Goal: Task Accomplishment & Management: Use online tool/utility

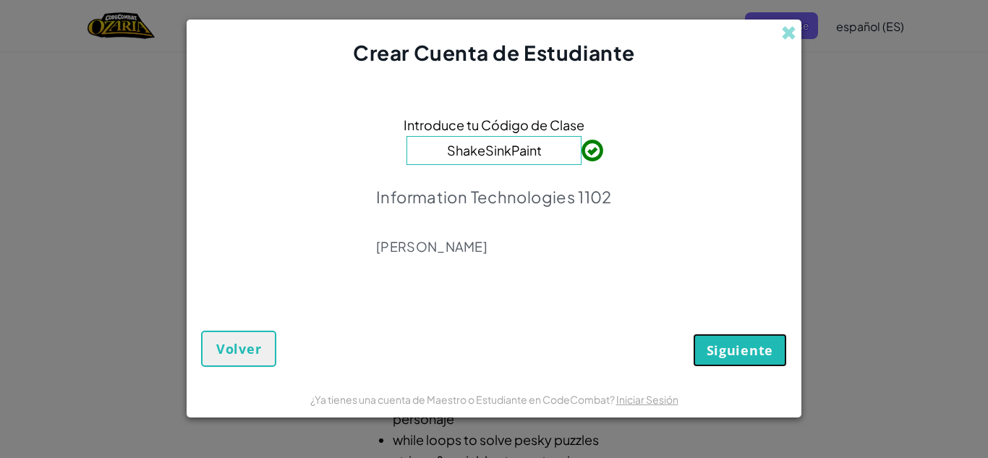
click at [721, 336] on button "Siguiente" at bounding box center [740, 350] width 94 height 33
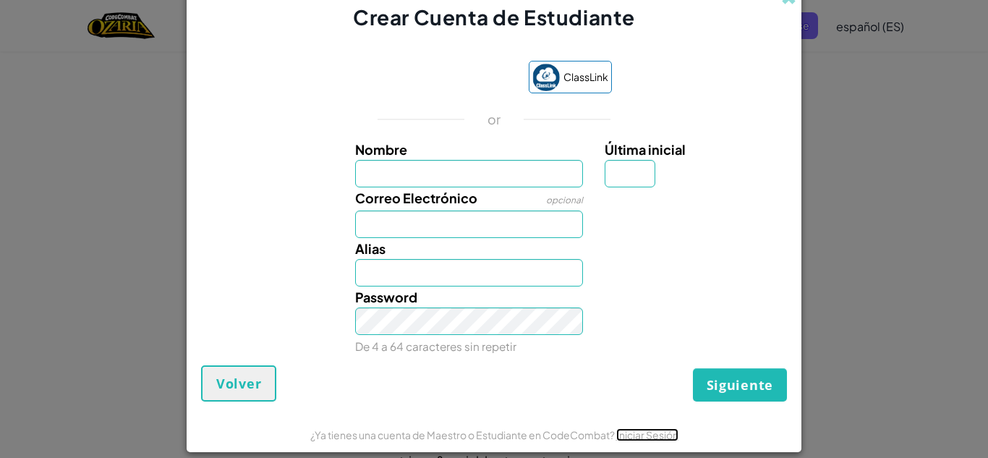
click at [629, 433] on link "Iniciar Sesión" at bounding box center [647, 434] width 62 height 13
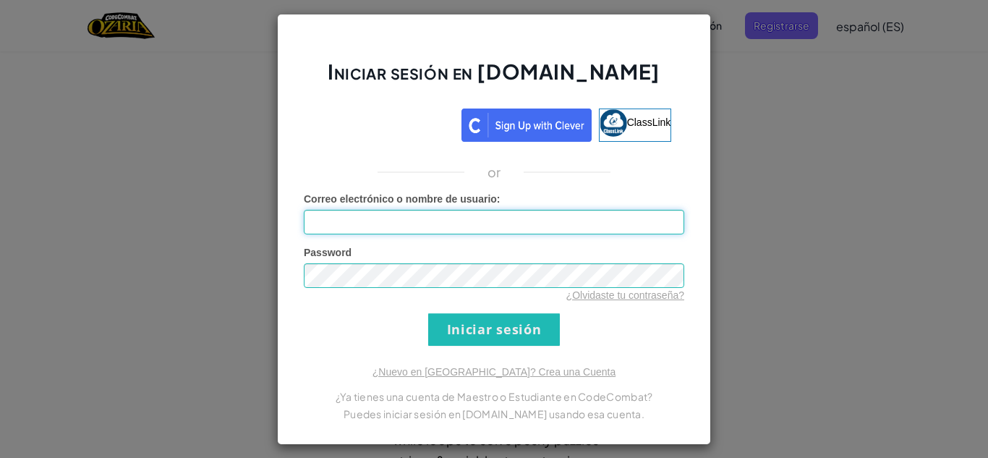
click at [489, 218] on input "Correo electrónico o nombre de usuario :" at bounding box center [494, 222] width 381 height 25
click at [332, 227] on input "[EMAIL_ADDRESS][DOMAIN_NAME]" at bounding box center [494, 222] width 381 height 25
type input "[EMAIL_ADDRESS][DOMAIN_NAME]"
drag, startPoint x: 524, startPoint y: 347, endPoint x: 535, endPoint y: 329, distance: 20.9
click at [535, 329] on div "Iniciar sesión en [DOMAIN_NAME] ClassLink or Error desconocido. Correo electrón…" at bounding box center [494, 229] width 434 height 431
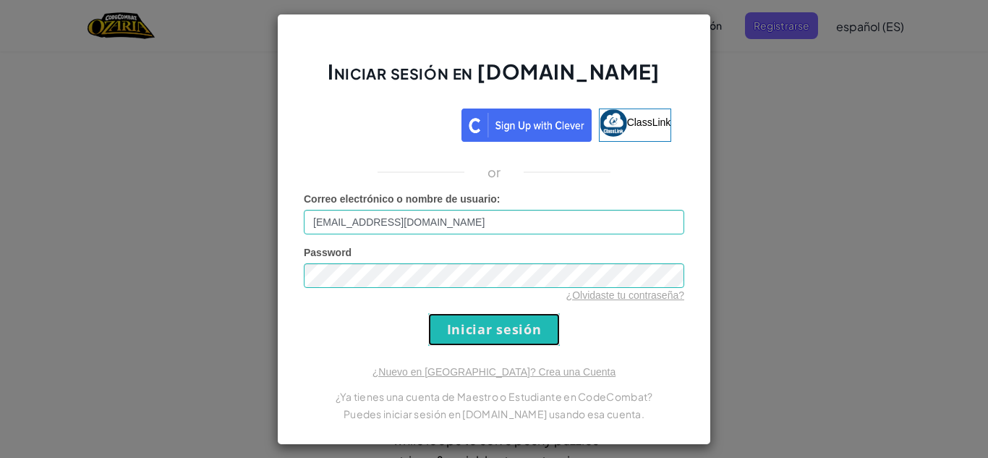
click at [535, 329] on input "Iniciar sesión" at bounding box center [494, 329] width 132 height 33
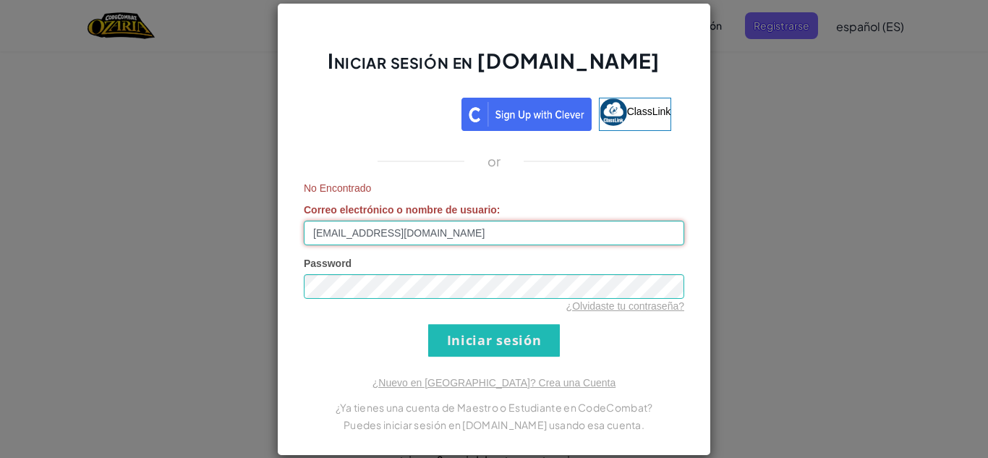
click at [459, 236] on input "[EMAIL_ADDRESS][DOMAIN_NAME]" at bounding box center [494, 233] width 381 height 25
click at [449, 235] on input "[EMAIL_ADDRESS][DOMAIN_NAME]" at bounding box center [494, 233] width 381 height 25
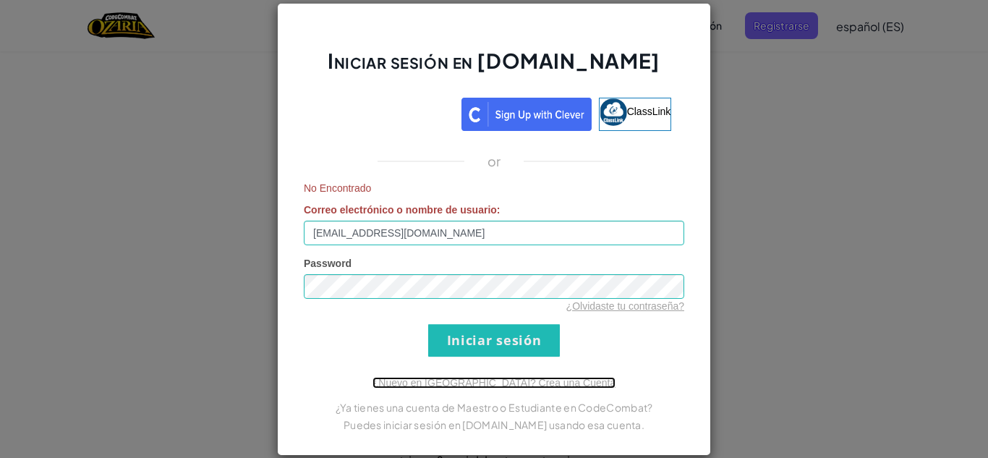
click at [485, 384] on link "¿Nuevo en [GEOGRAPHIC_DATA]? Crea una Cuenta" at bounding box center [494, 383] width 243 height 12
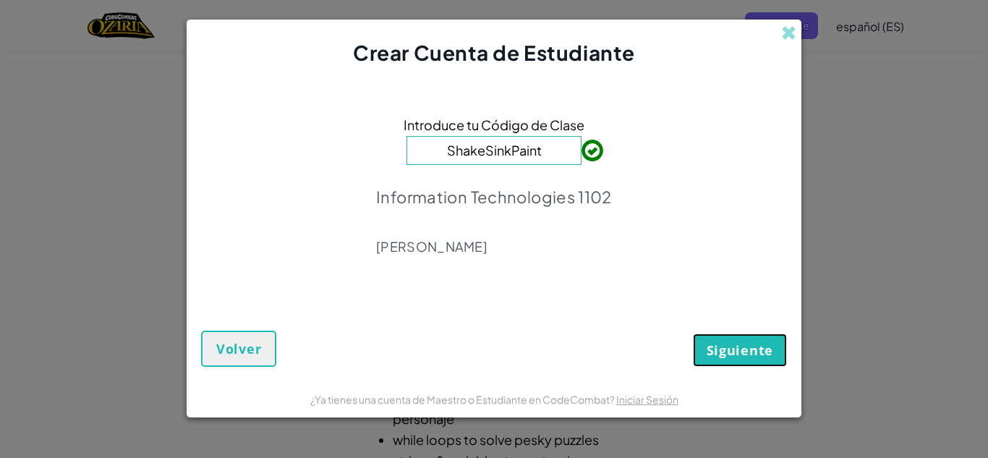
click at [739, 360] on button "Siguiente" at bounding box center [740, 350] width 94 height 33
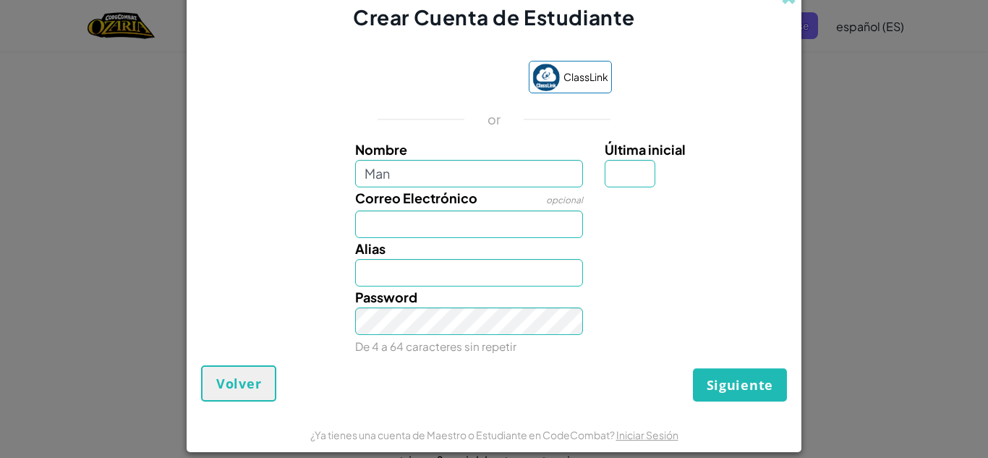
type input "[PERSON_NAME]"
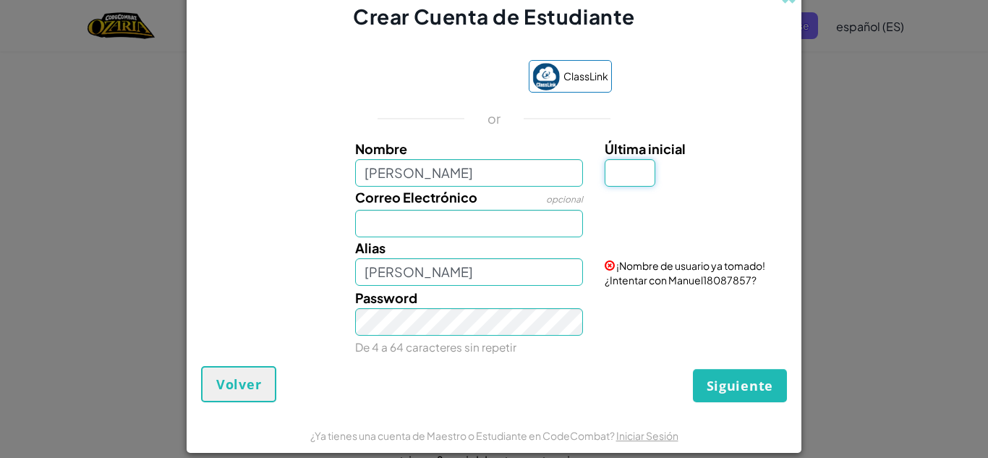
click at [620, 166] on input "Última inicial" at bounding box center [630, 172] width 51 height 27
type input "R"
type input "ManuelR"
click at [453, 216] on input "Correo Electrónico" at bounding box center [469, 223] width 229 height 27
type input "[EMAIL_ADDRESS][DOMAIN_NAME]"
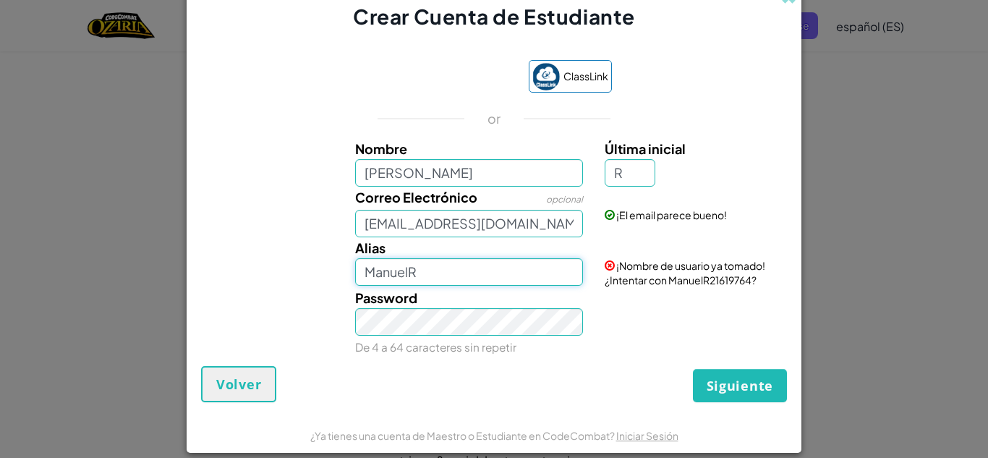
click at [438, 276] on input "ManuelR" at bounding box center [469, 271] width 229 height 27
click at [451, 176] on input "[PERSON_NAME]" at bounding box center [469, 172] width 229 height 27
click at [432, 261] on input "ManuelR" at bounding box center [469, 271] width 229 height 27
type input "M"
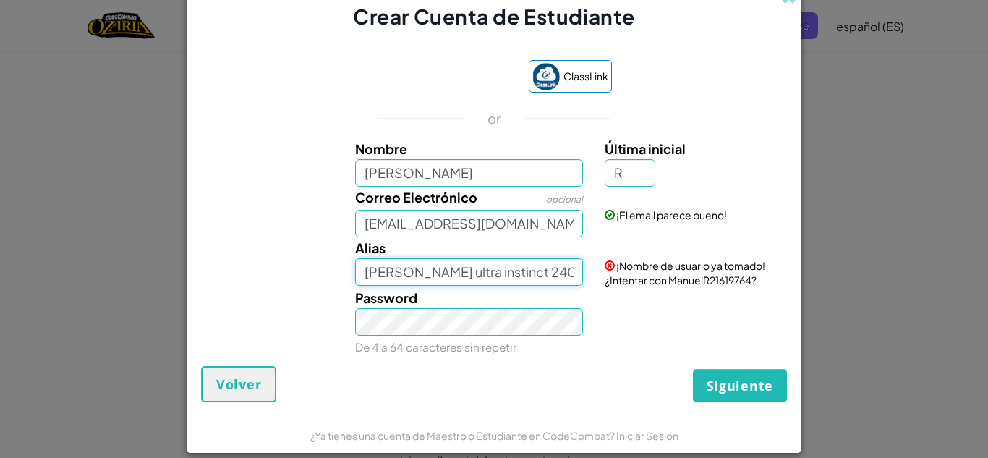
type input "[PERSON_NAME] ultra instinct 2405"
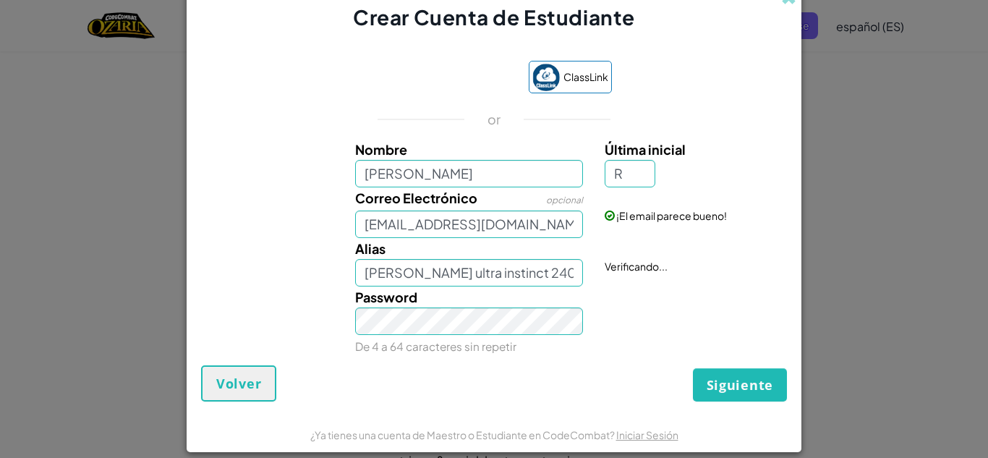
drag, startPoint x: 757, startPoint y: 366, endPoint x: 736, endPoint y: 381, distance: 26.1
click at [736, 381] on div "Siguiente Volver" at bounding box center [494, 383] width 586 height 36
click at [736, 381] on span "Siguiente" at bounding box center [740, 384] width 67 height 17
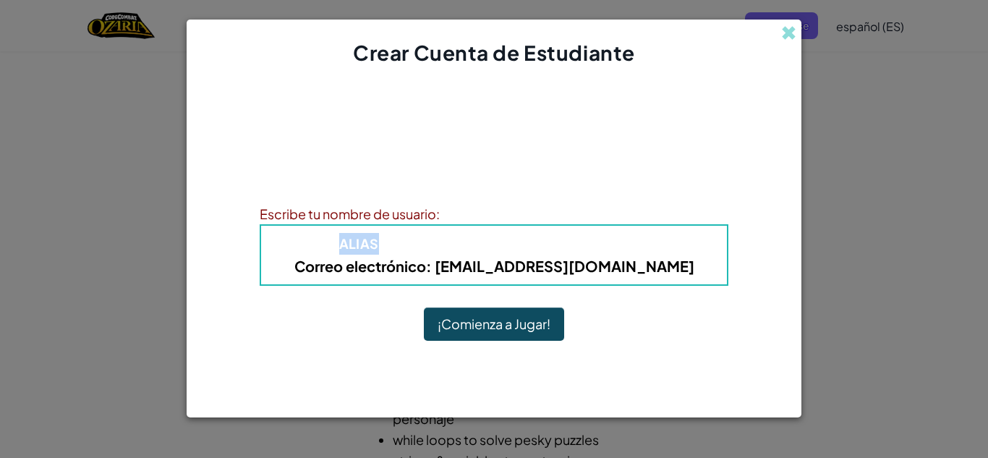
drag, startPoint x: 452, startPoint y: 215, endPoint x: 415, endPoint y: 247, distance: 49.3
click at [415, 247] on div "Escribe tu nombre de usuario: [PERSON_NAME] : [PERSON_NAME] ultra instinct 2405…" at bounding box center [494, 244] width 469 height 82
click at [379, 247] on span "Alias" at bounding box center [359, 243] width 40 height 17
click at [437, 245] on b "Alias : [PERSON_NAME] ultra instinct 2405" at bounding box center [494, 243] width 310 height 17
drag, startPoint x: 441, startPoint y: 231, endPoint x: 412, endPoint y: 241, distance: 30.0
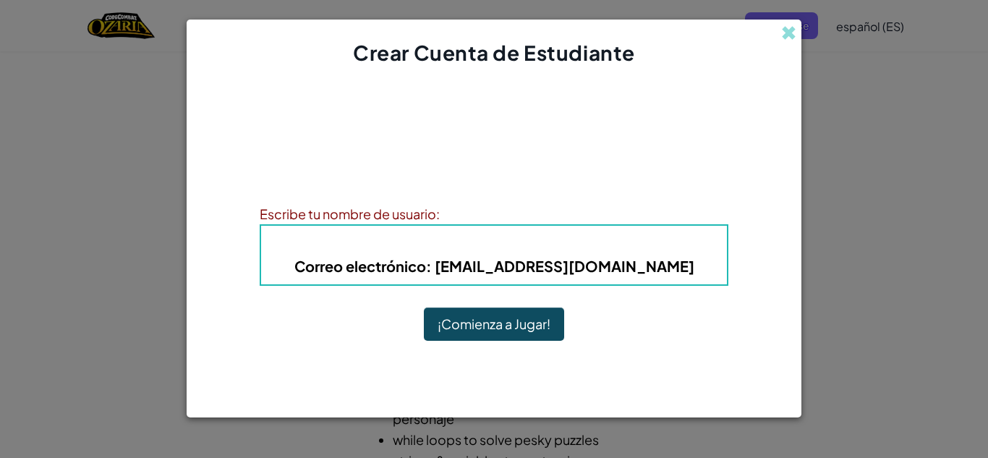
click at [412, 241] on div "Alias : [PERSON_NAME] ultra instinct 2405 Correo electrónico : [EMAIL_ADDRESS][…" at bounding box center [494, 254] width 469 height 61
click at [379, 241] on span "Alias" at bounding box center [359, 243] width 40 height 17
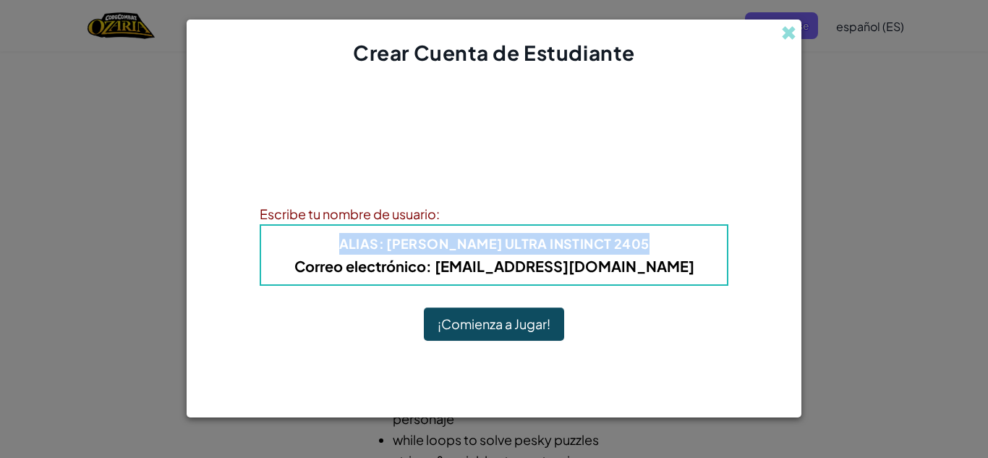
click at [379, 241] on span "Alias" at bounding box center [359, 243] width 40 height 17
click at [515, 322] on button "¡Comienza a Jugar!" at bounding box center [494, 323] width 140 height 33
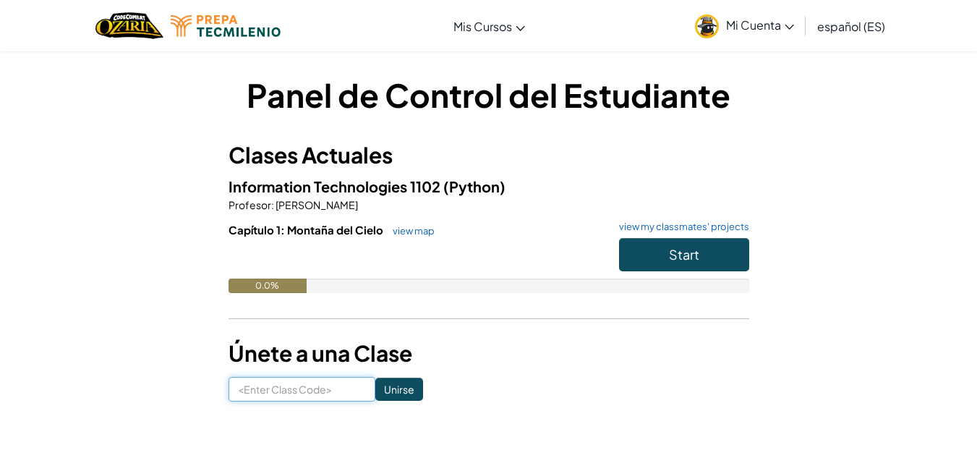
click at [265, 389] on input at bounding box center [302, 389] width 147 height 25
type input "ShakeSinkPaint"
click at [378, 388] on input "Unirse" at bounding box center [399, 389] width 48 height 23
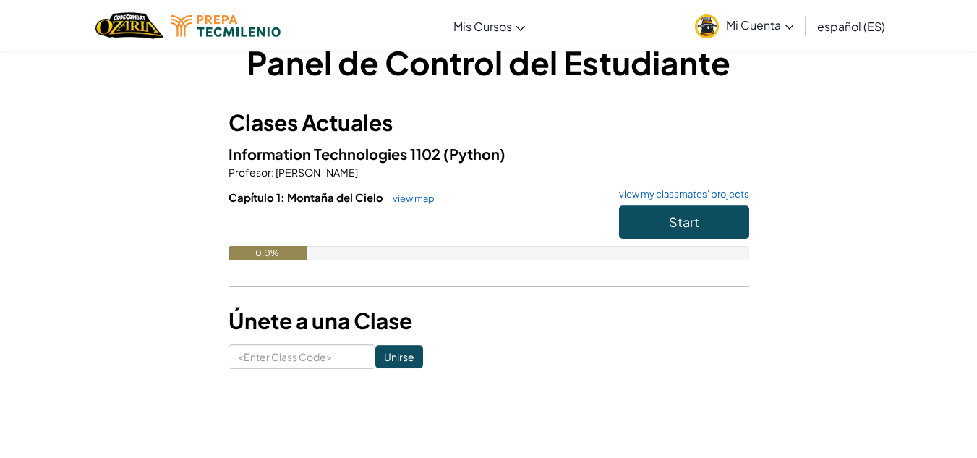
scroll to position [18, 0]
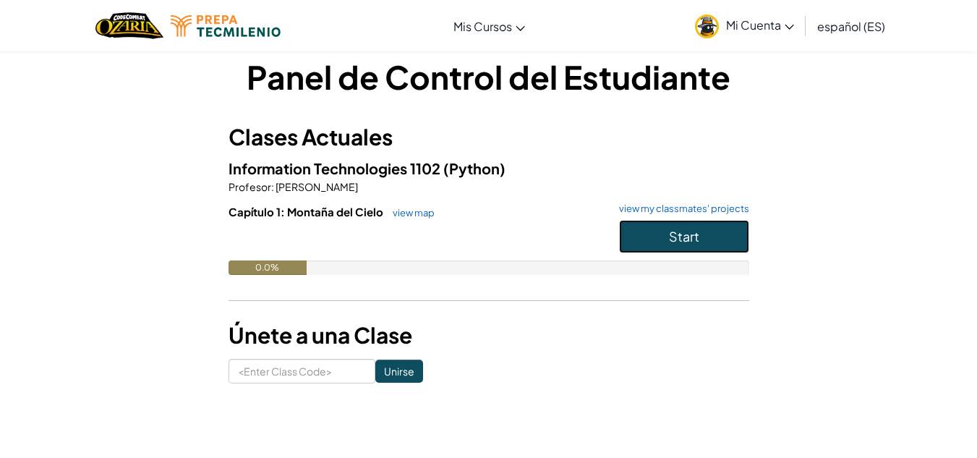
click at [680, 247] on button "Start" at bounding box center [684, 236] width 130 height 33
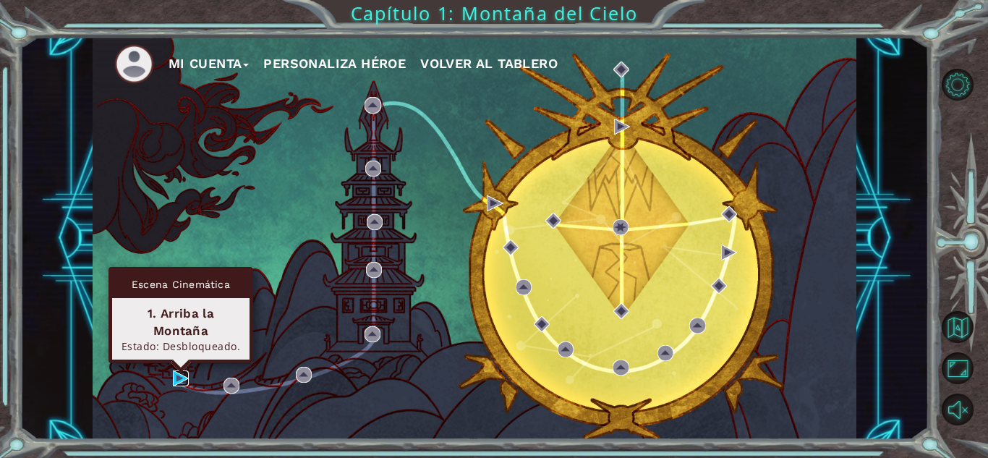
click at [180, 375] on img at bounding box center [181, 378] width 16 height 16
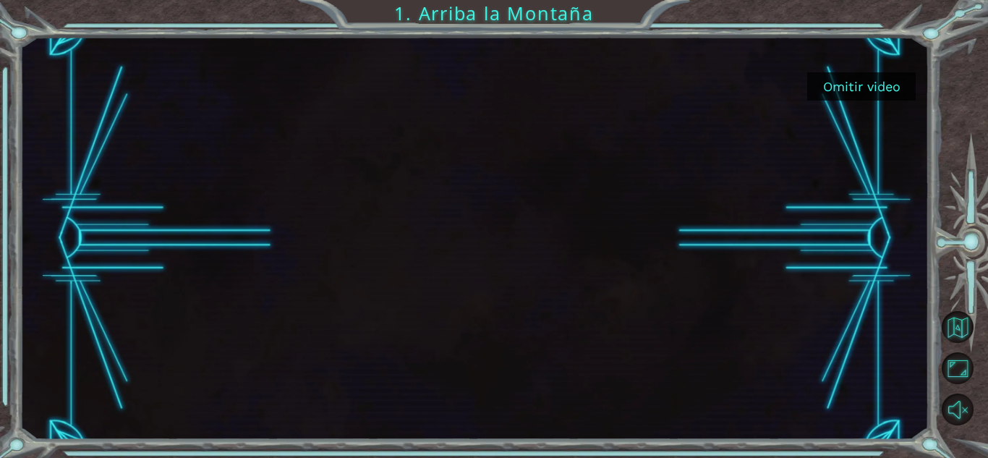
click at [831, 88] on button "Omitir video" at bounding box center [861, 86] width 109 height 28
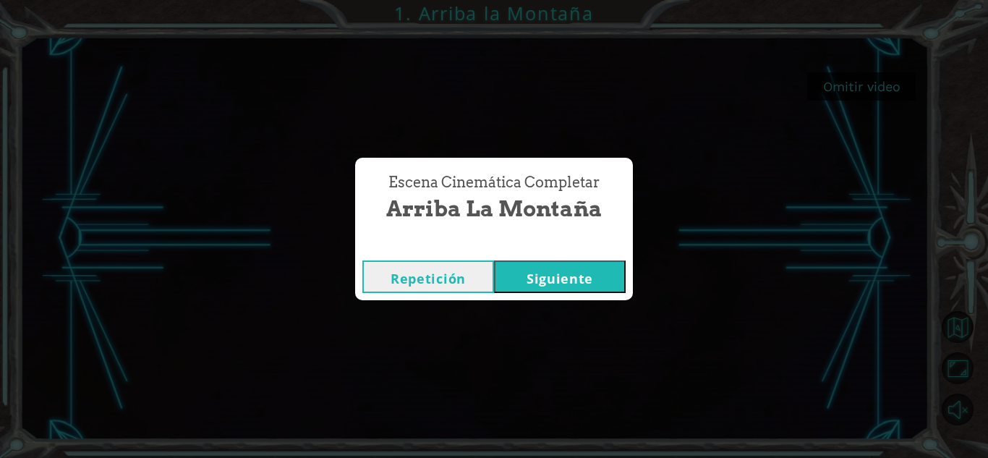
click at [545, 273] on button "Siguiente" at bounding box center [560, 276] width 132 height 33
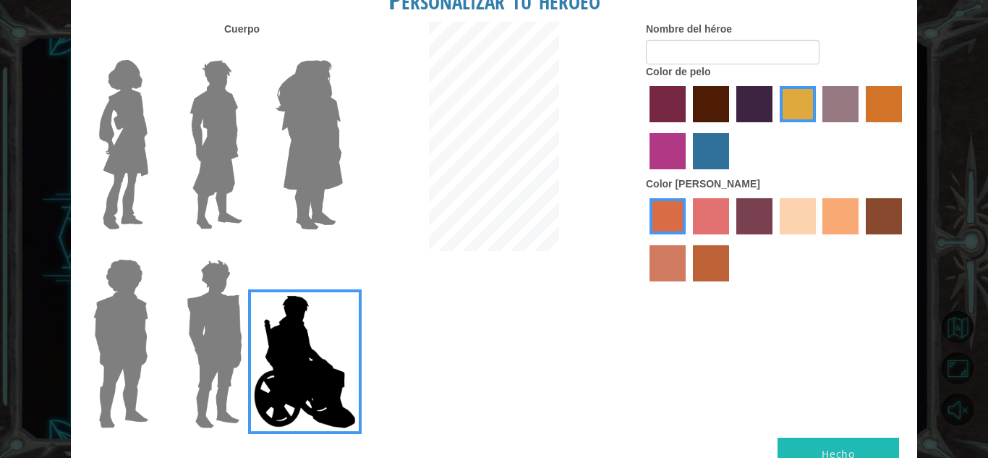
click at [213, 116] on img at bounding box center [216, 144] width 64 height 181
click at [248, 51] on input "Hero Lars" at bounding box center [248, 51] width 0 height 0
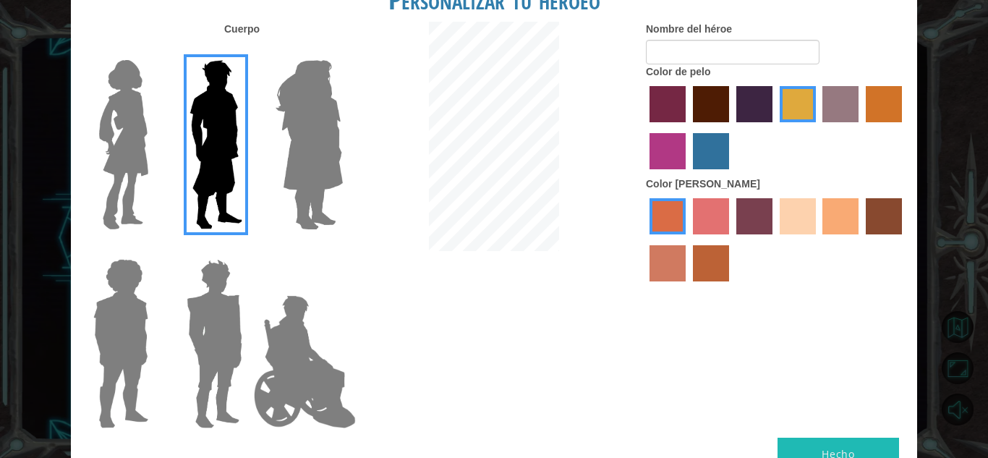
click at [670, 140] on label "medium red violet hair color" at bounding box center [668, 151] width 36 height 36
click at [904, 127] on input "medium red violet hair color" at bounding box center [904, 127] width 0 height 0
click at [833, 213] on label "tacao skin color" at bounding box center [841, 216] width 36 height 36
click at [818, 239] on input "tacao skin color" at bounding box center [818, 239] width 0 height 0
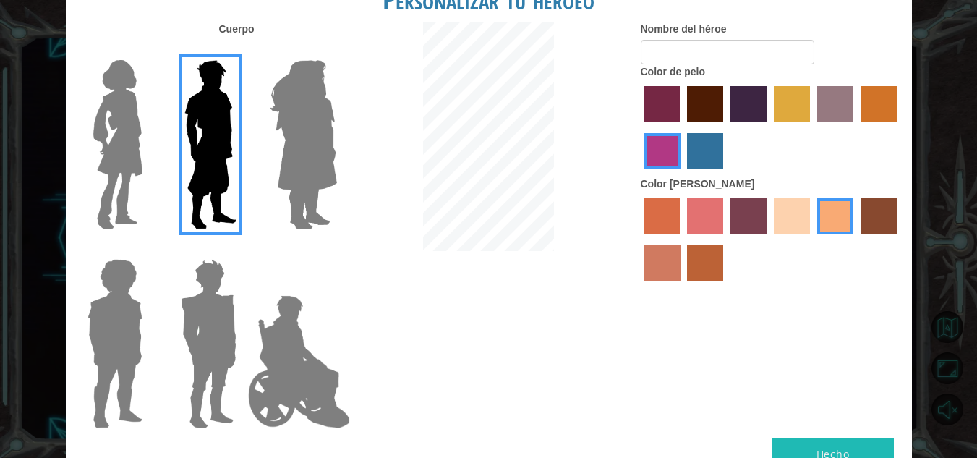
click at [844, 454] on button "Hecho" at bounding box center [834, 454] width 122 height 33
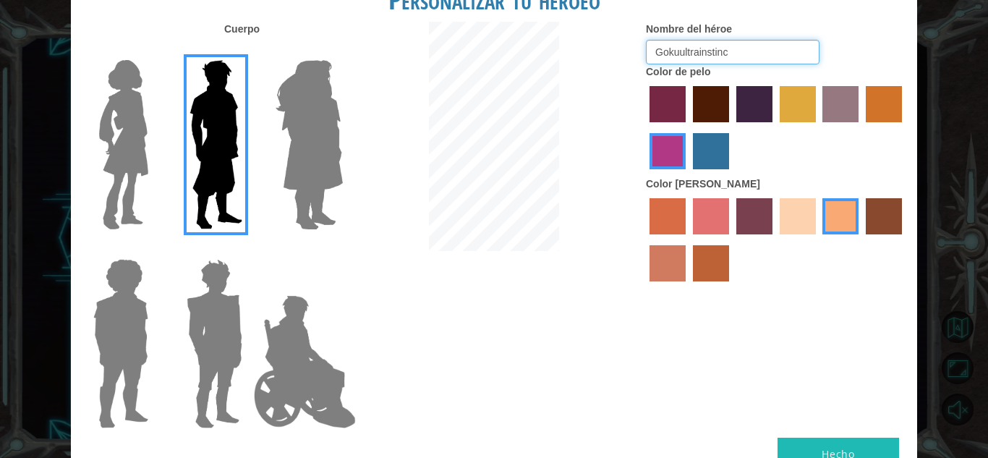
type input "Gokuultrainstinc"
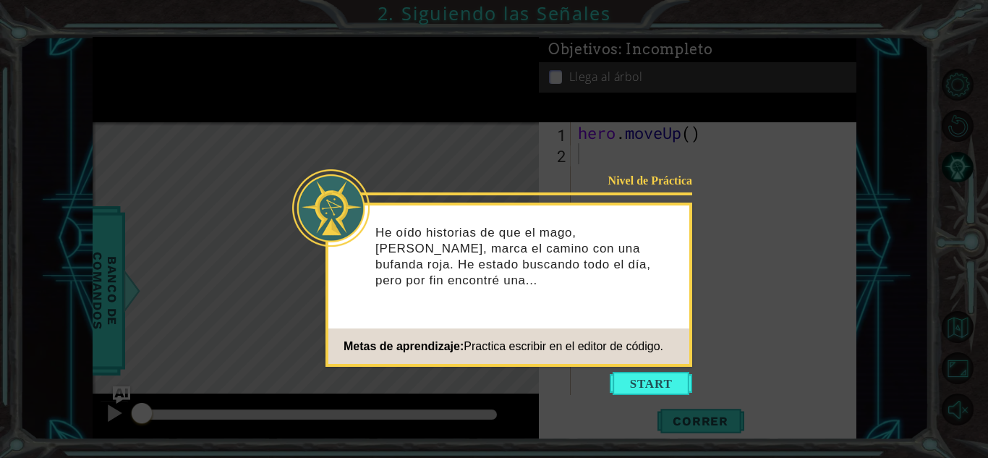
click at [655, 369] on icon at bounding box center [494, 229] width 988 height 458
click at [646, 372] on button "Start" at bounding box center [651, 383] width 82 height 23
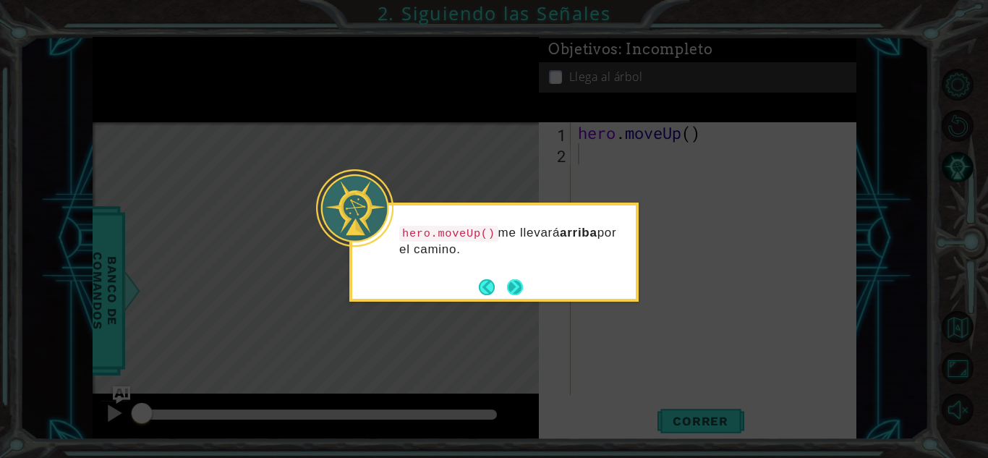
click at [523, 294] on div "hero.moveUp() me llevará arriba por el camino." at bounding box center [493, 252] width 289 height 99
click at [519, 293] on button "Next" at bounding box center [515, 287] width 16 height 16
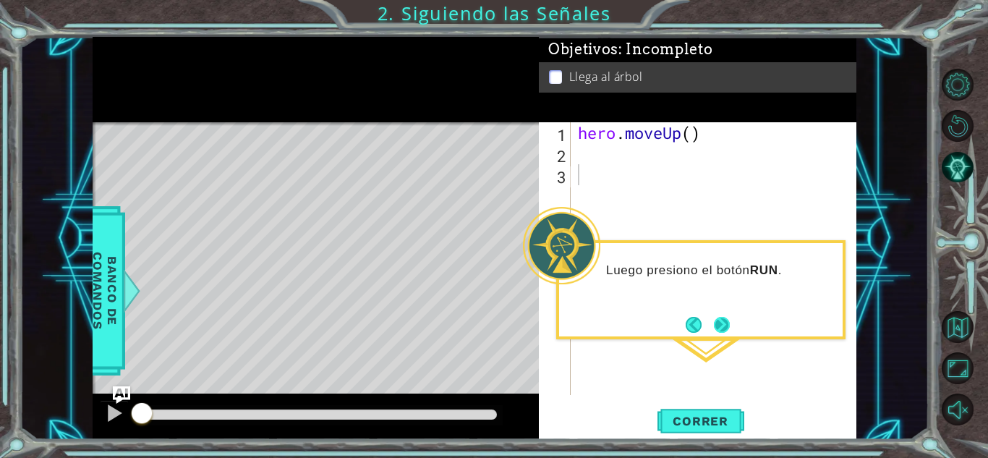
click at [726, 319] on button "Next" at bounding box center [722, 325] width 16 height 16
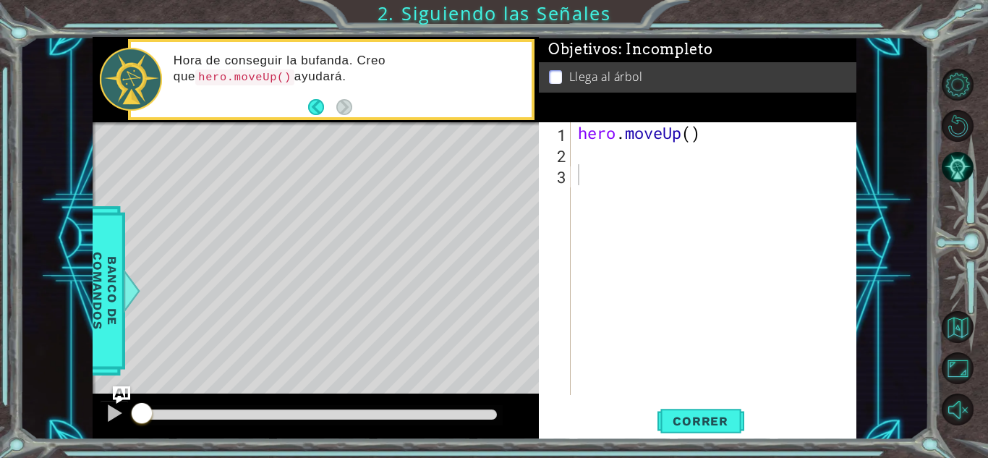
click at [447, 179] on div "Level Map" at bounding box center [427, 335] width 669 height 426
click at [706, 418] on span "Correr" at bounding box center [700, 421] width 85 height 14
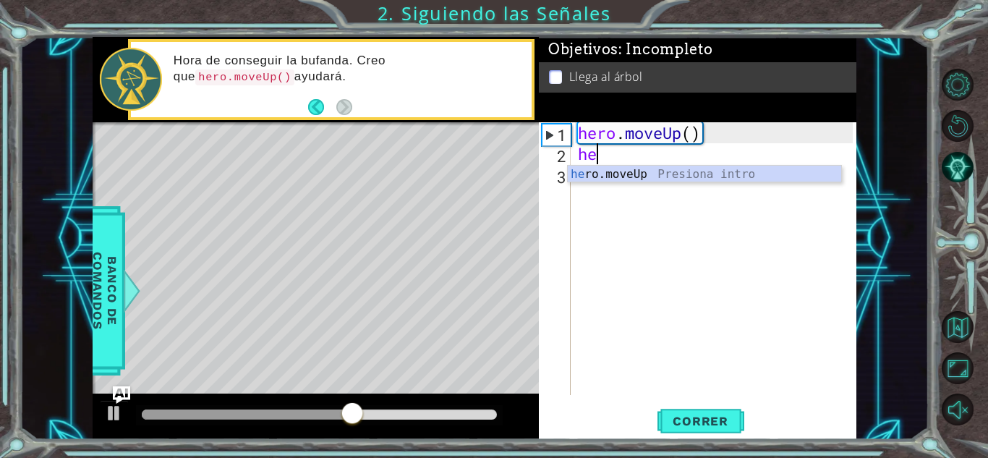
type textarea "her"
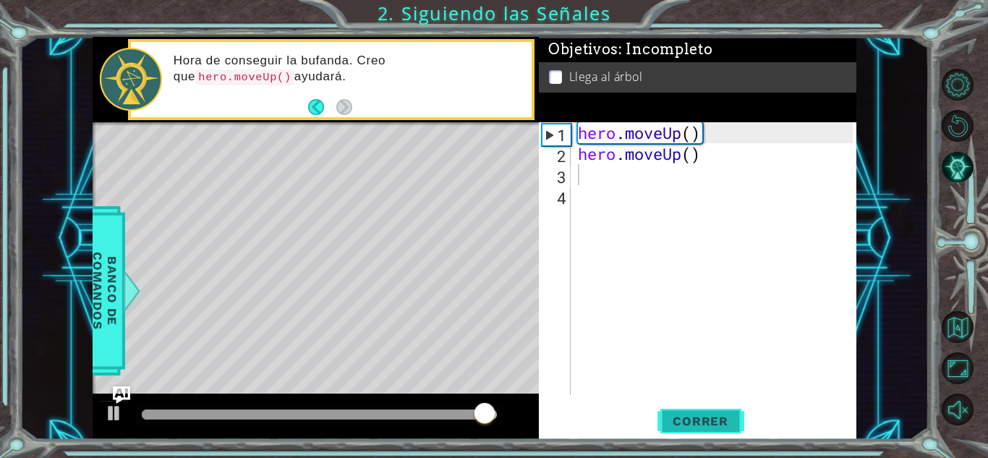
click at [721, 419] on span "Correr" at bounding box center [700, 421] width 85 height 14
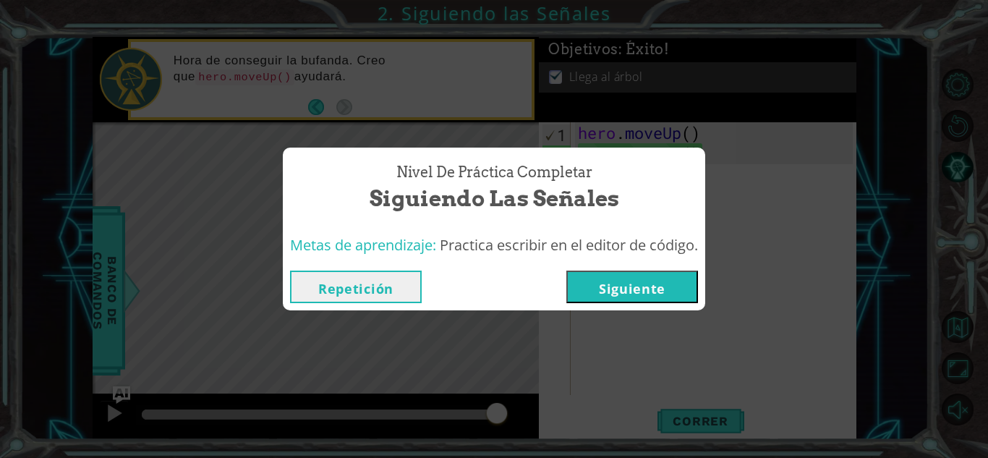
click at [634, 290] on button "Siguiente" at bounding box center [632, 287] width 132 height 33
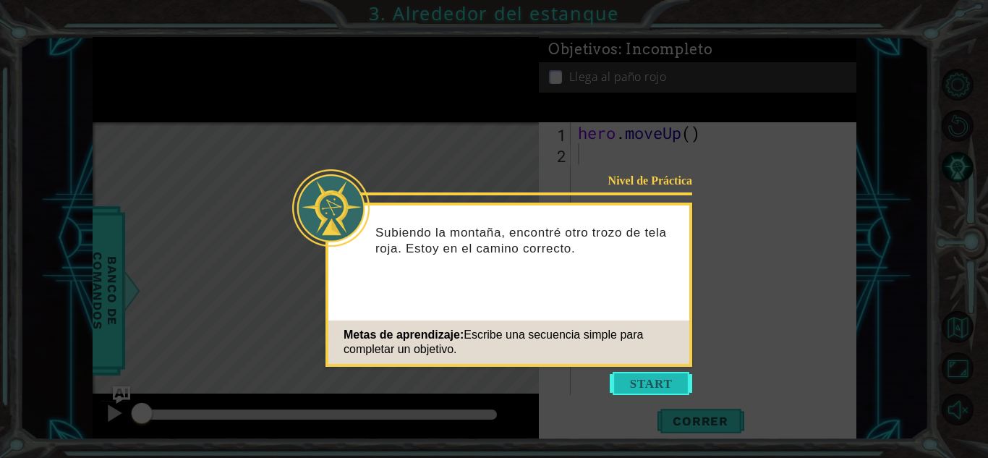
click at [635, 374] on button "Start" at bounding box center [651, 383] width 82 height 23
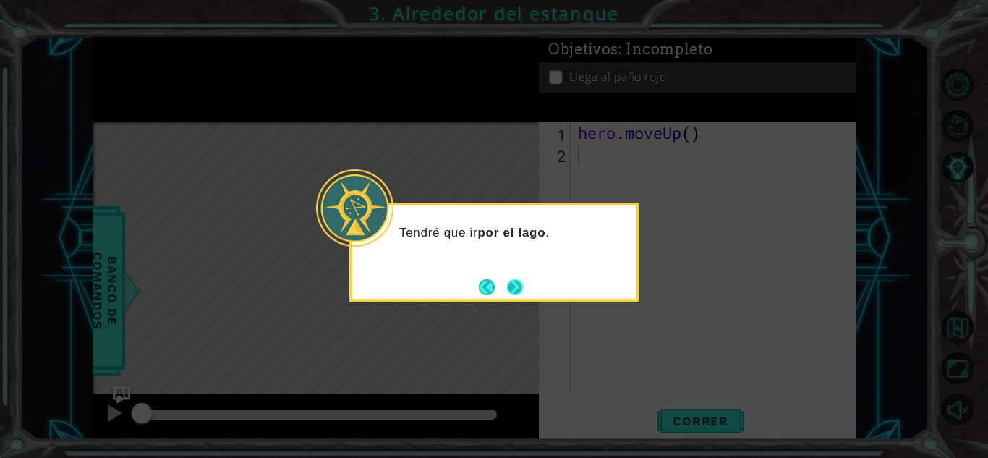
click at [523, 292] on button "Next" at bounding box center [515, 287] width 16 height 16
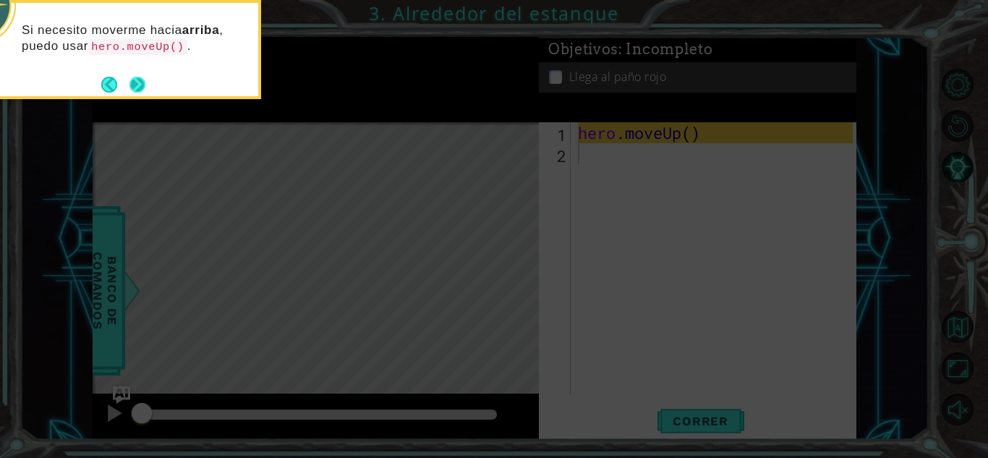
click at [132, 92] on button "Next" at bounding box center [138, 85] width 16 height 16
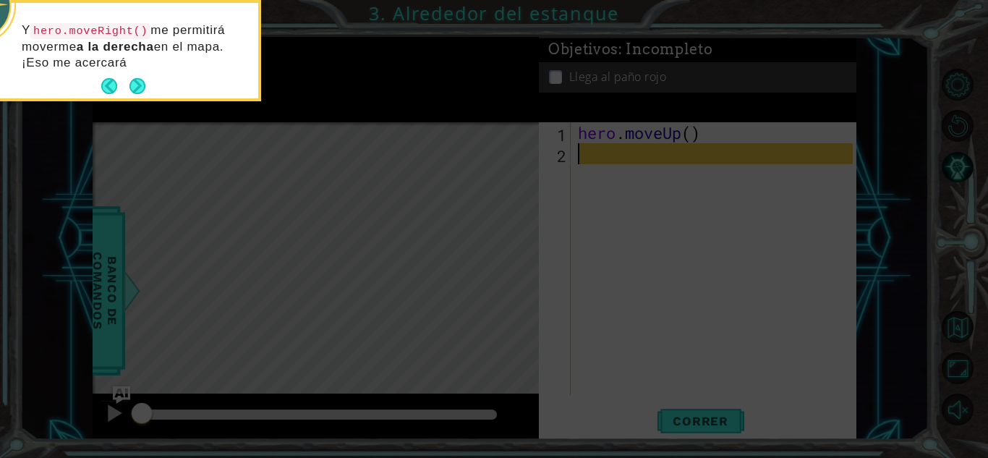
click at [132, 92] on button "Next" at bounding box center [138, 86] width 16 height 16
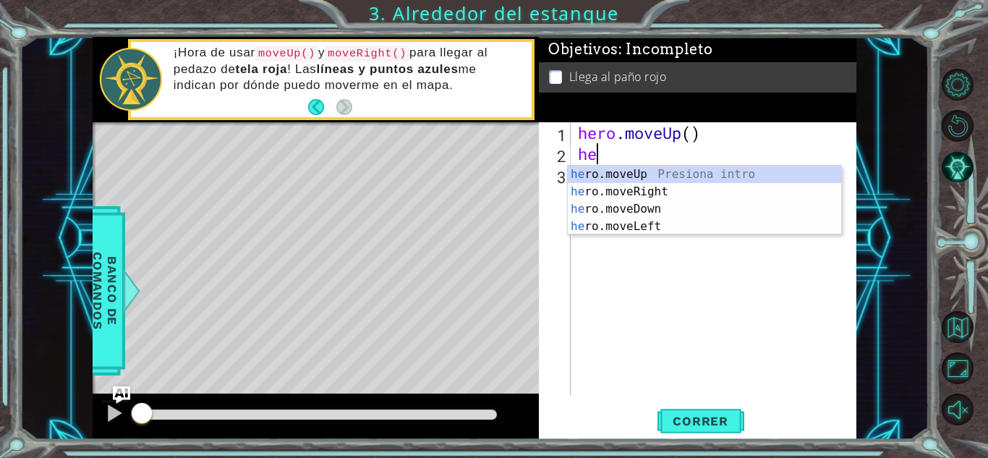
type textarea "h"
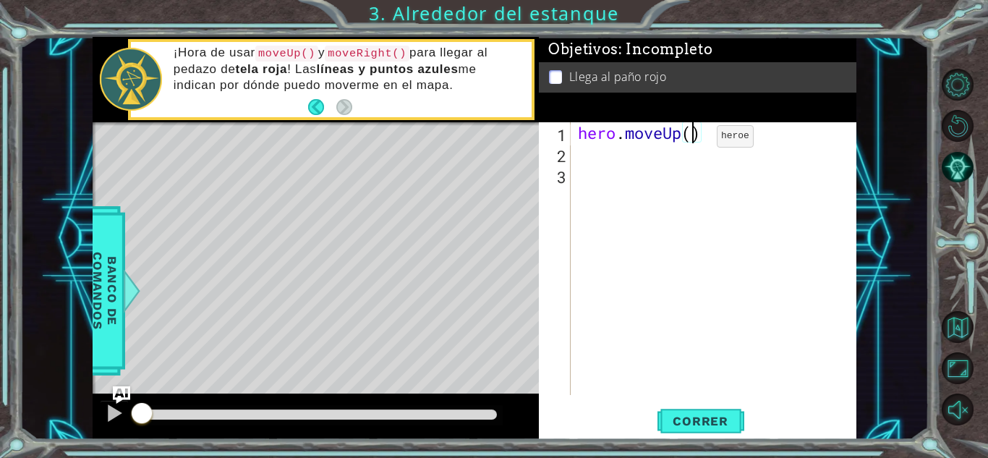
click at [695, 140] on div "hero . moveUp ( )" at bounding box center [717, 279] width 285 height 315
type textarea "hero.moveUp(2)"
click at [596, 159] on div "hero . moveUp ( 2 )" at bounding box center [717, 279] width 285 height 315
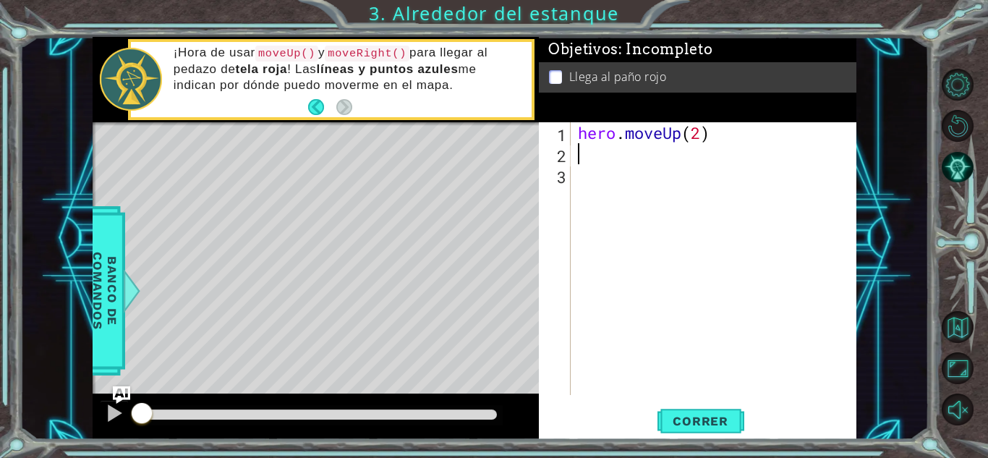
type textarea "h"
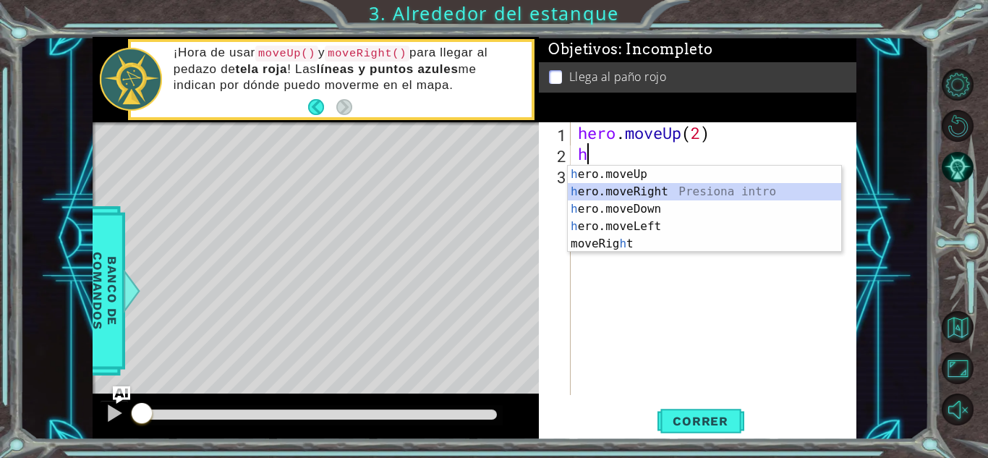
click at [608, 187] on div "h ero.moveUp Presiona intro h ero.moveRight Presiona intro h ero.moveDown Presi…" at bounding box center [704, 227] width 273 height 122
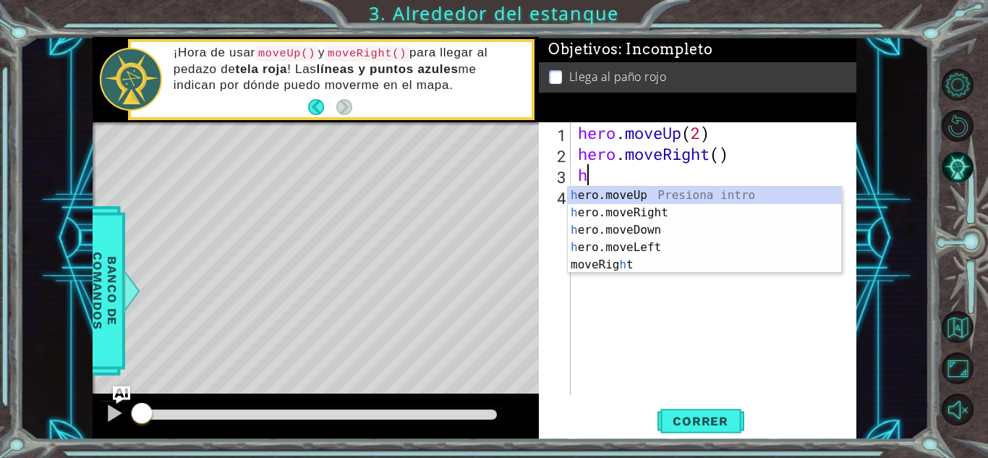
type textarea "he"
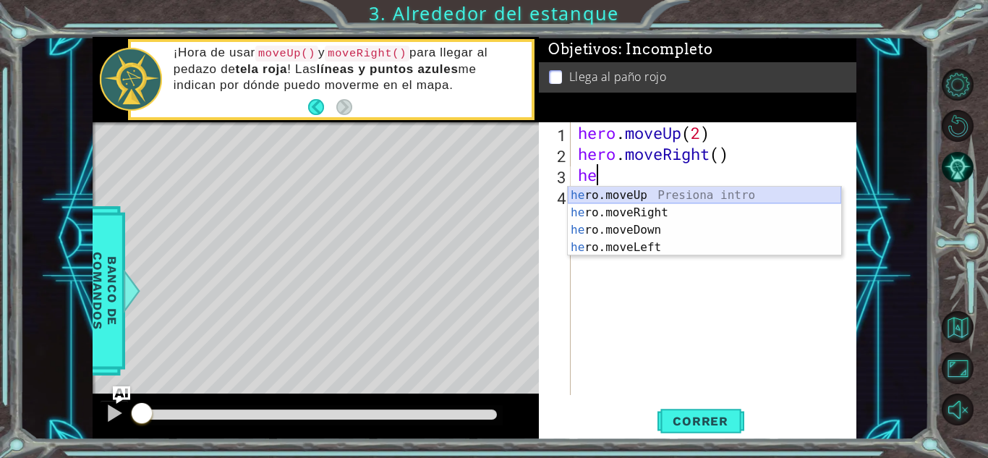
click at [627, 198] on div "he ro.moveUp Presiona intro he ro.moveRight Presiona intro he ro.moveDown Presi…" at bounding box center [704, 239] width 273 height 104
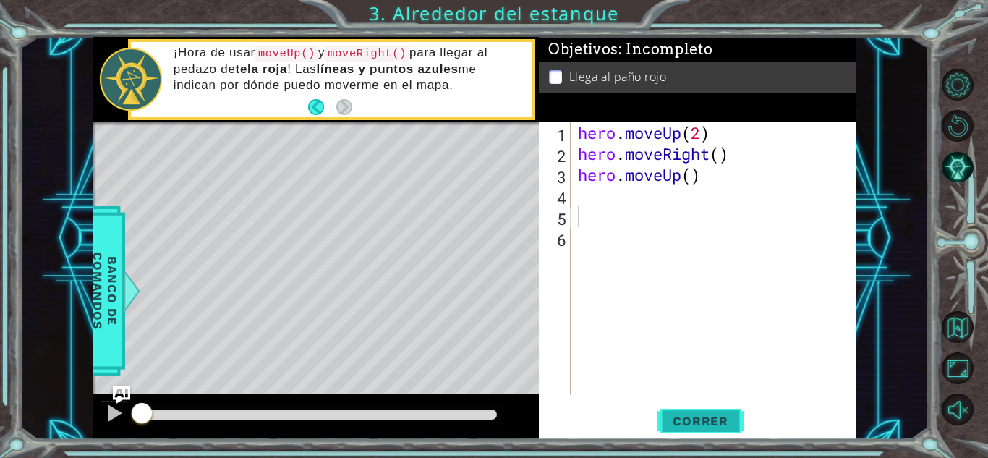
click at [703, 430] on button "Correr" at bounding box center [701, 421] width 87 height 32
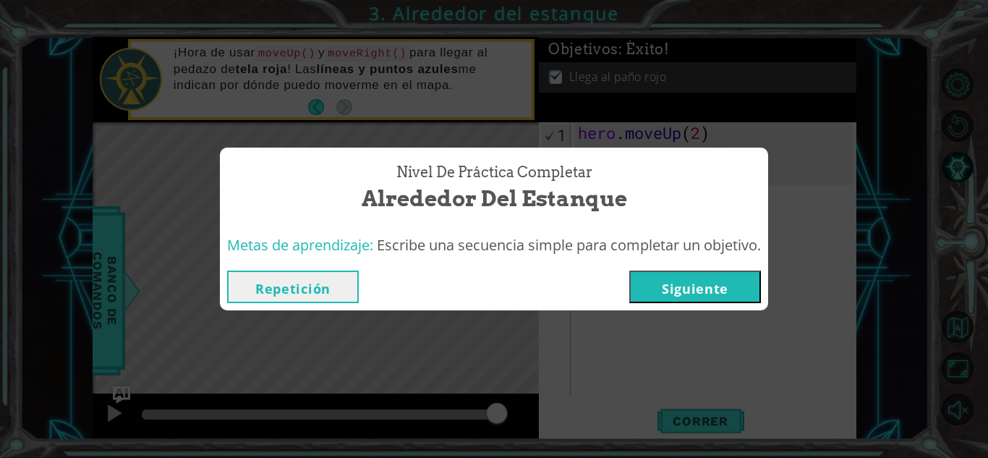
click at [737, 275] on button "Siguiente" at bounding box center [695, 287] width 132 height 33
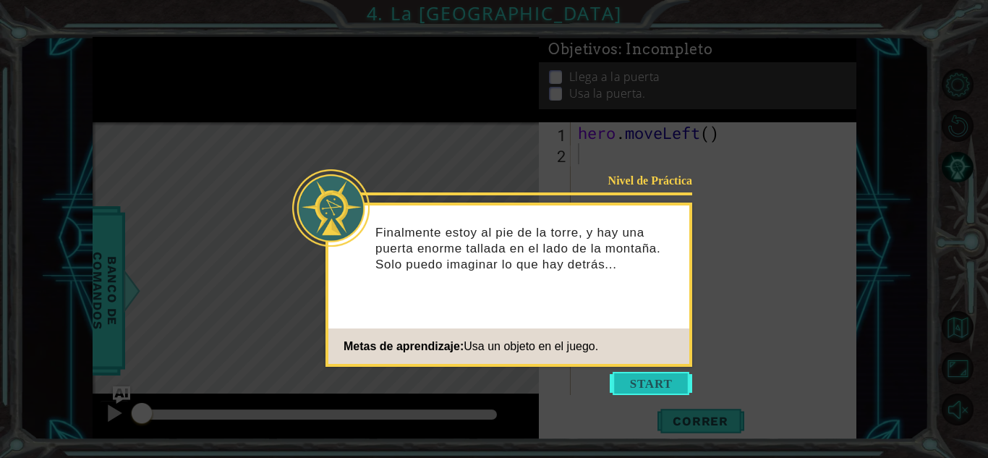
click at [636, 373] on button "Start" at bounding box center [651, 383] width 82 height 23
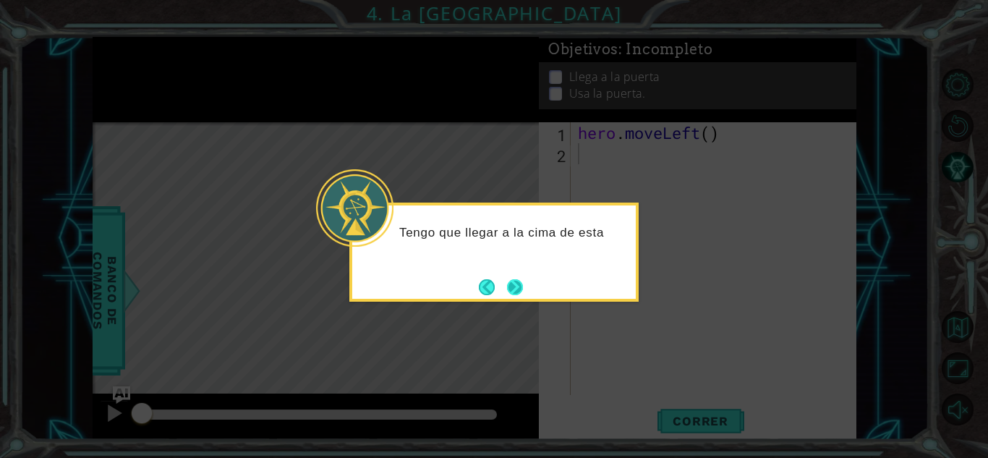
click at [521, 291] on button "Next" at bounding box center [515, 287] width 16 height 16
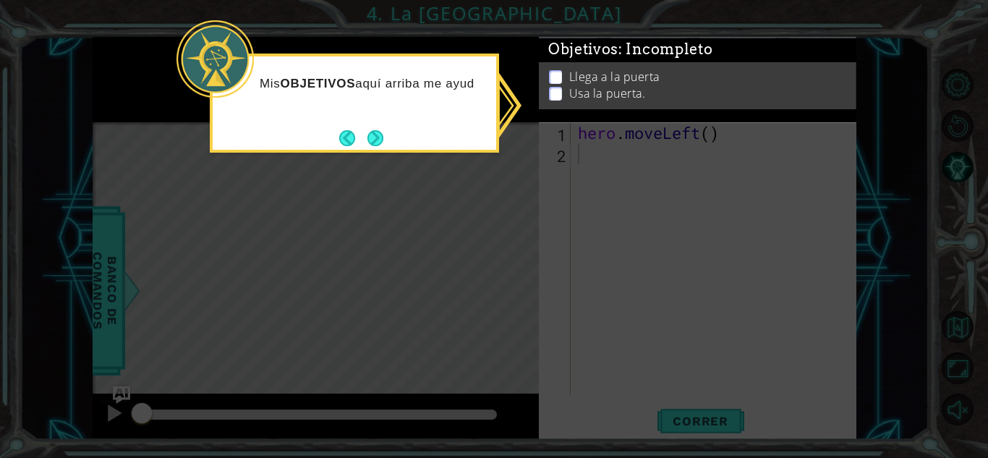
click at [661, 232] on icon at bounding box center [494, 229] width 988 height 458
click at [491, 145] on div "Mis OBJETIVOS aquí arriba me ayudarán a decidir qué ha" at bounding box center [354, 103] width 289 height 99
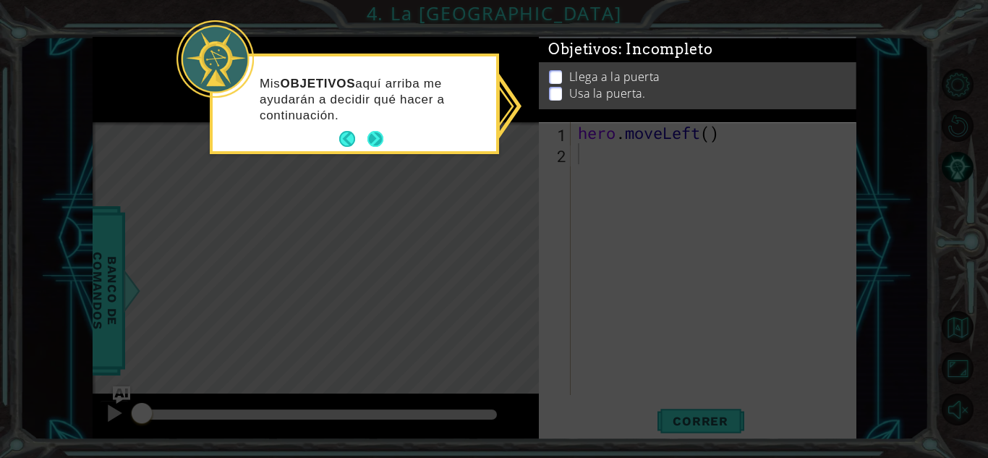
click at [383, 145] on button "Next" at bounding box center [376, 139] width 16 height 16
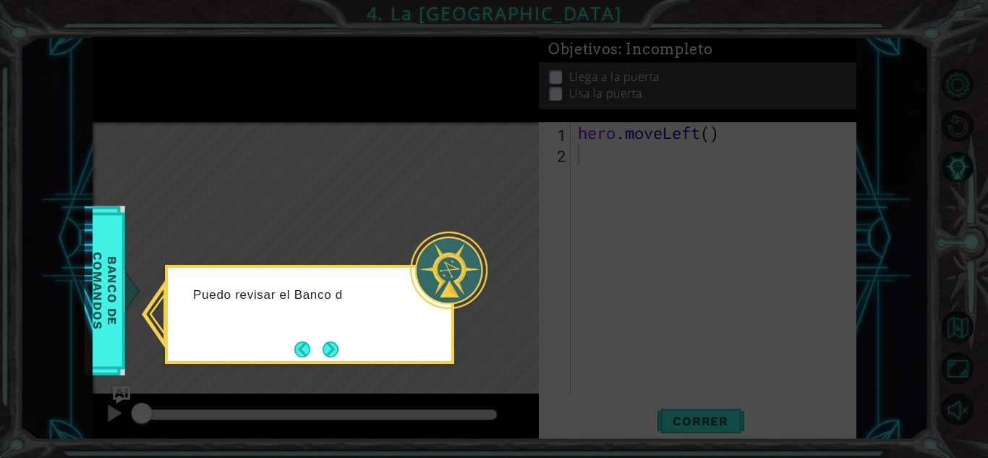
click at [408, 173] on icon at bounding box center [494, 229] width 988 height 458
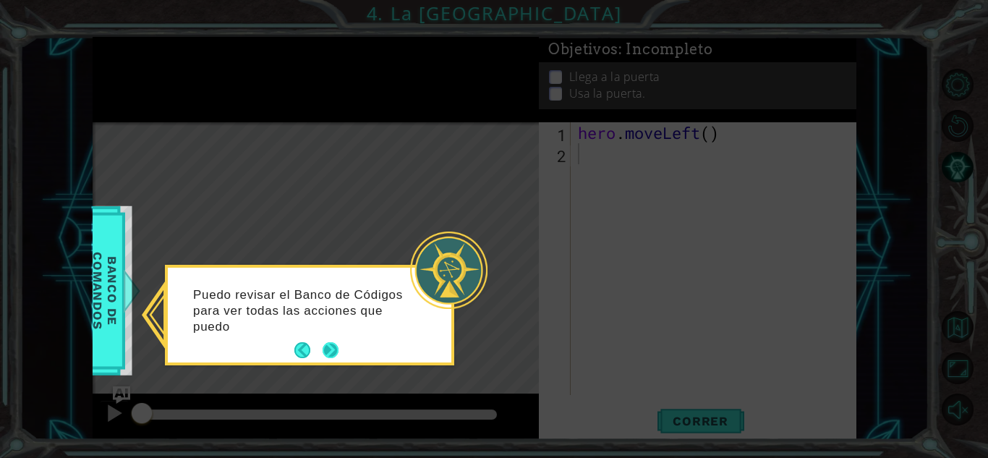
click at [323, 352] on button "Next" at bounding box center [331, 350] width 16 height 16
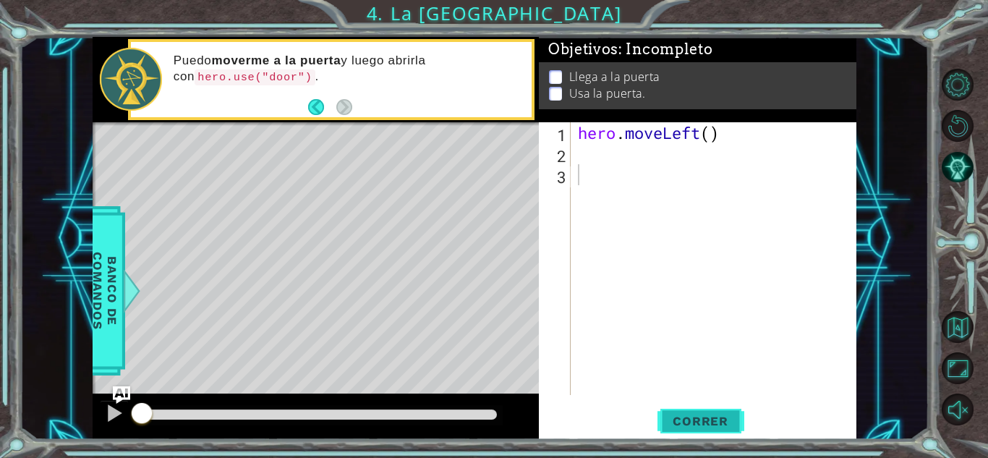
click at [714, 430] on button "Correr" at bounding box center [701, 421] width 87 height 32
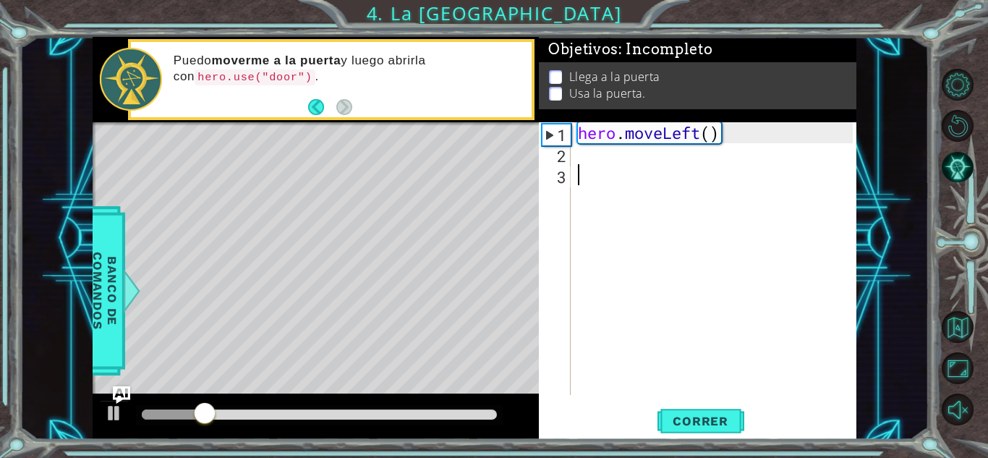
click at [583, 153] on div "hero . moveLeft ( )" at bounding box center [717, 279] width 285 height 315
click at [708, 141] on div "hero . moveLeft ( )" at bounding box center [717, 279] width 285 height 315
type textarea "hero.moveLeft(2)"
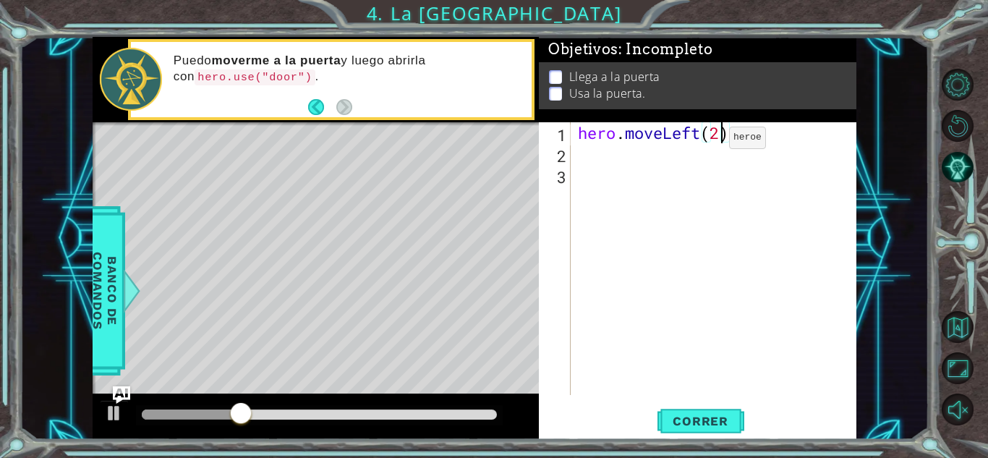
scroll to position [0, 6]
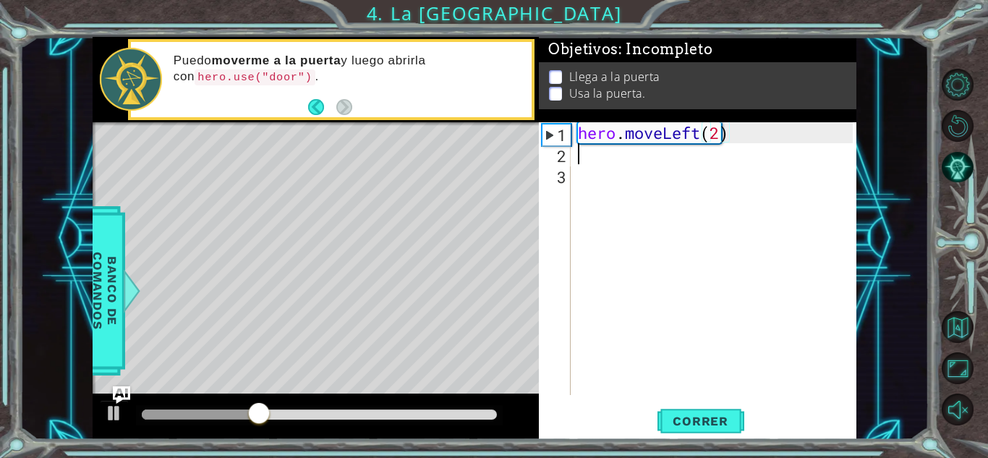
click at [603, 158] on div "hero . moveLeft ( 2 )" at bounding box center [717, 279] width 285 height 315
type textarea "h"
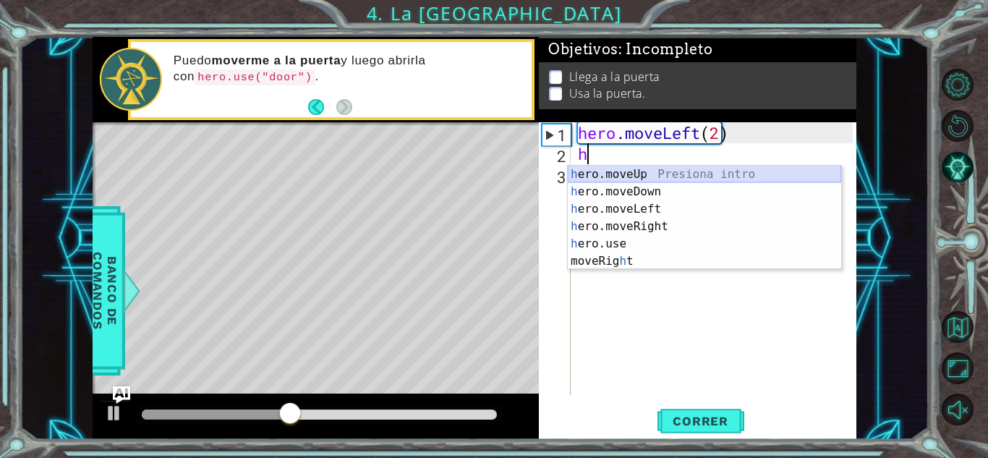
click at [629, 170] on div "h ero.moveUp Presiona intro h ero.moveDown Presiona intro h ero.moveLeft Presio…" at bounding box center [704, 235] width 273 height 139
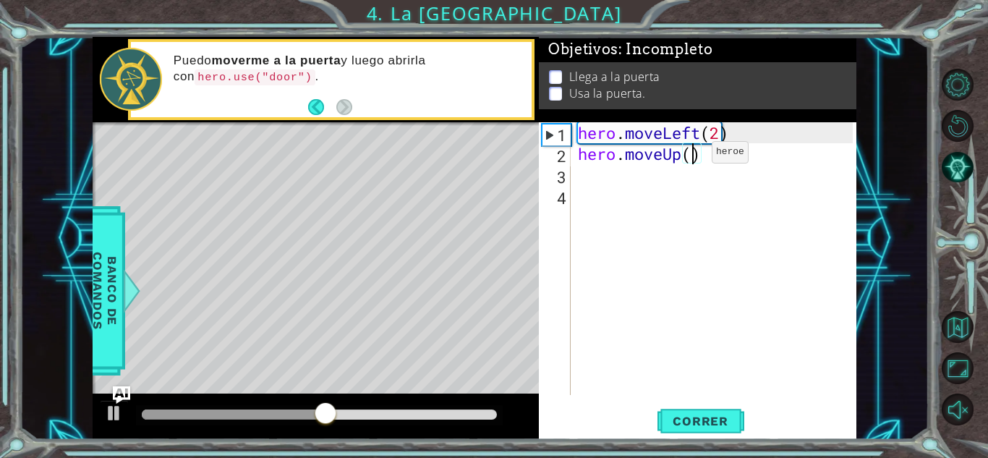
click at [690, 156] on div "hero . moveLeft ( 2 ) hero . moveUp ( )" at bounding box center [717, 279] width 285 height 315
type textarea "hero.moveUp(2)"
click at [584, 186] on div "hero . moveLeft ( 2 ) hero . moveUp ( 2 )" at bounding box center [717, 279] width 285 height 315
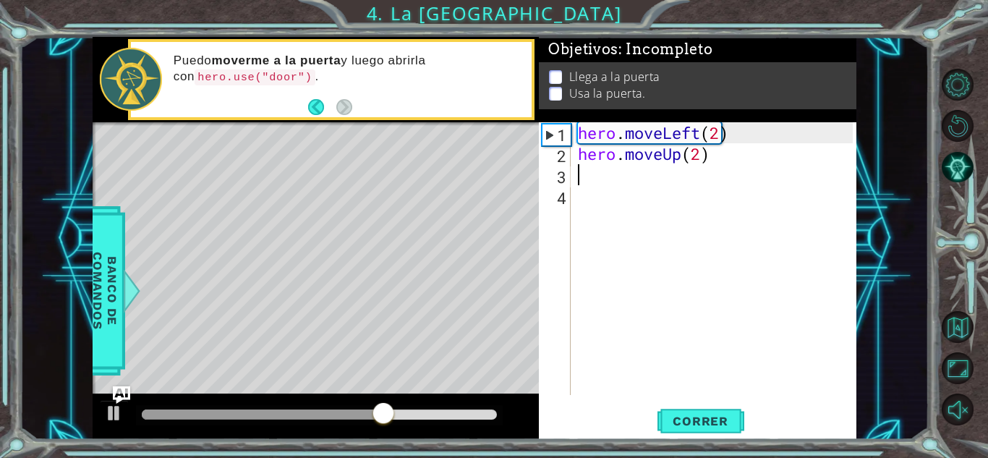
click at [587, 179] on div "hero . moveLeft ( 2 ) hero . moveUp ( 2 )" at bounding box center [717, 279] width 285 height 315
type textarea "h"
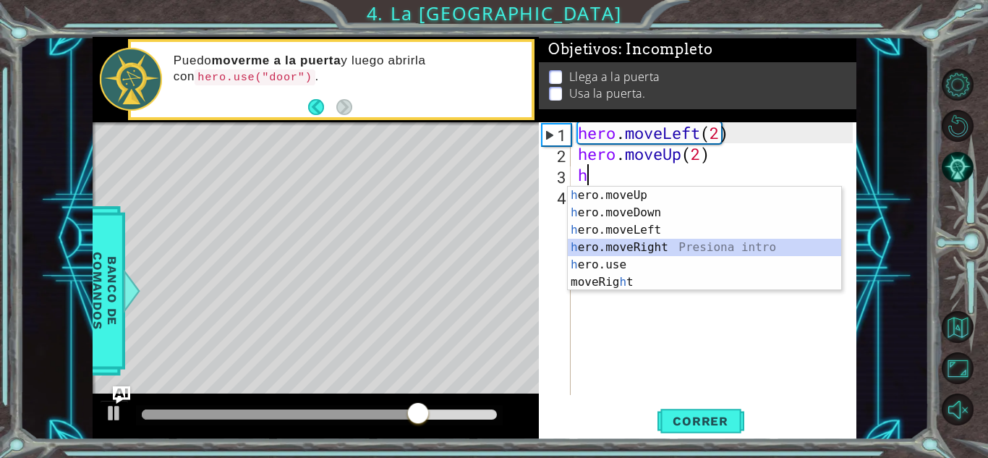
click at [638, 242] on div "h ero.moveUp Presiona intro h ero.moveDown Presiona intro h ero.moveLeft Presio…" at bounding box center [704, 256] width 273 height 139
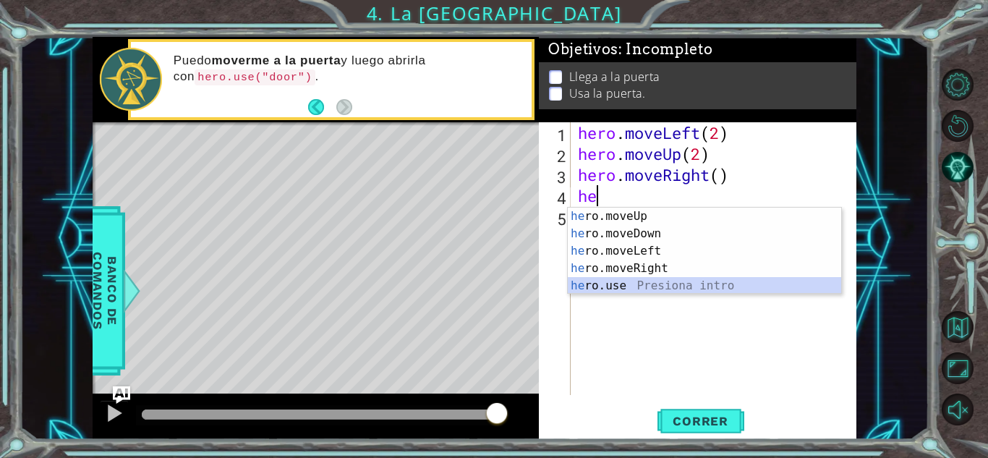
click at [607, 287] on div "he ro.moveUp Presiona intro he ro.moveDown Presiona intro he ro.moveLeft Presio…" at bounding box center [704, 269] width 273 height 122
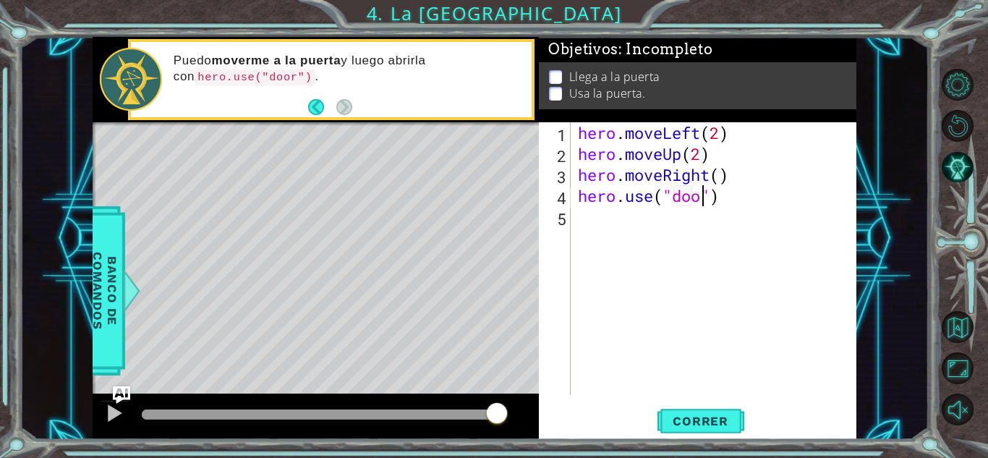
scroll to position [0, 6]
click at [693, 412] on button "Correr" at bounding box center [701, 421] width 87 height 32
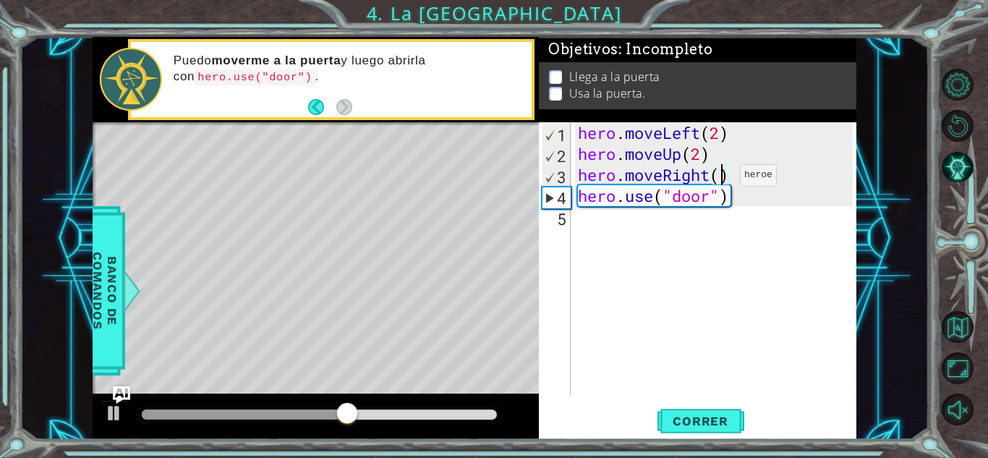
click at [718, 179] on div "hero . moveLeft ( 2 ) hero . moveUp ( 2 ) hero . moveRight ( ) hero . use ( "do…" at bounding box center [717, 279] width 285 height 315
type textarea "hero.moveRight(2)"
click at [702, 416] on span "Correr" at bounding box center [700, 421] width 85 height 14
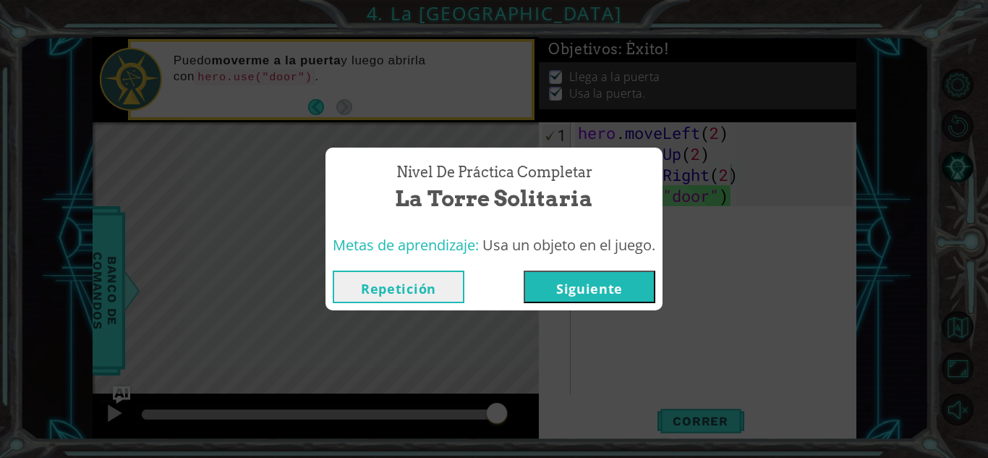
click at [611, 297] on button "Siguiente" at bounding box center [590, 287] width 132 height 33
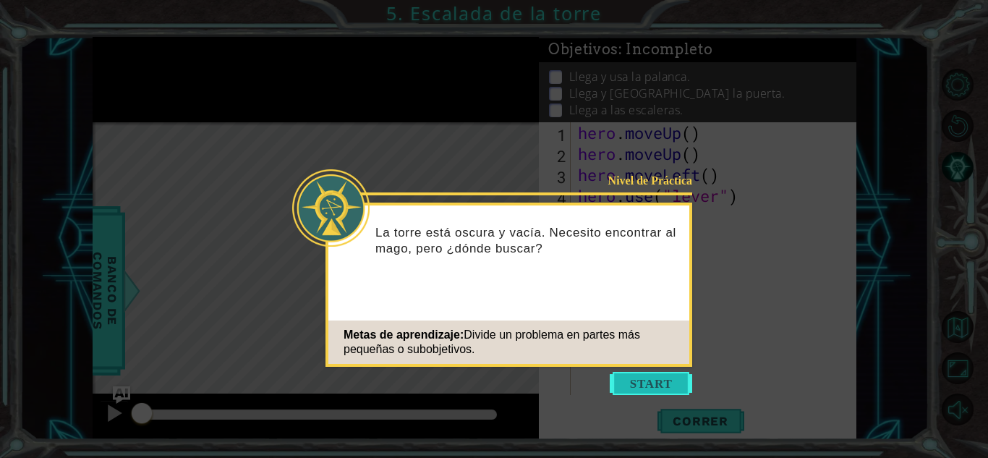
click at [633, 379] on button "Start" at bounding box center [651, 383] width 82 height 23
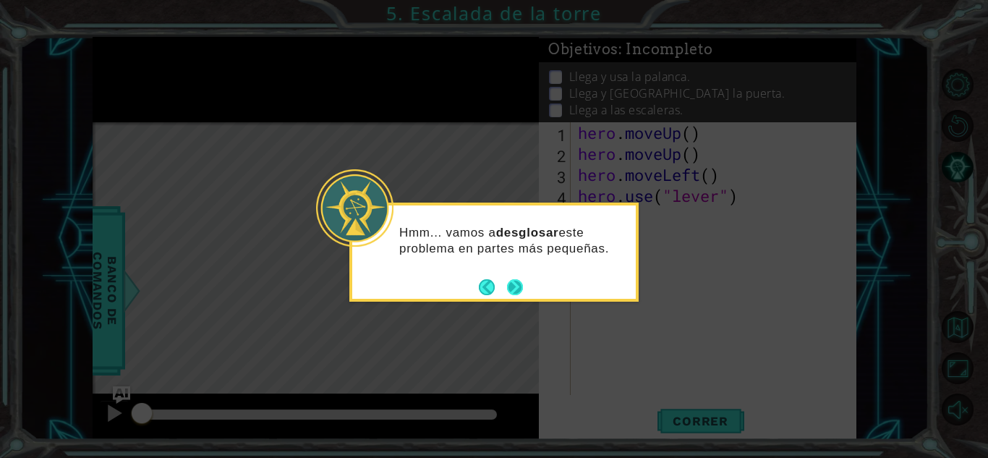
click at [514, 287] on button "Next" at bounding box center [515, 287] width 16 height 16
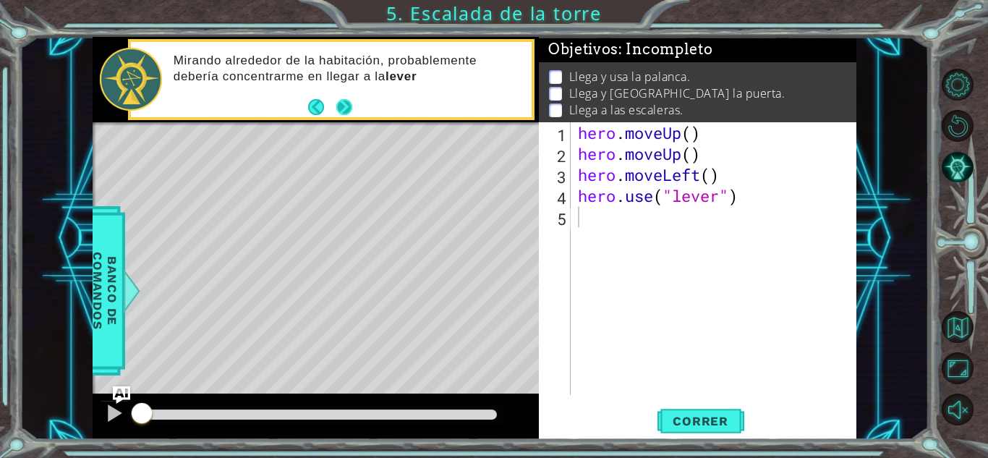
click at [348, 114] on button "Next" at bounding box center [344, 107] width 16 height 16
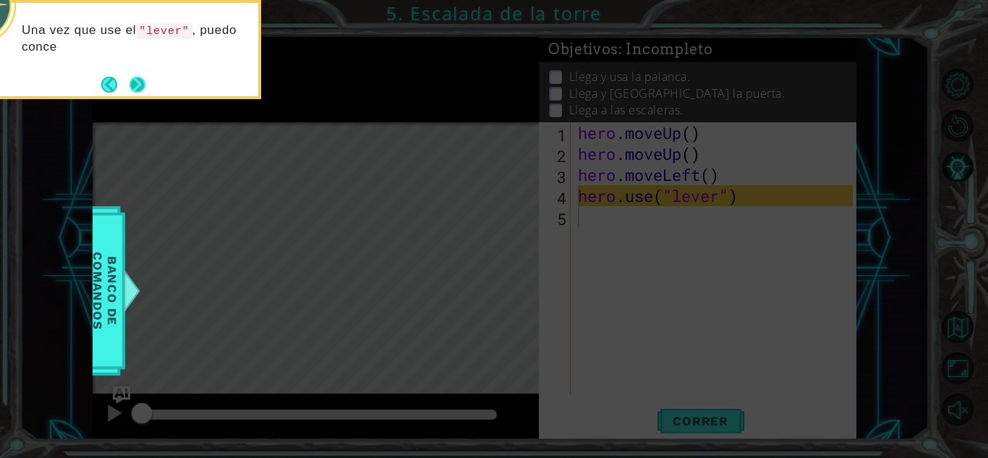
click at [137, 85] on button "Next" at bounding box center [138, 84] width 17 height 17
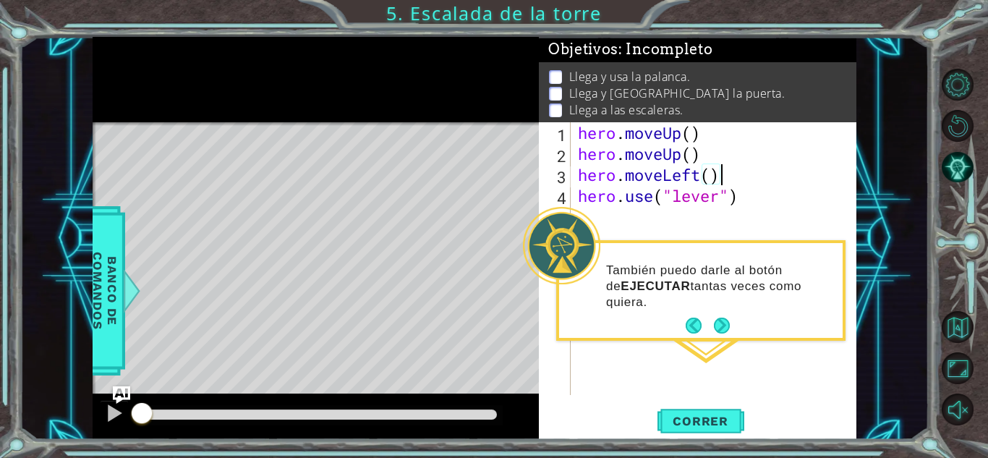
click at [794, 167] on div "hero . moveUp ( ) hero . moveUp ( ) hero . moveLeft ( ) hero . use ( "lever" )" at bounding box center [717, 279] width 285 height 315
click at [714, 318] on button "Next" at bounding box center [721, 326] width 17 height 17
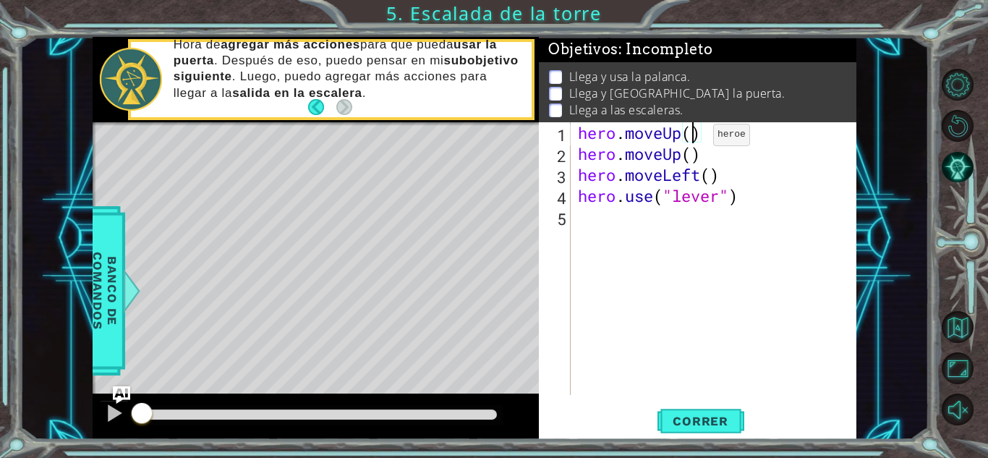
click at [692, 138] on div "hero . moveUp ( ) hero . moveUp ( ) hero . moveLeft ( ) hero . use ( "lever" )" at bounding box center [717, 279] width 285 height 315
click at [679, 156] on div "hero . moveUp ( 2 ) hero . moveUp ( ) hero . moveLeft ( ) hero . use ( "lever" )" at bounding box center [717, 279] width 285 height 315
click at [728, 175] on div "hero . moveUp ( 2 ) hero . moveUp ( ) hero . moveLeft ( ) hero . use ( "lever" )" at bounding box center [717, 279] width 285 height 315
type textarea "h"
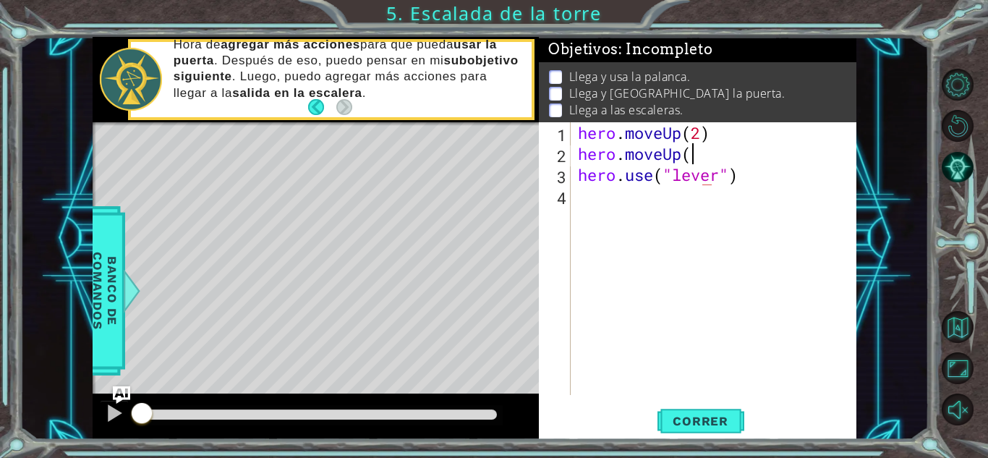
scroll to position [0, 0]
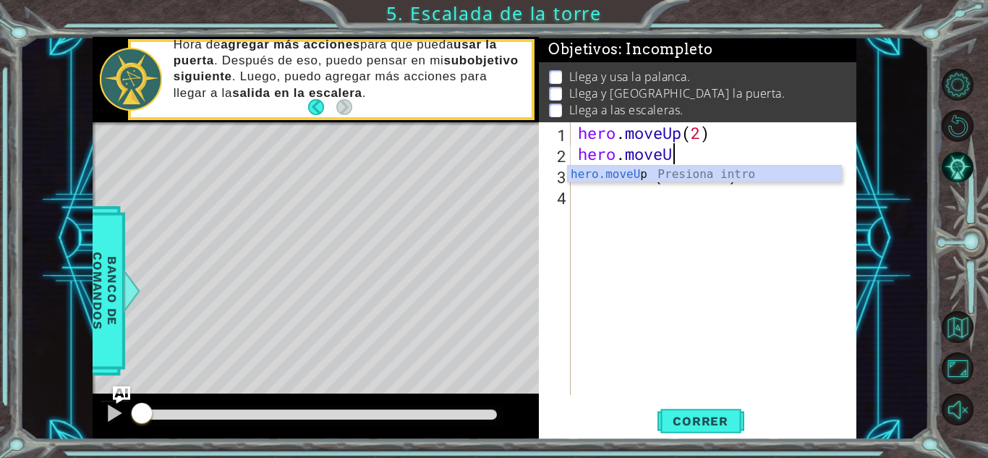
type textarea "hero.move"
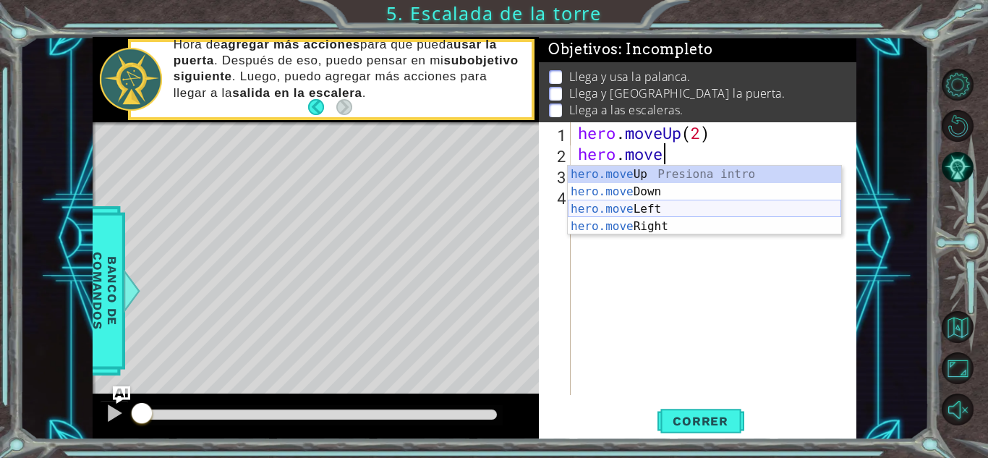
click at [645, 212] on div "hero.move Up Presiona intro hero.move Down Presiona intro hero.move Left Presio…" at bounding box center [704, 218] width 273 height 104
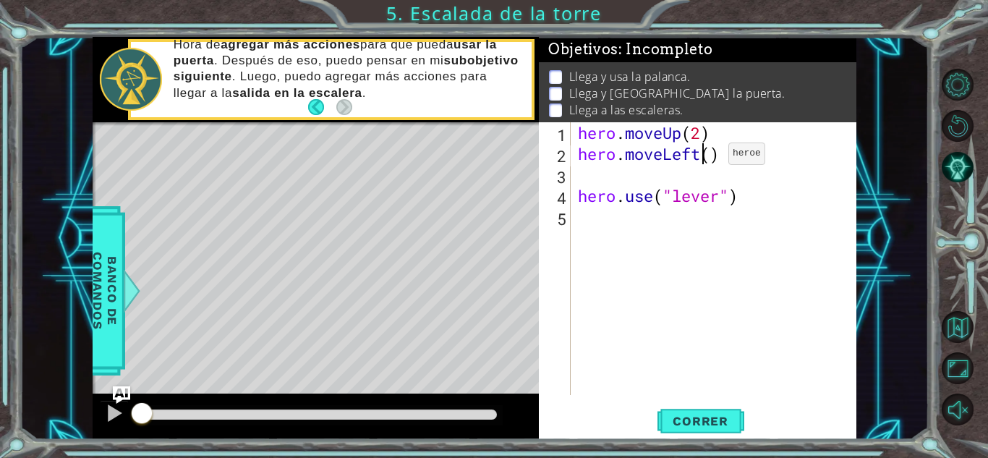
click at [707, 157] on div "hero . moveUp ( 2 ) hero . moveLeft ( ) hero . use ( "lever" )" at bounding box center [717, 279] width 285 height 315
click at [712, 156] on div "hero . moveUp ( 2 ) hero . moveLeft ( ) hero . use ( "lever" )" at bounding box center [717, 279] width 285 height 315
click at [577, 198] on div "hero . moveUp ( 2 ) hero . moveLeft ( 1 ) hero . use ( "lever" )" at bounding box center [717, 279] width 285 height 315
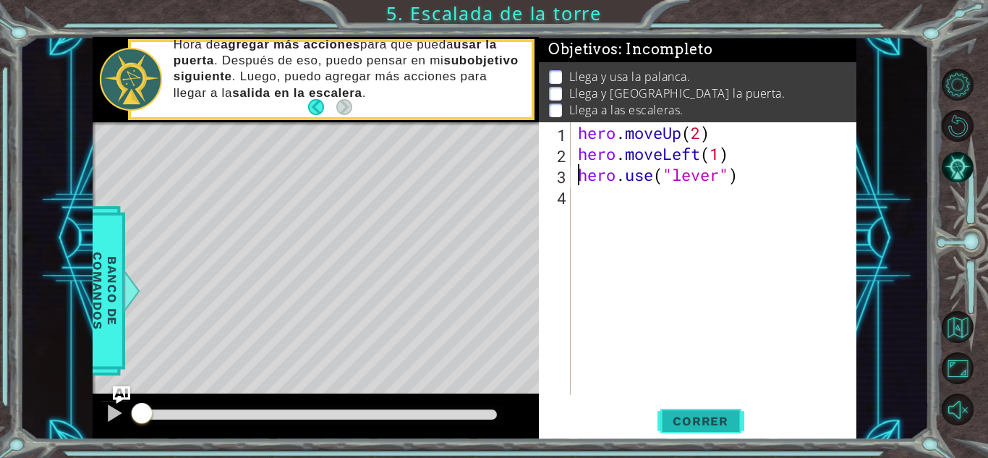
type textarea "hero.use("lever")"
click at [686, 415] on span "Correr" at bounding box center [700, 421] width 85 height 14
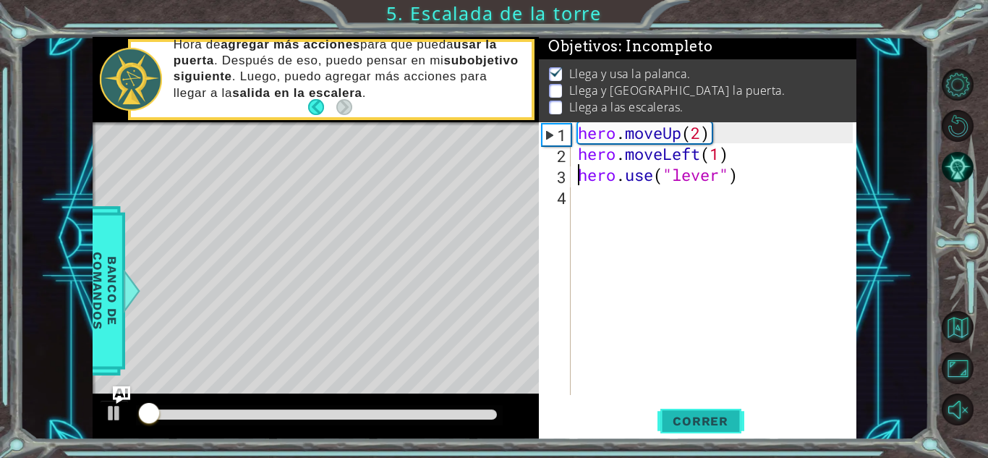
scroll to position [11, 0]
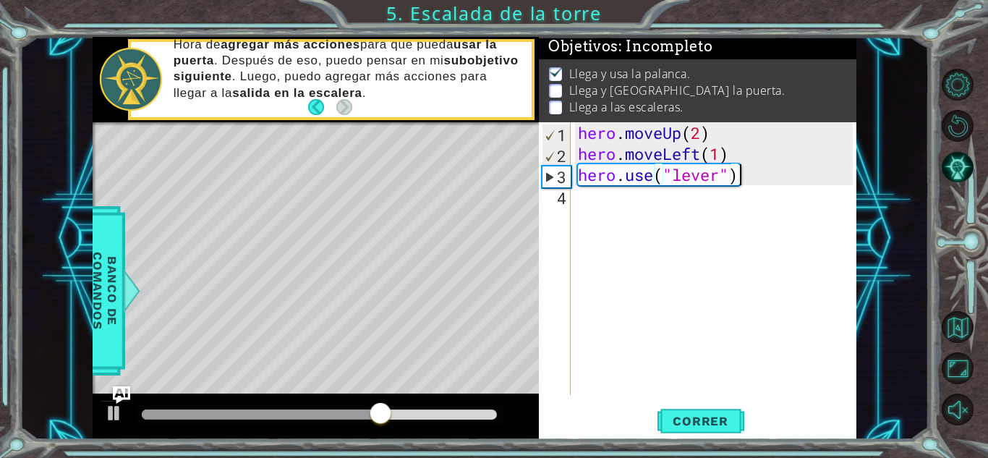
click at [781, 178] on div "hero . moveUp ( 2 ) hero . moveLeft ( 1 ) hero . use ( "lever" )" at bounding box center [717, 279] width 285 height 315
type textarea "h"
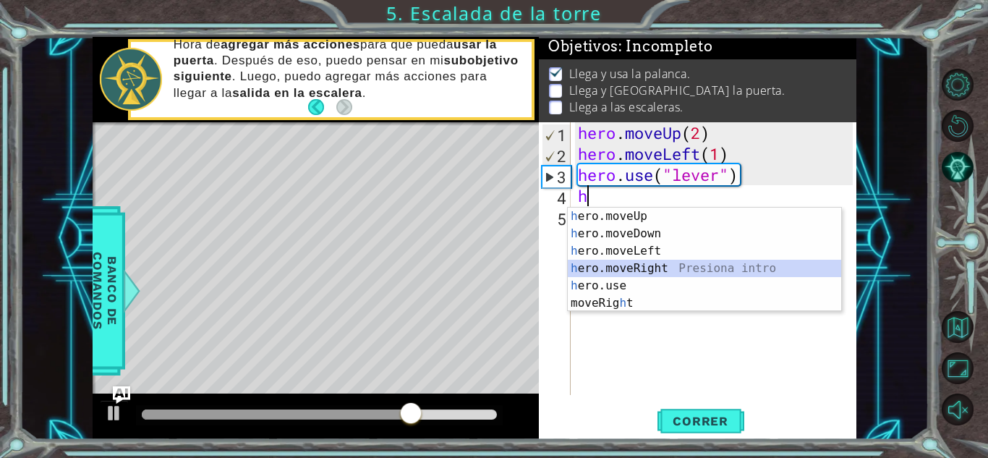
click at [666, 268] on div "h ero.moveUp Presiona intro h ero.moveDown Presiona intro h ero.moveLeft Presio…" at bounding box center [704, 277] width 273 height 139
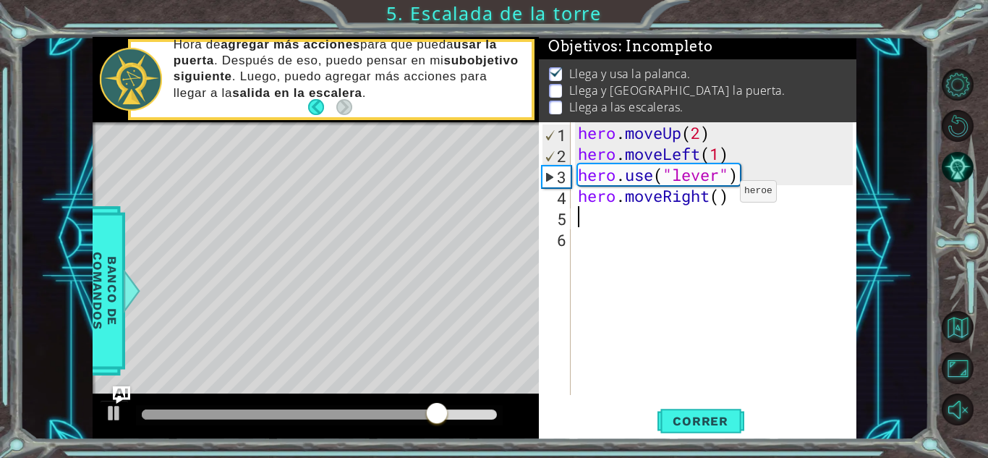
click at [718, 195] on div "hero . moveUp ( 2 ) hero . moveLeft ( 1 ) hero . use ( "lever" ) hero . moveRig…" at bounding box center [717, 279] width 285 height 315
type textarea "hero.moveRight(3)"
type textarea "h"
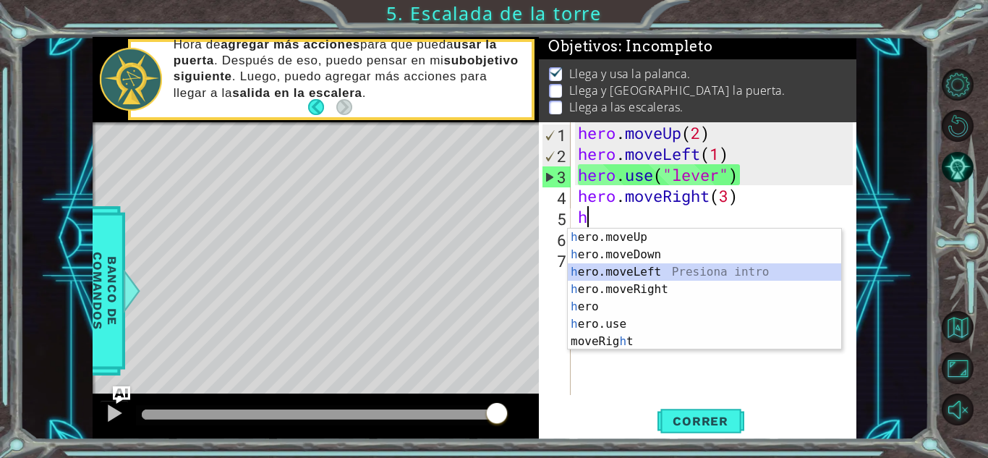
click at [641, 266] on div "h ero.moveUp Presiona intro h ero.moveDown Presiona intro h ero.moveLeft Presio…" at bounding box center [704, 307] width 273 height 156
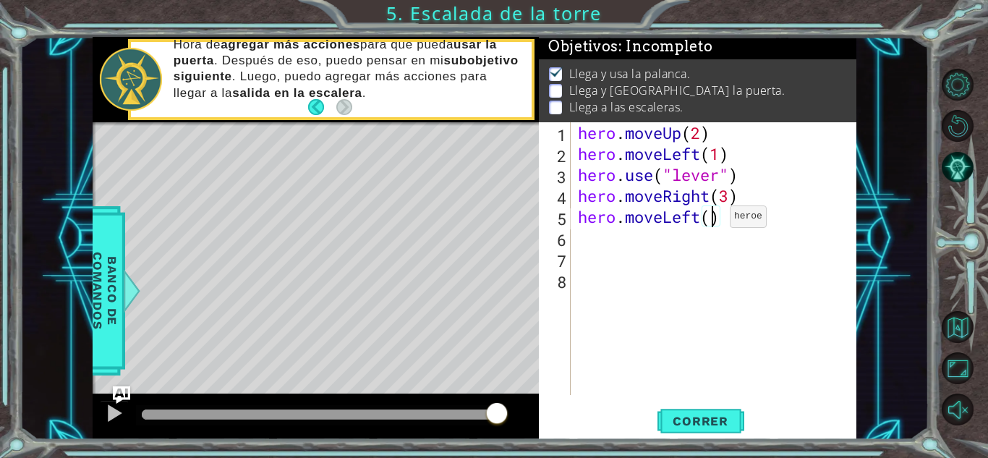
click at [708, 220] on div "hero . moveUp ( 2 ) hero . moveLeft ( 1 ) hero . use ( "lever" ) hero . moveRig…" at bounding box center [717, 279] width 285 height 315
type textarea "hero.moveLeft()"
click at [582, 223] on div "hero . moveUp ( 2 ) hero . moveLeft ( 1 ) hero . use ( "lever" ) hero . moveRig…" at bounding box center [717, 279] width 285 height 315
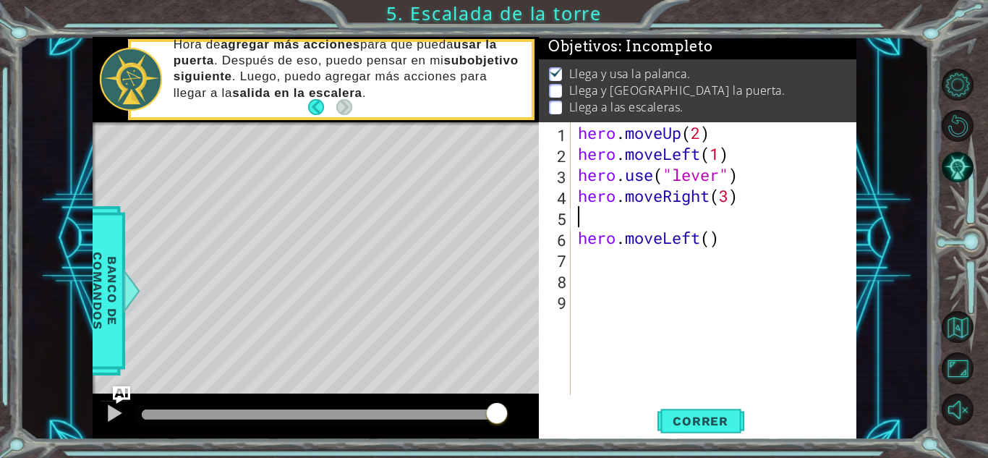
click at [583, 217] on div "hero . moveUp ( 2 ) hero . moveLeft ( 1 ) hero . use ( "lever" ) hero . moveRig…" at bounding box center [717, 279] width 285 height 315
type textarea "h"
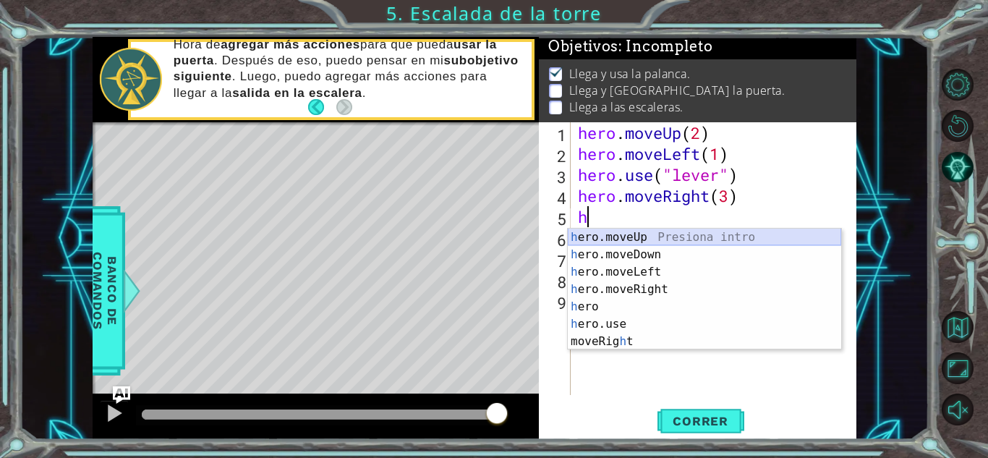
click at [606, 246] on div "h ero.moveUp Presiona intro h ero.moveDown Presiona intro h ero.moveLeft Presio…" at bounding box center [704, 307] width 273 height 156
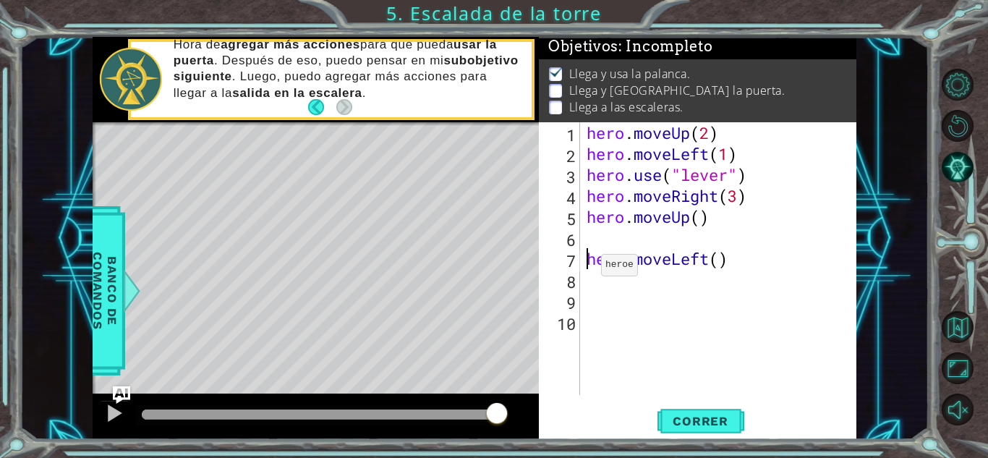
click at [588, 268] on div "hero . moveUp ( 2 ) hero . moveLeft ( 1 ) hero . use ( "lever" ) hero . moveRig…" at bounding box center [722, 279] width 276 height 315
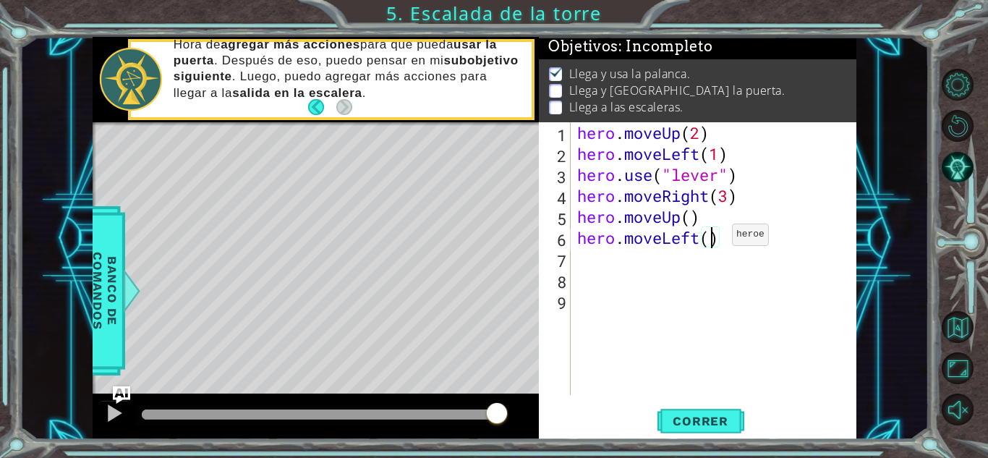
click at [710, 238] on div "hero . moveUp ( 2 ) hero . moveLeft ( 1 ) hero . use ( "lever" ) hero . moveRig…" at bounding box center [717, 279] width 286 height 315
type textarea "hero.moveLeft(3)"
click at [710, 262] on div "hero . moveUp ( 2 ) hero . moveLeft ( 1 ) hero . use ( "lever" ) hero . moveRig…" at bounding box center [717, 279] width 286 height 315
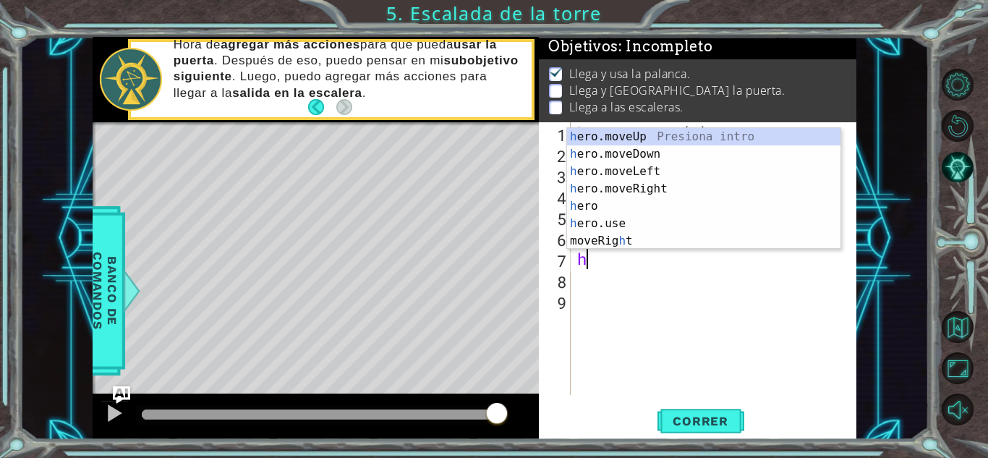
type textarea "he"
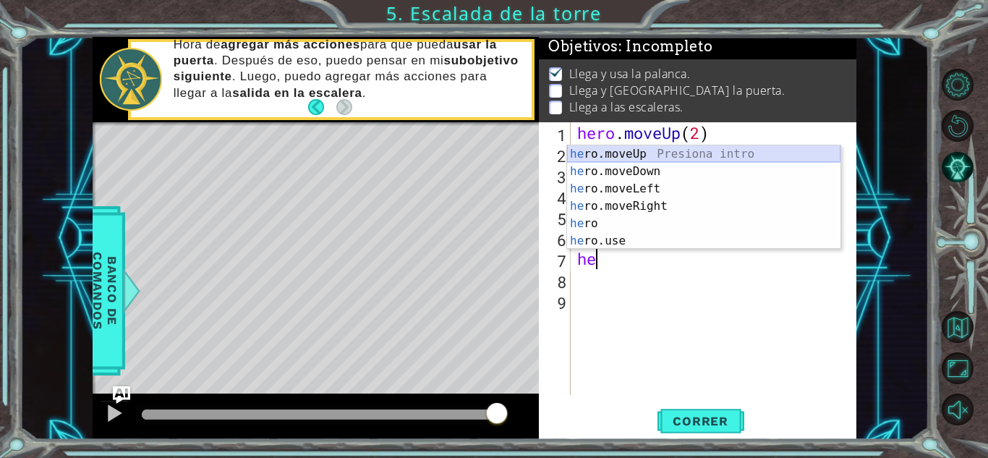
click at [629, 145] on div "he ro.moveUp Presiona intro he ro.moveDown Presiona intro he ro.moveLeft Presio…" at bounding box center [703, 214] width 273 height 139
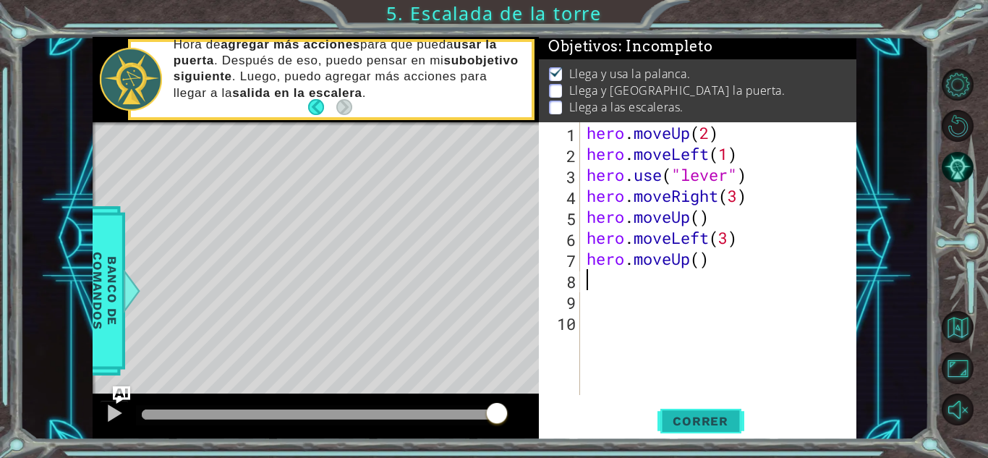
click at [705, 415] on span "Correr" at bounding box center [700, 421] width 85 height 14
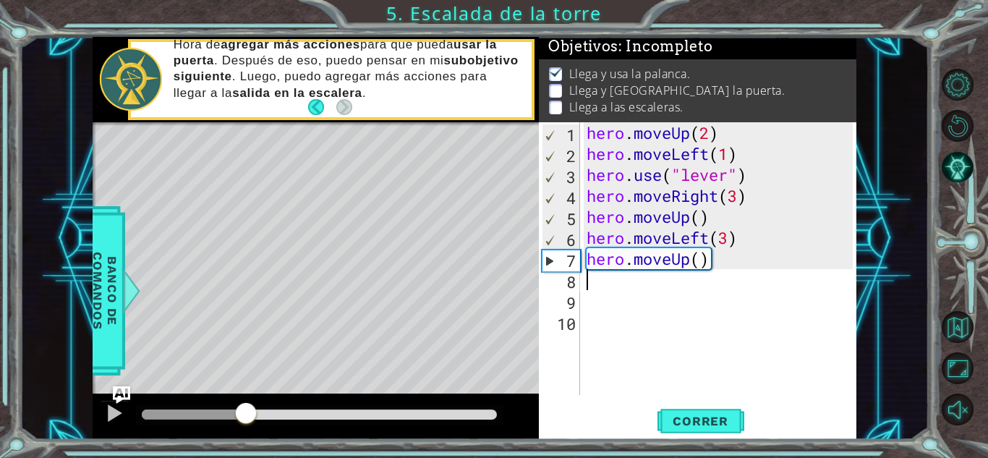
click at [246, 416] on div at bounding box center [194, 414] width 105 height 10
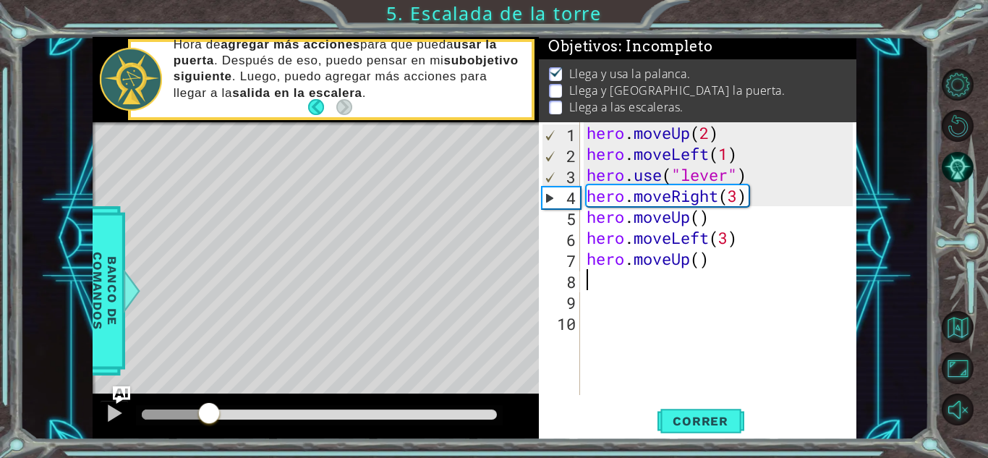
click at [210, 417] on div at bounding box center [176, 414] width 68 height 10
click at [106, 408] on div at bounding box center [114, 413] width 19 height 19
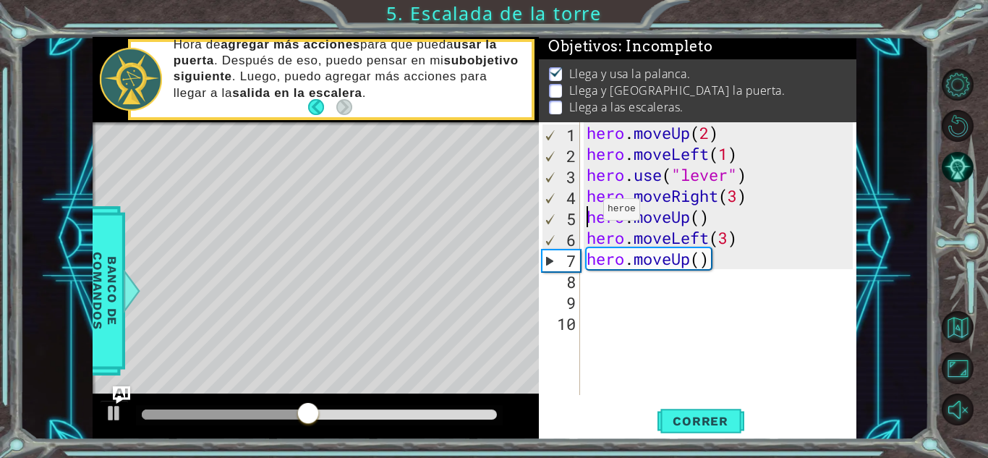
click at [590, 213] on div "hero . moveUp ( 2 ) hero . moveLeft ( 1 ) hero . use ( "lever" ) hero . moveRig…" at bounding box center [722, 279] width 276 height 315
type textarea "hero.moveUp()"
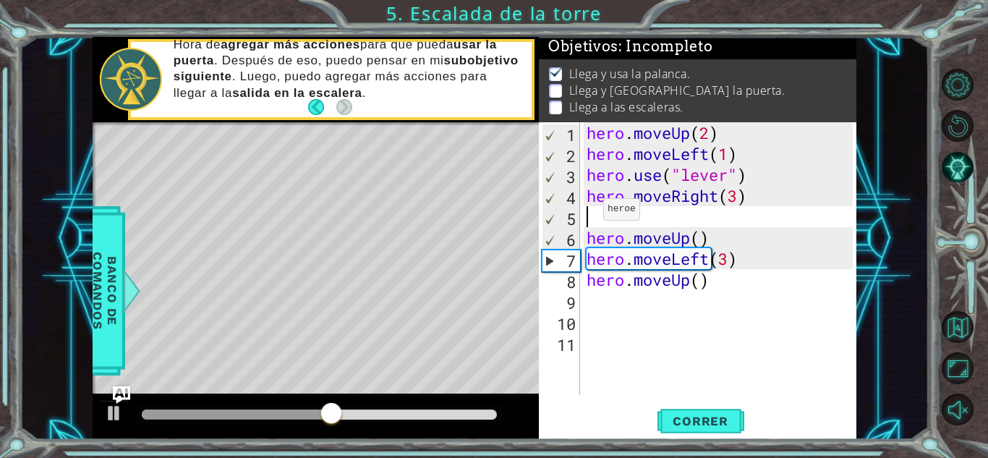
click at [590, 213] on div "hero . moveUp ( 2 ) hero . moveLeft ( 1 ) hero . use ( "lever" ) hero . moveRig…" at bounding box center [722, 279] width 276 height 315
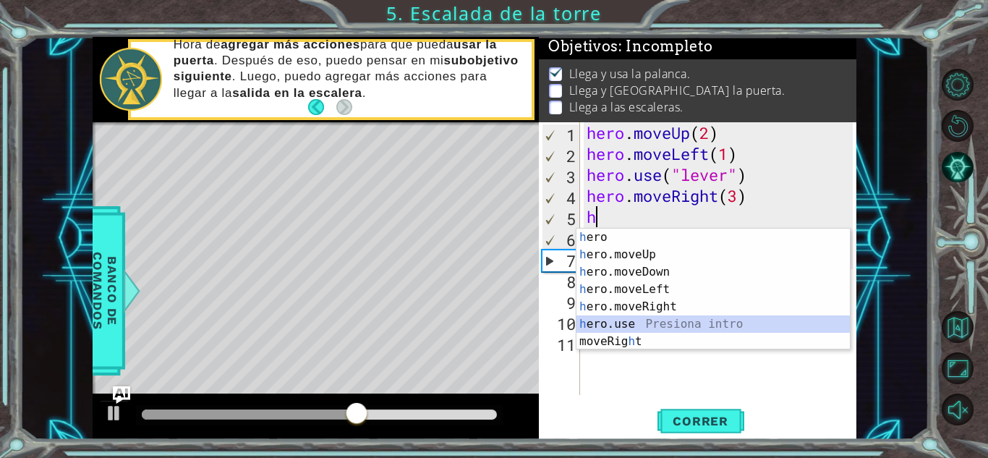
click at [631, 323] on div "h ero Presiona intro h ero.moveUp Presiona intro h ero.moveDown Presiona intro …" at bounding box center [713, 307] width 273 height 156
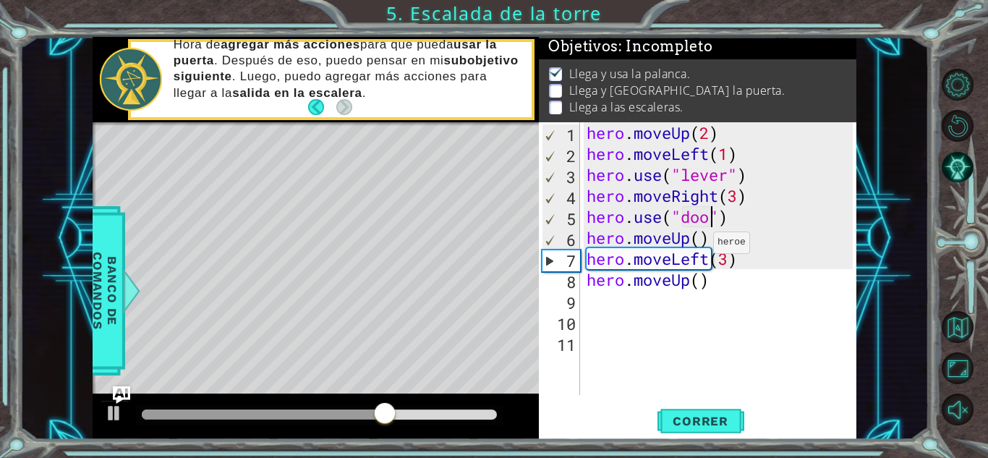
type textarea "hero.use("door")"
click at [722, 419] on span "Correr" at bounding box center [700, 421] width 85 height 14
click at [334, 416] on body "1 ההההההההההההההההההההההההההההההההההההההההההההההההההההההההההההההההההההההההההההה…" at bounding box center [494, 229] width 988 height 458
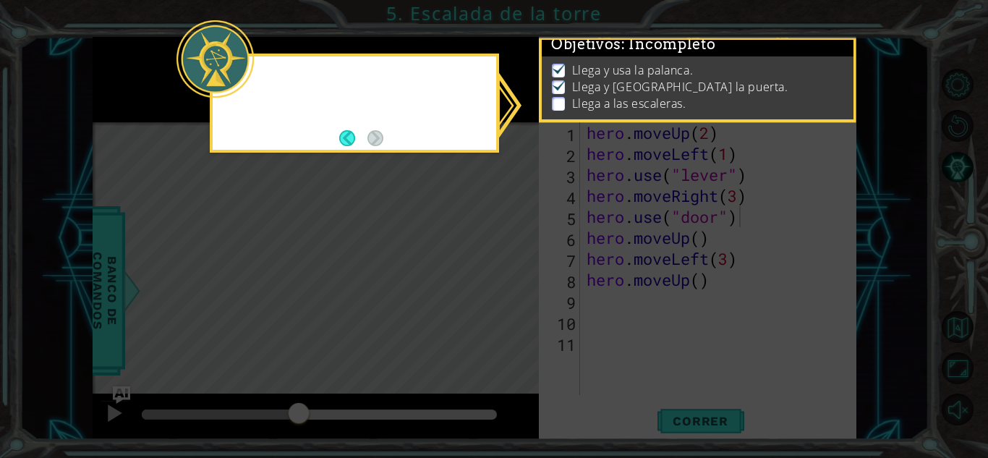
scroll to position [11, 0]
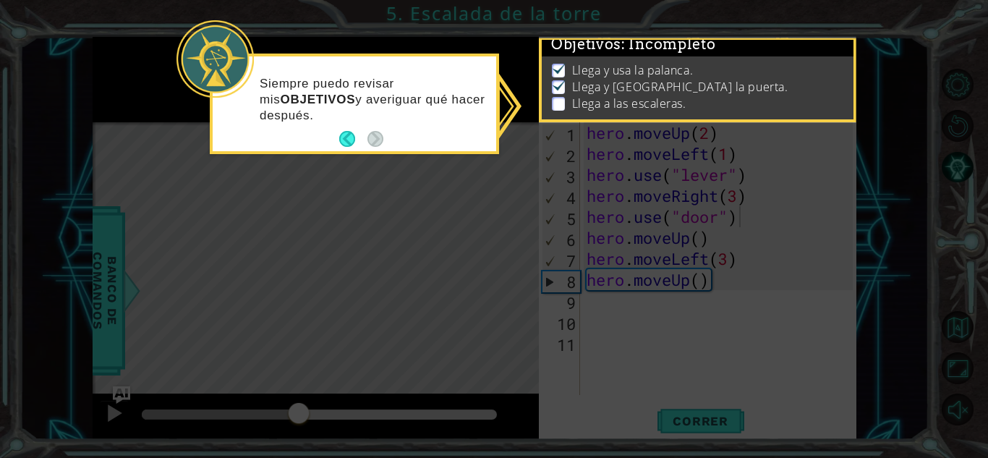
click at [479, 177] on icon at bounding box center [494, 229] width 988 height 458
click at [564, 97] on p at bounding box center [558, 104] width 13 height 14
click at [561, 97] on p at bounding box center [558, 104] width 13 height 14
click at [509, 109] on icon at bounding box center [494, 229] width 988 height 458
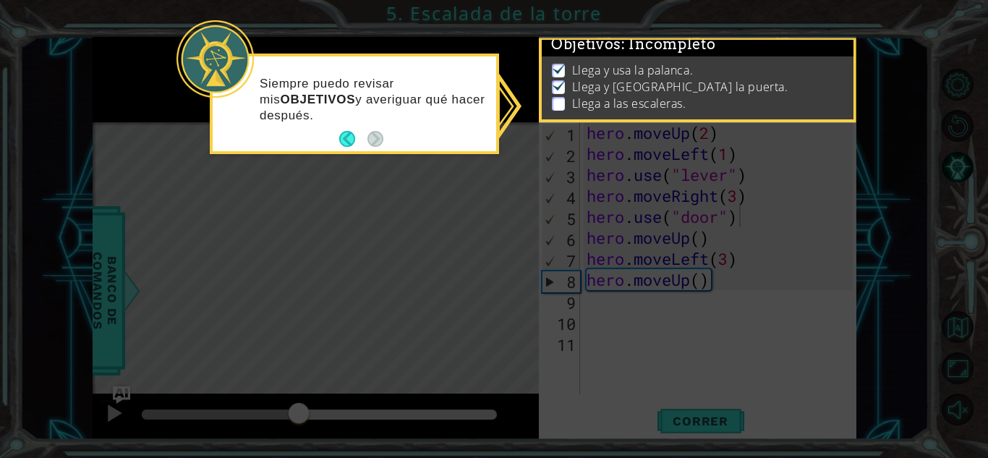
click at [854, 314] on icon at bounding box center [494, 229] width 988 height 458
click at [344, 137] on button "Back" at bounding box center [353, 139] width 28 height 16
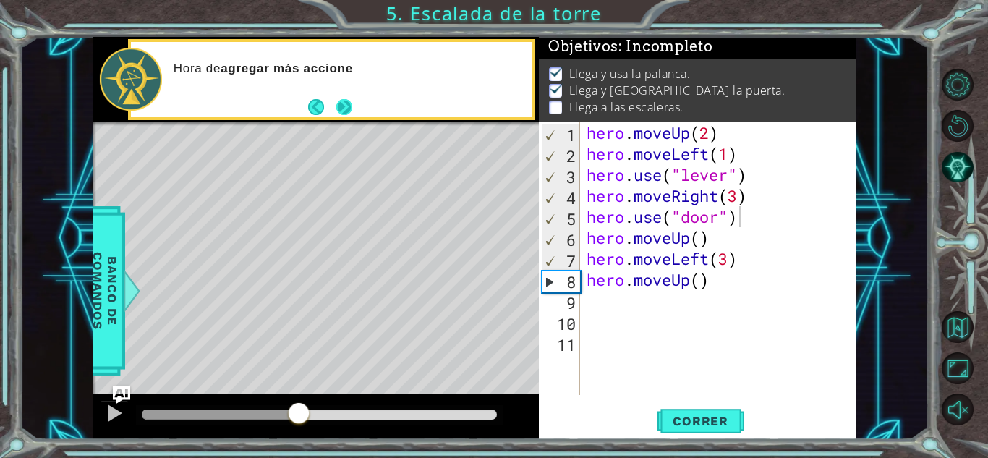
click at [338, 99] on button "Next" at bounding box center [345, 107] width 18 height 18
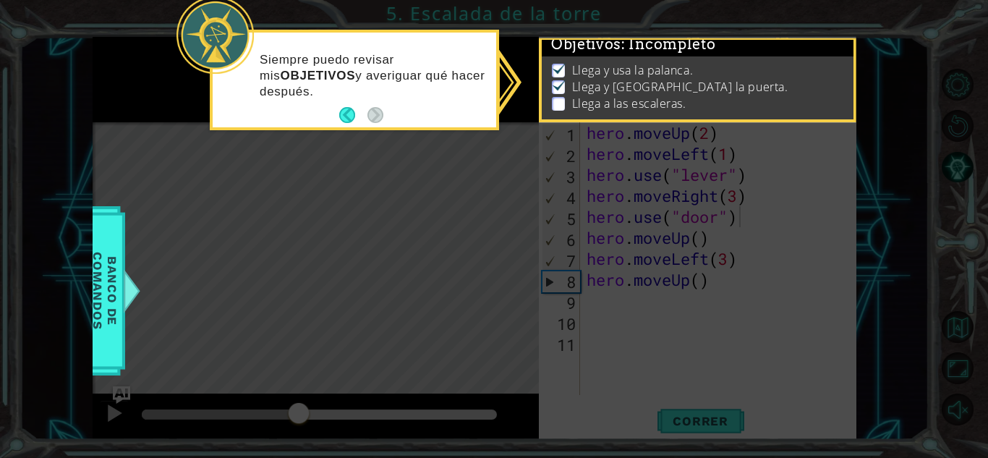
scroll to position [25, 0]
click at [417, 147] on icon at bounding box center [494, 229] width 988 height 458
click at [341, 117] on button "Back" at bounding box center [353, 115] width 28 height 16
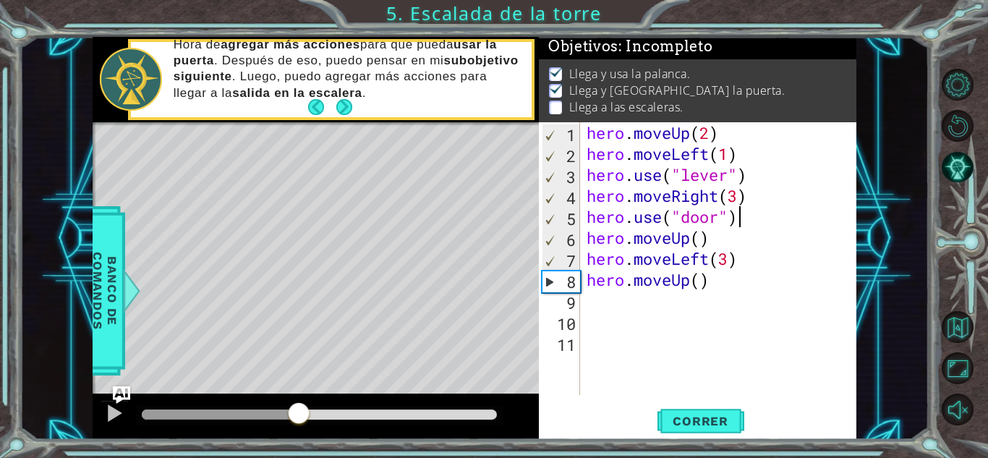
scroll to position [22, 0]
click at [340, 102] on button "Next" at bounding box center [344, 107] width 16 height 16
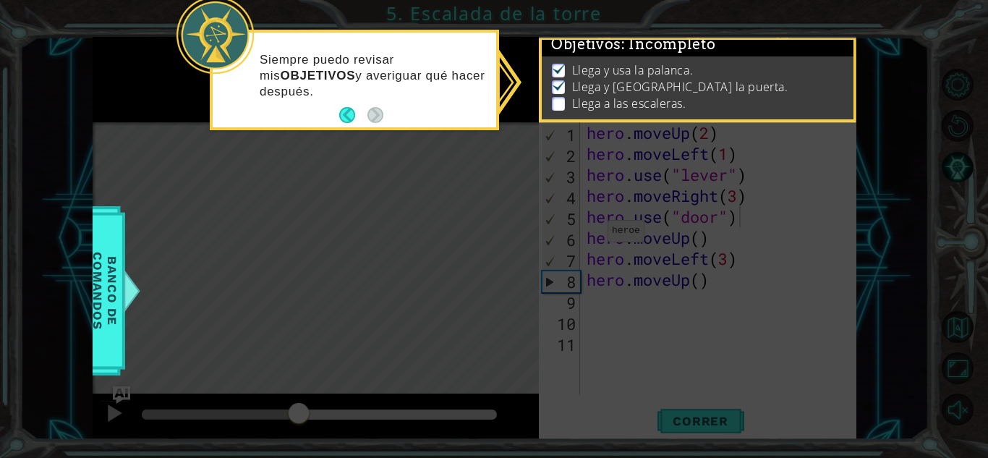
click at [559, 97] on p at bounding box center [558, 104] width 13 height 14
drag, startPoint x: 559, startPoint y: 82, endPoint x: 521, endPoint y: 81, distance: 37.6
click at [521, 81] on div "1 ההההההההההההההההההההההההההההההההההההההההההההההההההההההההההההההההההההההההההההה…" at bounding box center [494, 229] width 988 height 458
drag, startPoint x: 521, startPoint y: 81, endPoint x: 849, endPoint y: 55, distance: 329.5
click at [849, 55] on div "1 ההההההההההההההההההההההההההההההההההההההההההההההההההההההההההההההההההההההההההההה…" at bounding box center [494, 229] width 988 height 458
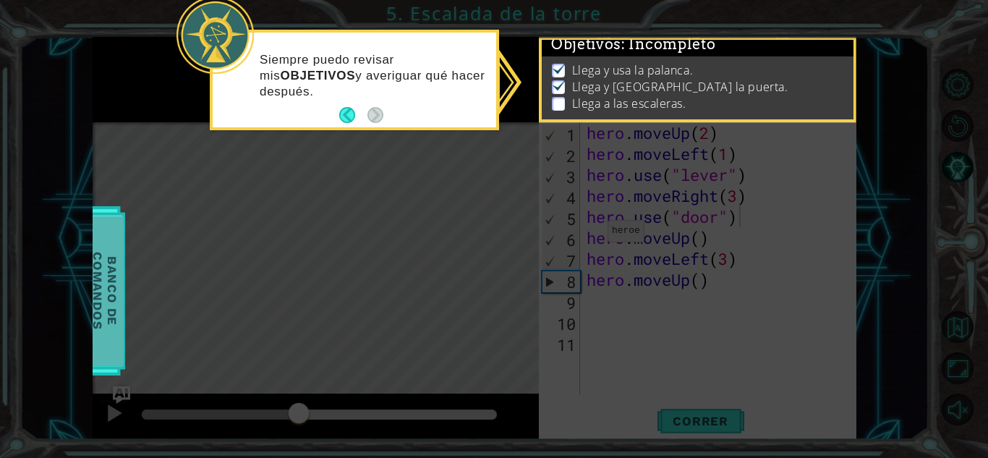
click at [112, 311] on span "Banco de comandos" at bounding box center [105, 291] width 38 height 150
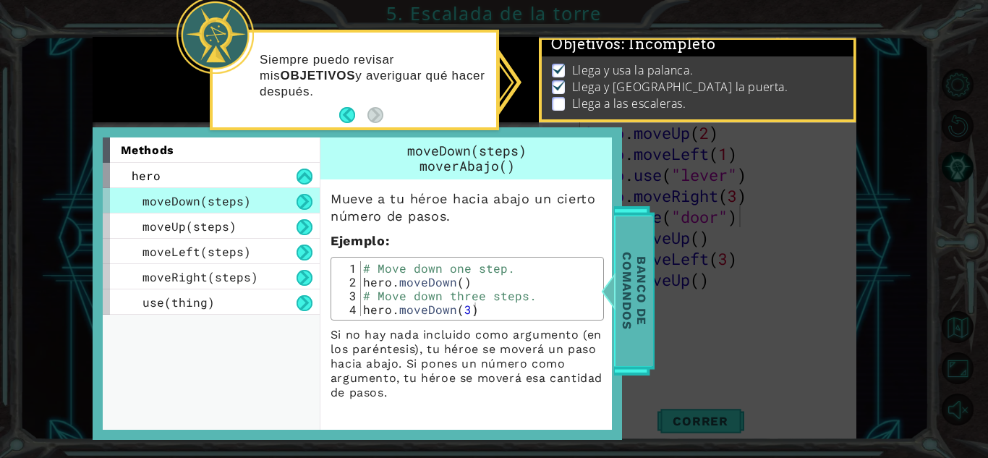
click at [648, 273] on span "Banco de comandos" at bounding box center [635, 291] width 38 height 150
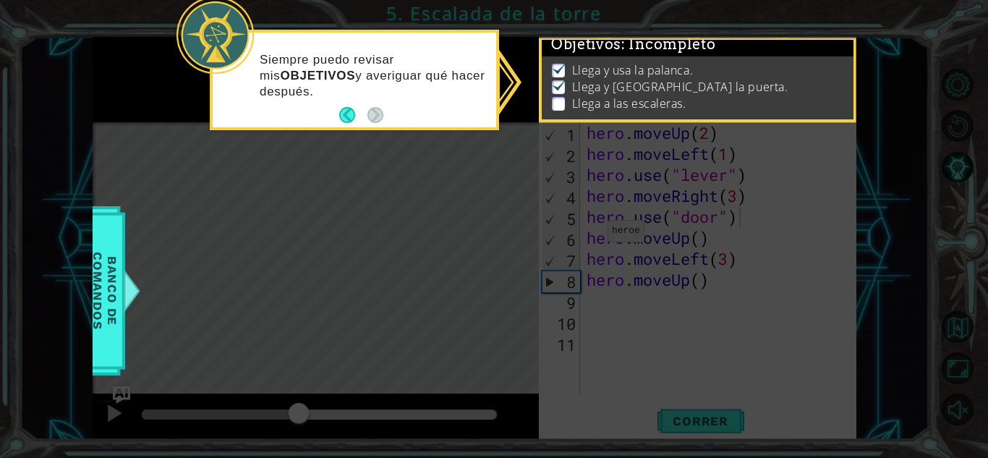
click at [252, 54] on div at bounding box center [215, 34] width 77 height 77
click at [559, 97] on p at bounding box center [558, 104] width 13 height 14
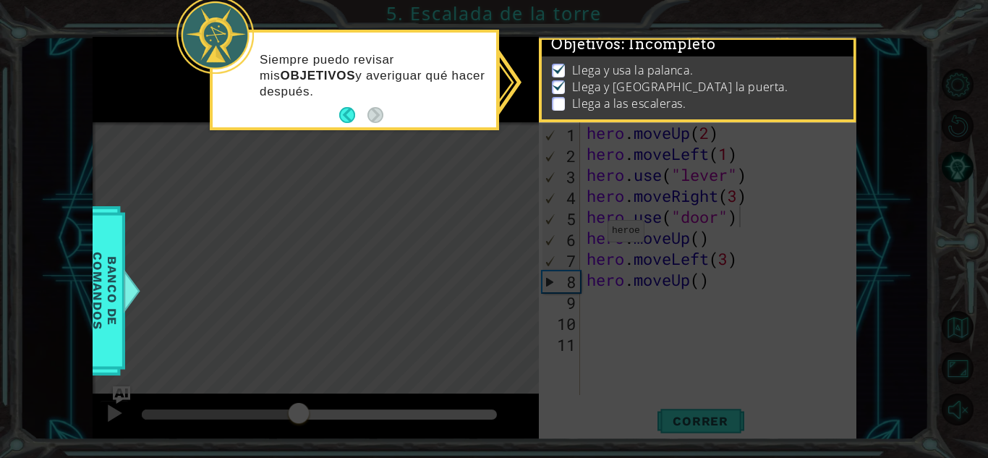
drag, startPoint x: 559, startPoint y: 82, endPoint x: 506, endPoint y: 75, distance: 54.0
click at [506, 75] on div "1 ההההההההההההההההההההההההההההההההההההההההההההההההההההההההההההההההההההההההההההה…" at bounding box center [494, 229] width 988 height 458
click at [506, 75] on icon at bounding box center [494, 229] width 988 height 458
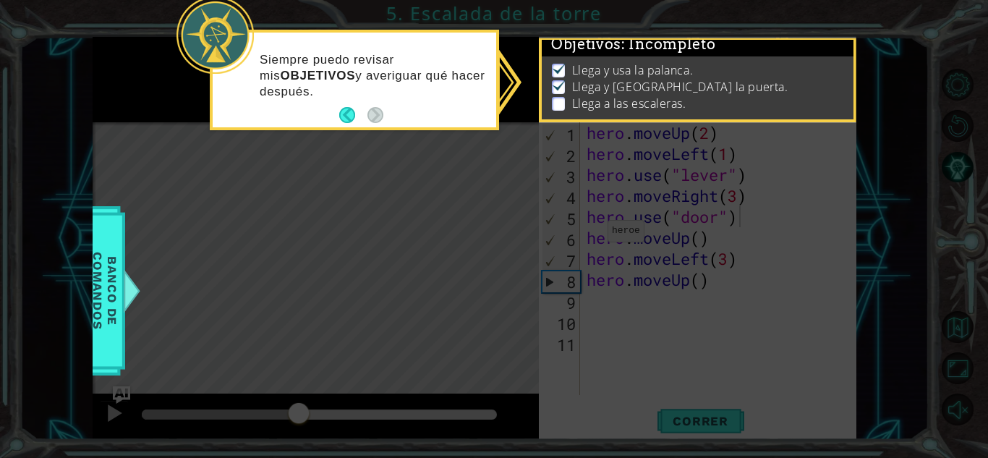
click at [749, 349] on icon at bounding box center [494, 229] width 988 height 458
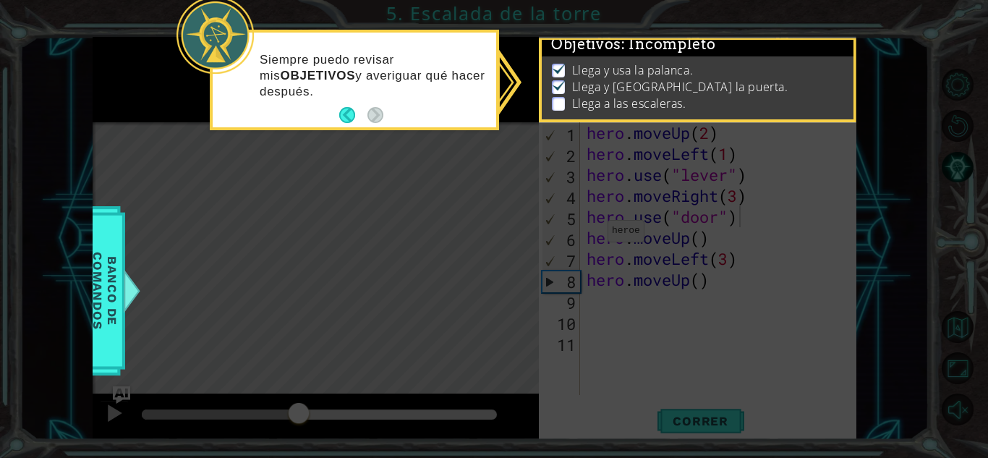
click at [749, 349] on icon at bounding box center [494, 229] width 988 height 458
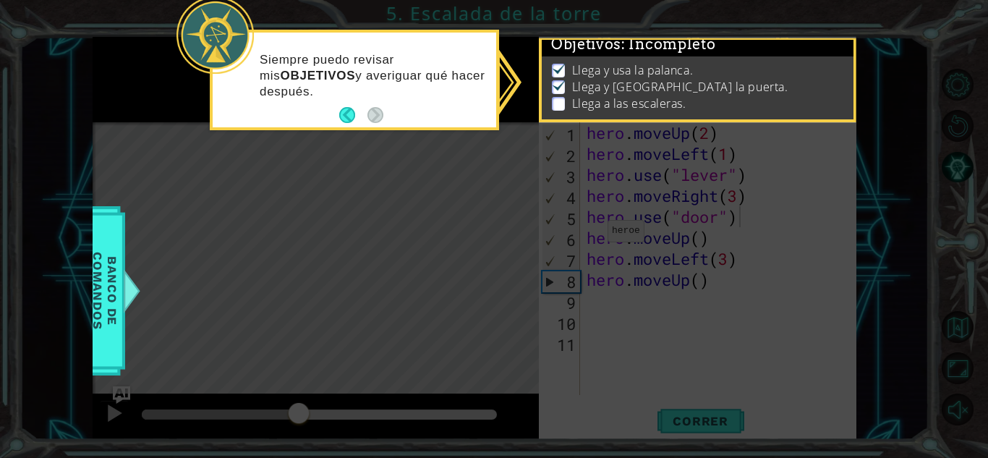
click at [749, 349] on icon at bounding box center [494, 229] width 988 height 458
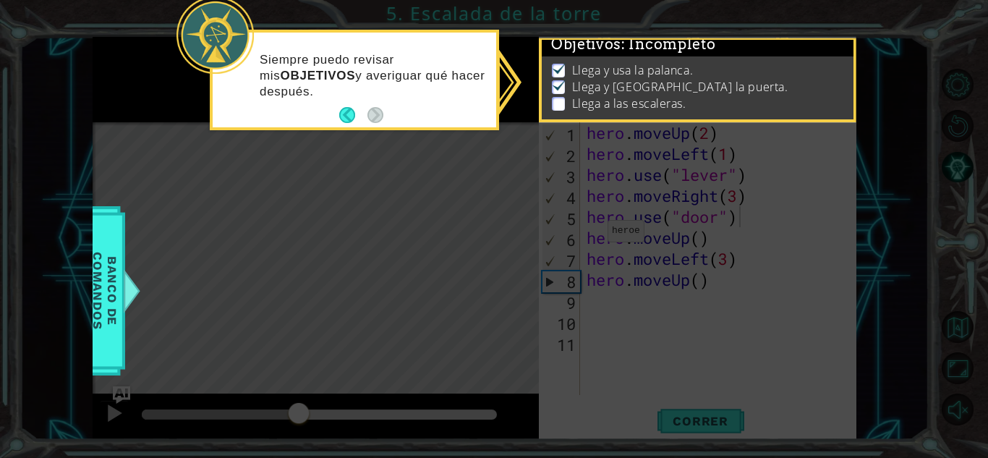
click at [749, 349] on icon at bounding box center [494, 229] width 988 height 458
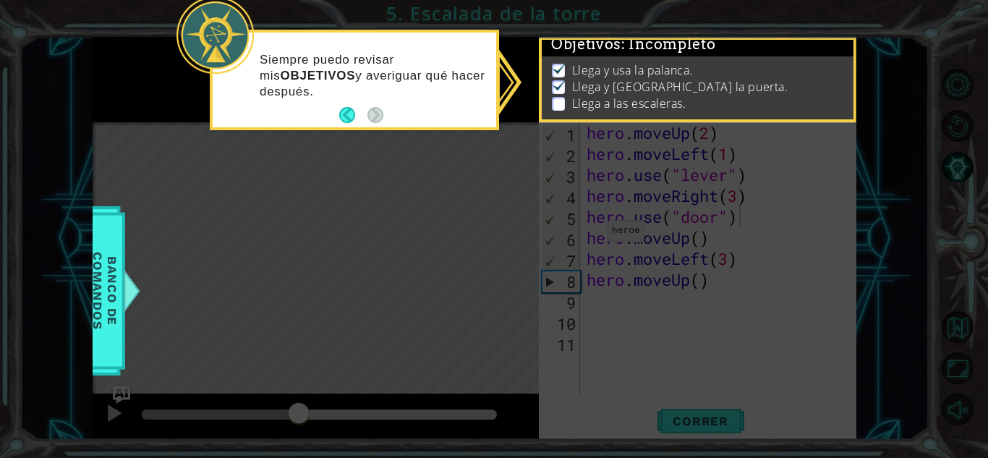
click at [506, 81] on icon at bounding box center [494, 229] width 988 height 458
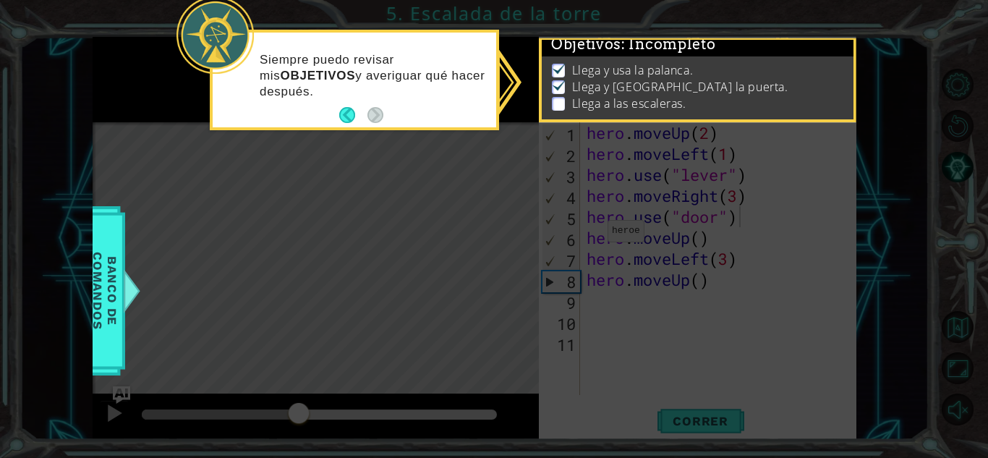
click at [506, 81] on icon at bounding box center [494, 229] width 988 height 458
drag, startPoint x: 506, startPoint y: 81, endPoint x: 783, endPoint y: 111, distance: 278.7
click at [783, 111] on div "1 ההההההההההההההההההההההההההההההההההההההההההההההההההההההההההההההההההההההההההההה…" at bounding box center [494, 229] width 988 height 458
click at [661, 231] on icon at bounding box center [494, 229] width 988 height 458
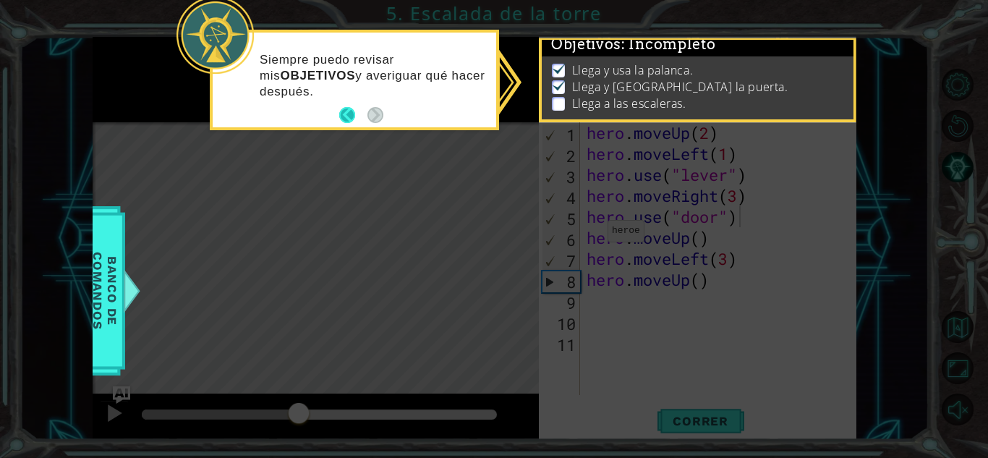
click at [347, 119] on button "Back" at bounding box center [353, 115] width 28 height 16
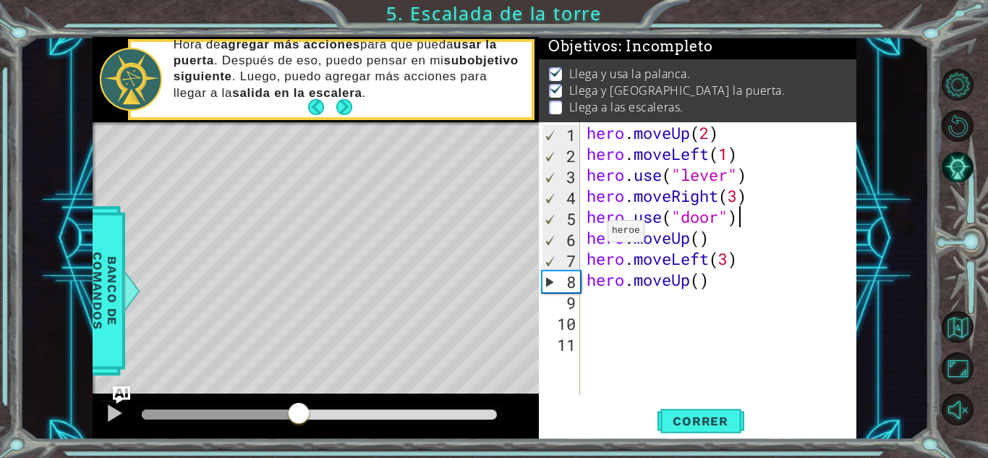
scroll to position [22, 0]
click at [342, 107] on button "Next" at bounding box center [344, 107] width 16 height 16
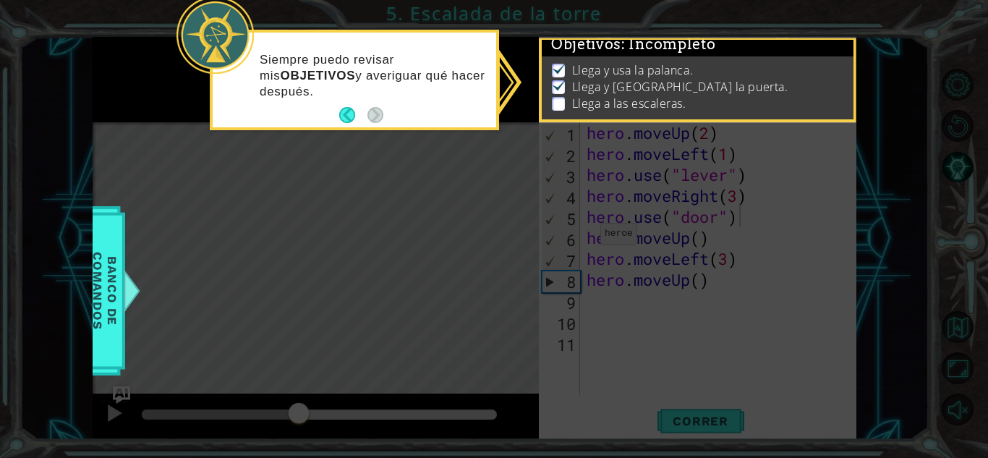
scroll to position [25, 0]
click at [344, 107] on button "Back" at bounding box center [353, 115] width 28 height 16
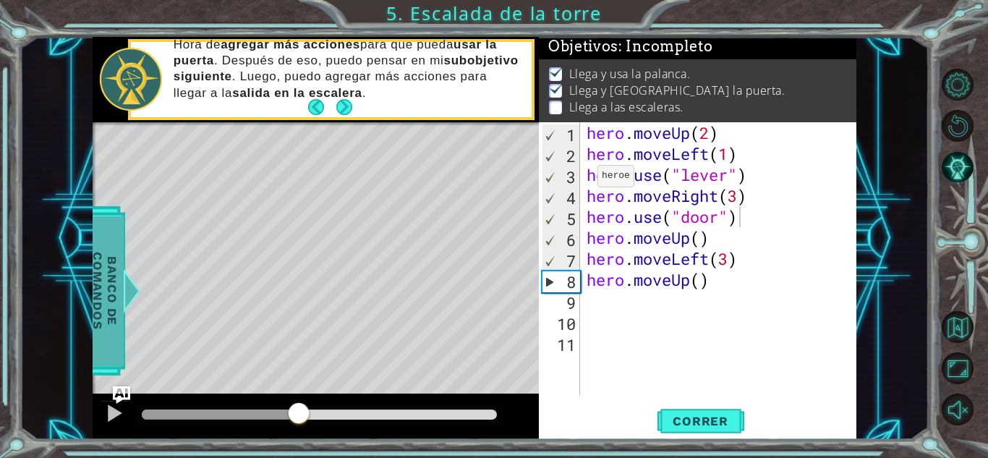
click at [106, 282] on span "Banco de comandos" at bounding box center [105, 291] width 38 height 150
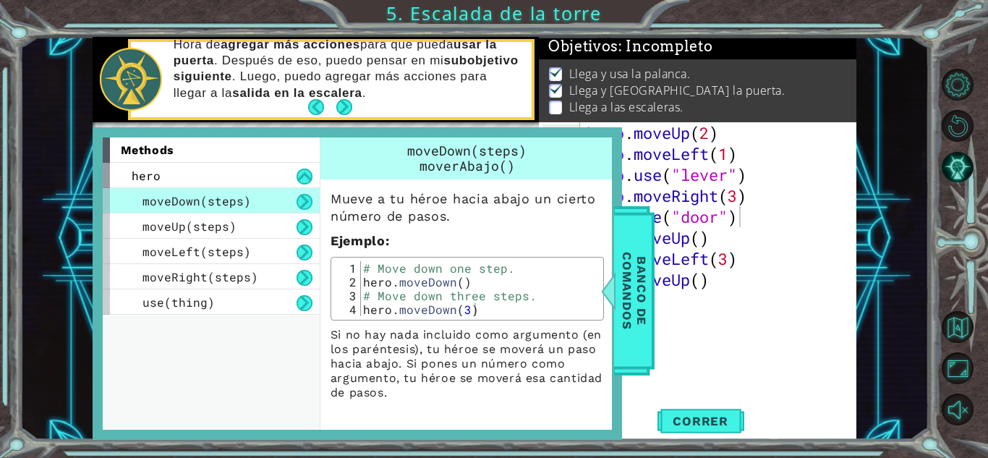
drag, startPoint x: 177, startPoint y: 305, endPoint x: 710, endPoint y: 286, distance: 533.5
click at [710, 286] on div "1 ההההההההההההההההההההההההההההההההההההההההההההההההההההההההההההההההההההההההההההה…" at bounding box center [475, 238] width 764 height 403
click at [214, 302] on div "use(thing)" at bounding box center [211, 301] width 217 height 25
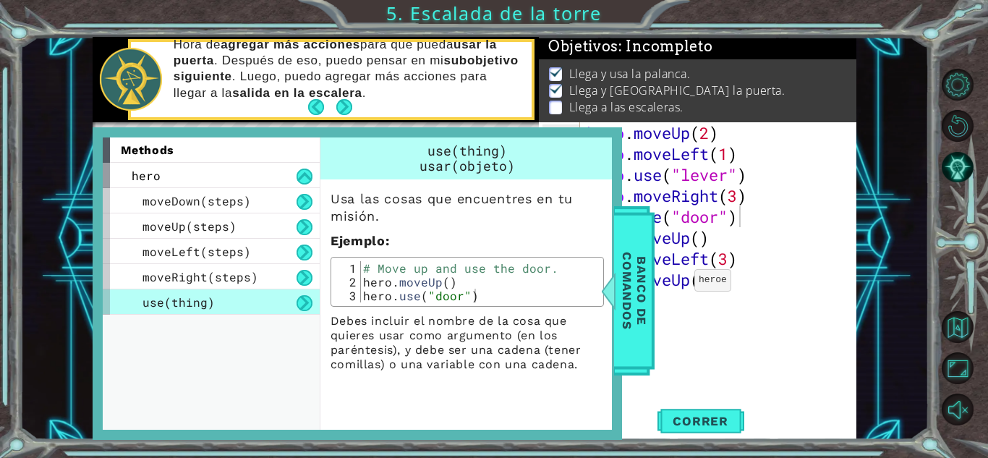
click at [214, 302] on div "use(thing)" at bounding box center [211, 301] width 217 height 25
click at [307, 302] on button at bounding box center [305, 303] width 16 height 16
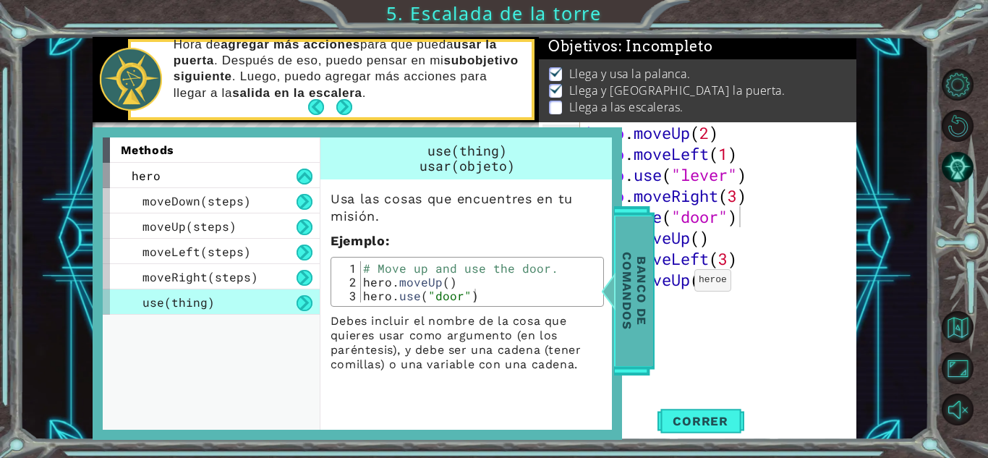
click at [633, 295] on span "Banco de comandos" at bounding box center [635, 291] width 38 height 150
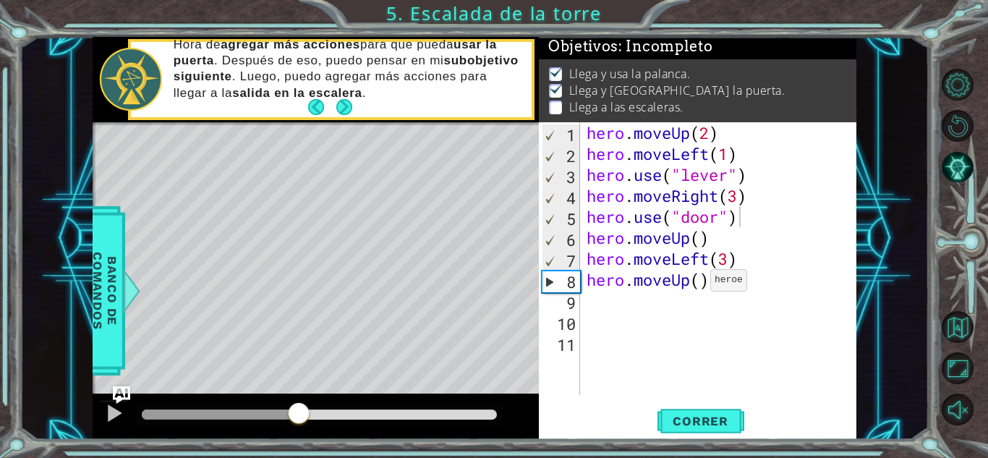
click at [697, 284] on div "hero . moveUp ( 2 ) hero . moveLeft ( 1 ) hero . use ( "lever" ) hero . moveRig…" at bounding box center [722, 279] width 276 height 315
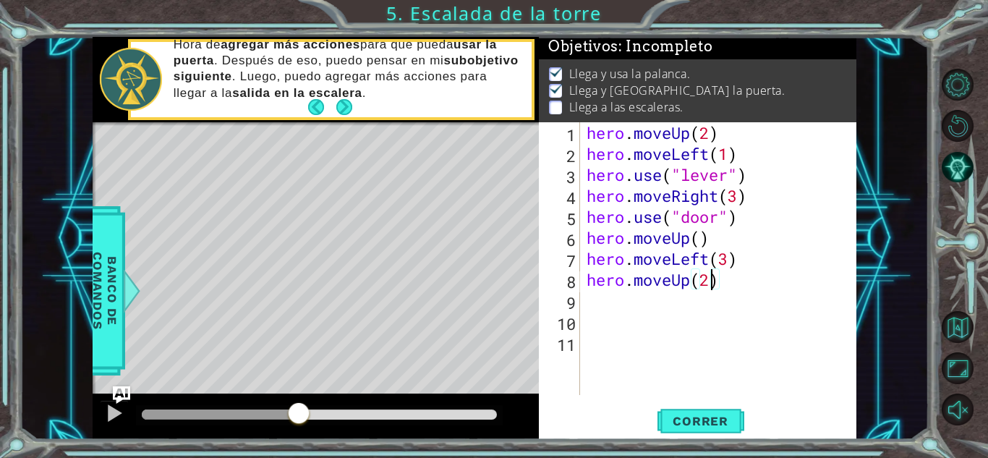
click at [731, 290] on div "hero . moveUp ( 2 ) hero . moveLeft ( 1 ) hero . use ( "lever" ) hero . moveRig…" at bounding box center [722, 279] width 276 height 315
click at [688, 235] on div "hero . moveUp ( 2 ) hero . moveLeft ( 1 ) hero . use ( "lever" ) hero . moveRig…" at bounding box center [722, 279] width 276 height 315
click at [699, 235] on div "hero . moveUp ( 2 ) hero . moveLeft ( 1 ) hero . use ( "lever" ) hero . moveRig…" at bounding box center [722, 279] width 276 height 315
type textarea "hero.moveUp(2)"
click at [678, 410] on button "Correr" at bounding box center [701, 421] width 87 height 32
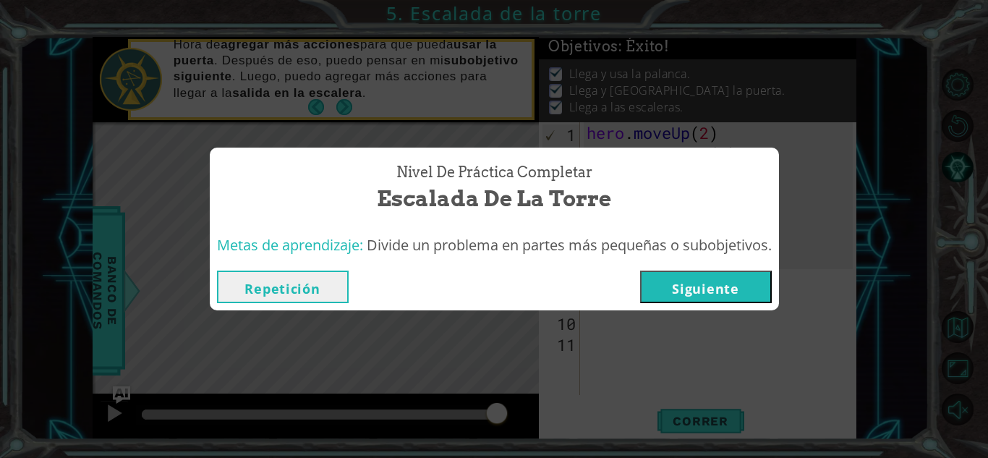
click at [721, 289] on button "Siguiente" at bounding box center [706, 287] width 132 height 33
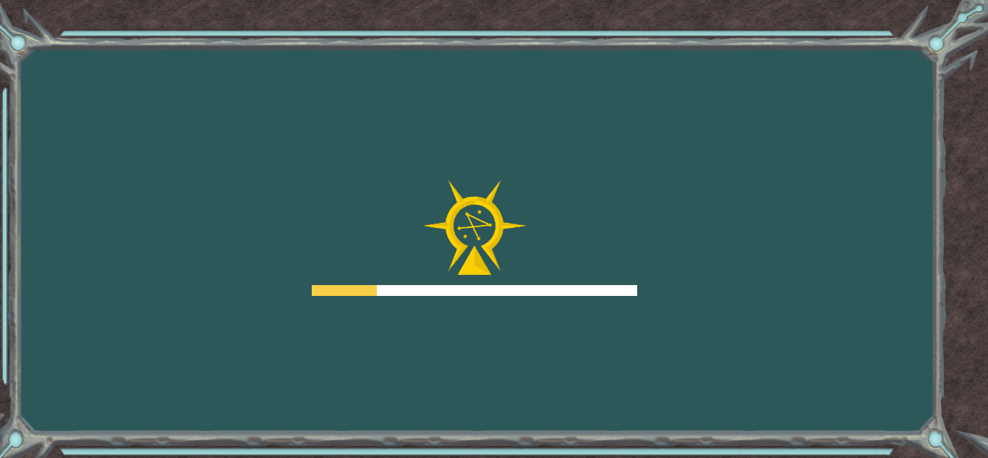
click at [721, 289] on div "Goals Error al cargar desde el servidor. Intenta refrescar la página. Necesitar…" at bounding box center [494, 229] width 988 height 458
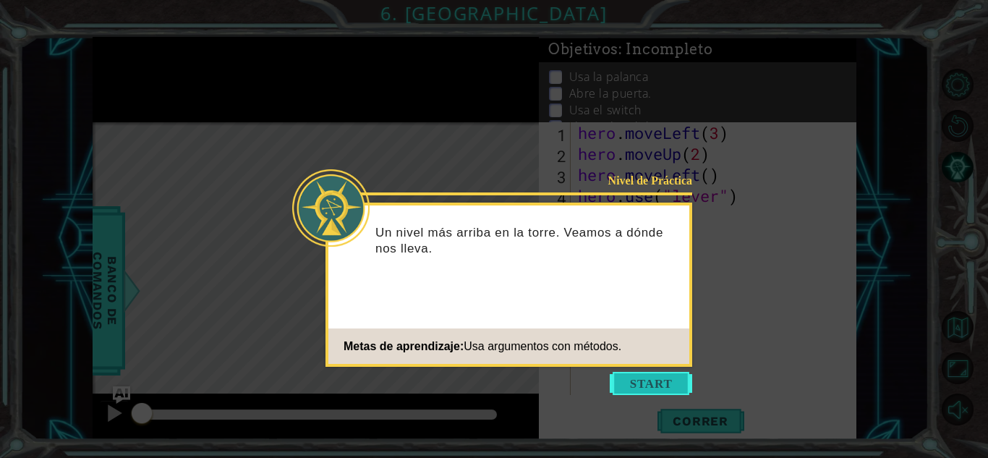
click at [646, 381] on button "Start" at bounding box center [651, 383] width 82 height 23
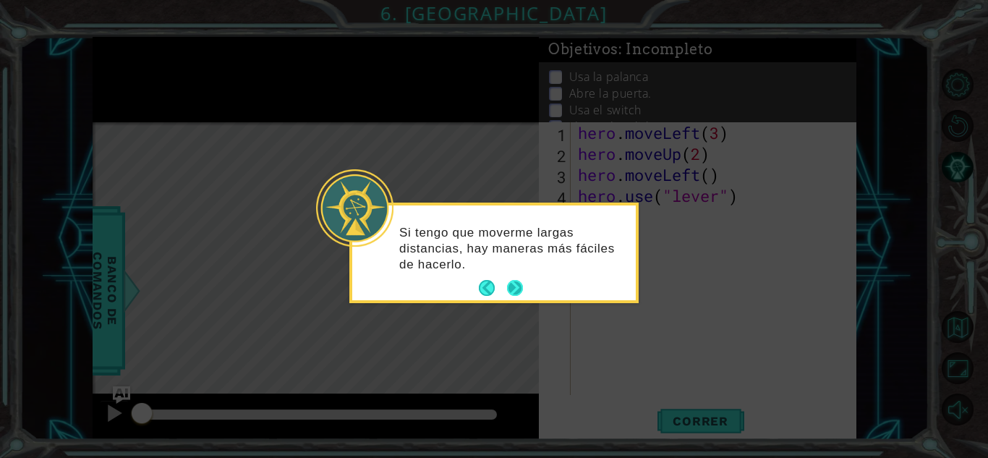
click at [512, 287] on button "Next" at bounding box center [515, 288] width 16 height 16
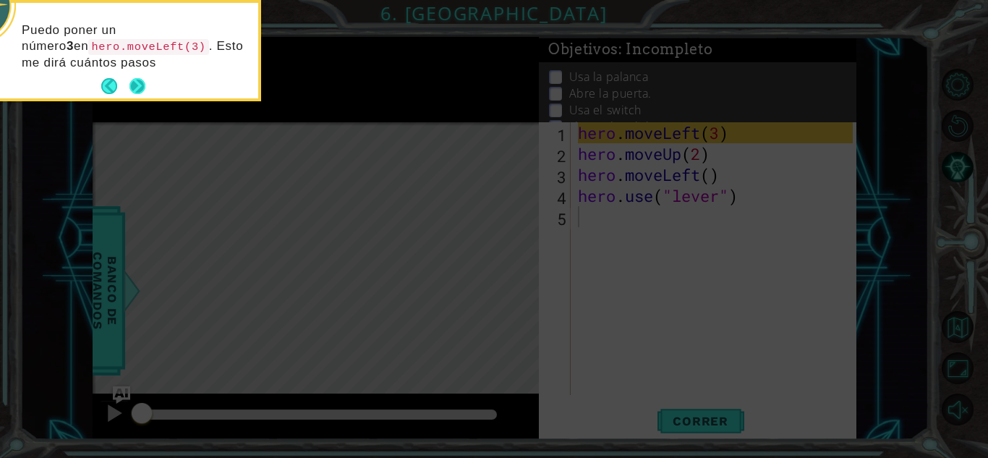
click at [136, 85] on button "Next" at bounding box center [137, 86] width 17 height 17
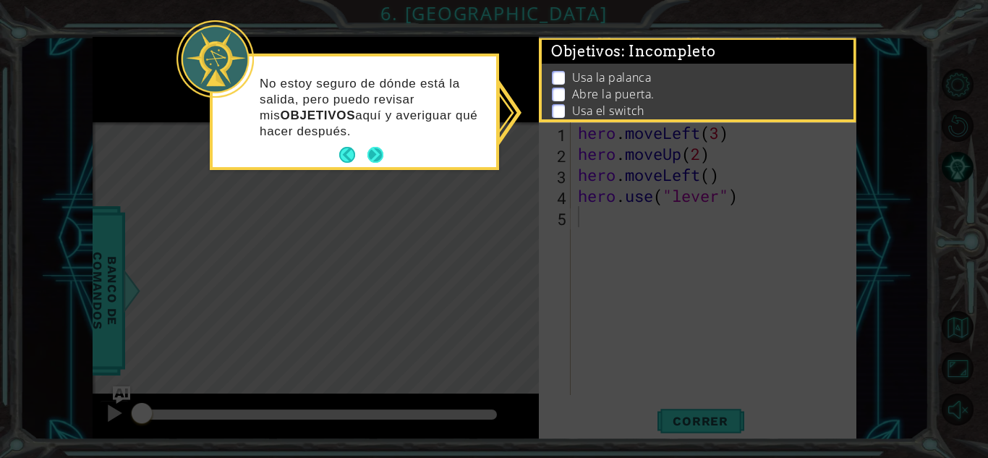
click at [376, 136] on p "No estoy seguro de dónde está la salida, pero puedo revisar mis OBJETIVOS aquí …" at bounding box center [373, 108] width 226 height 64
click at [373, 148] on button "Next" at bounding box center [376, 155] width 16 height 16
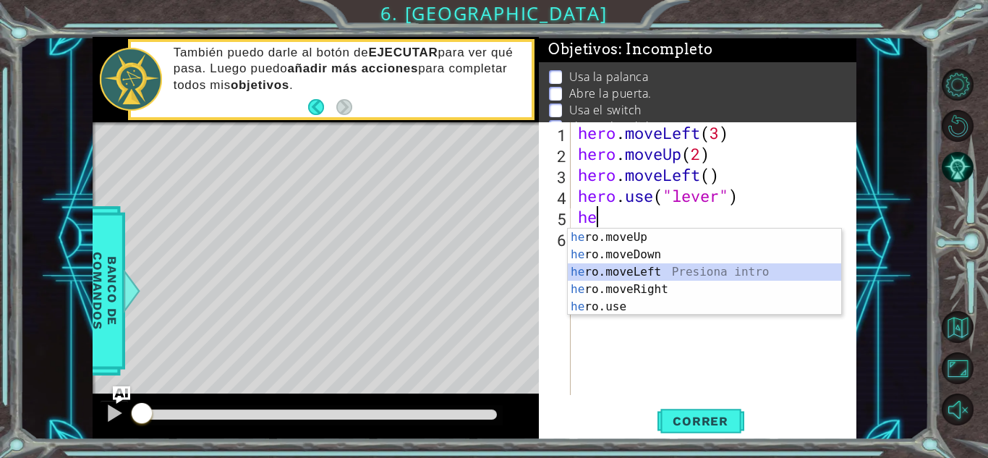
click at [652, 269] on div "he ro.moveUp Presiona intro he ro.moveDown Presiona intro he ro.moveLeft Presio…" at bounding box center [704, 290] width 273 height 122
type textarea "hero.moveLeft(1)"
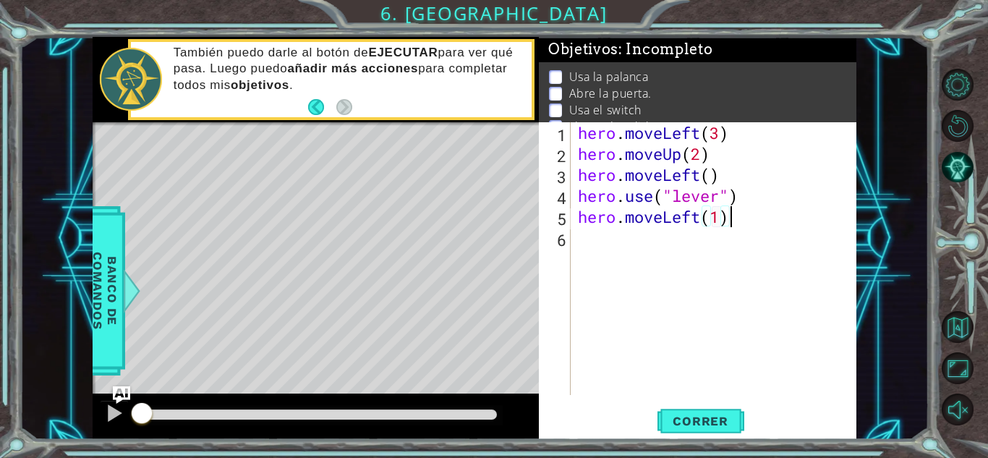
click at [742, 222] on div "hero . moveLeft ( 3 ) hero . moveUp ( 2 ) hero . moveLeft ( ) hero . use ( "lev…" at bounding box center [717, 279] width 285 height 315
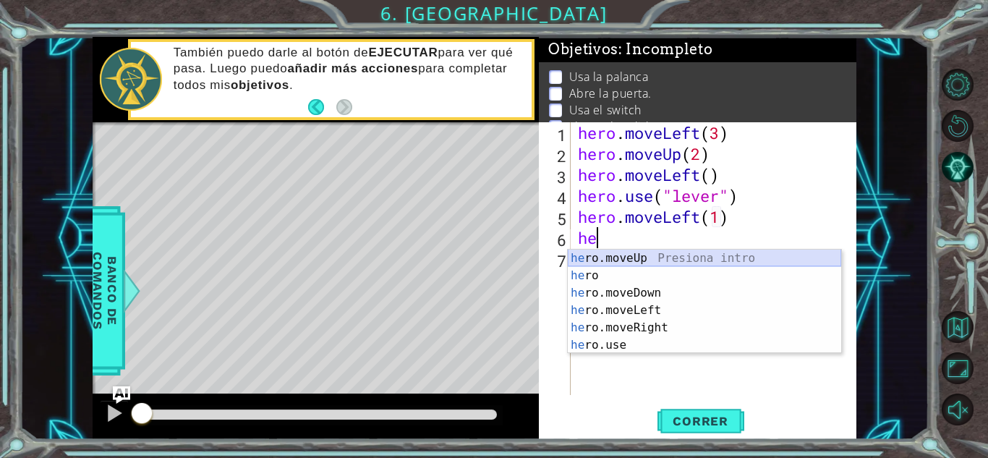
click at [661, 263] on div "he ro.moveUp Presiona intro he ro Presiona intro he ro.moveDown Presiona intro …" at bounding box center [704, 319] width 273 height 139
type textarea "hero.moveUp(1)"
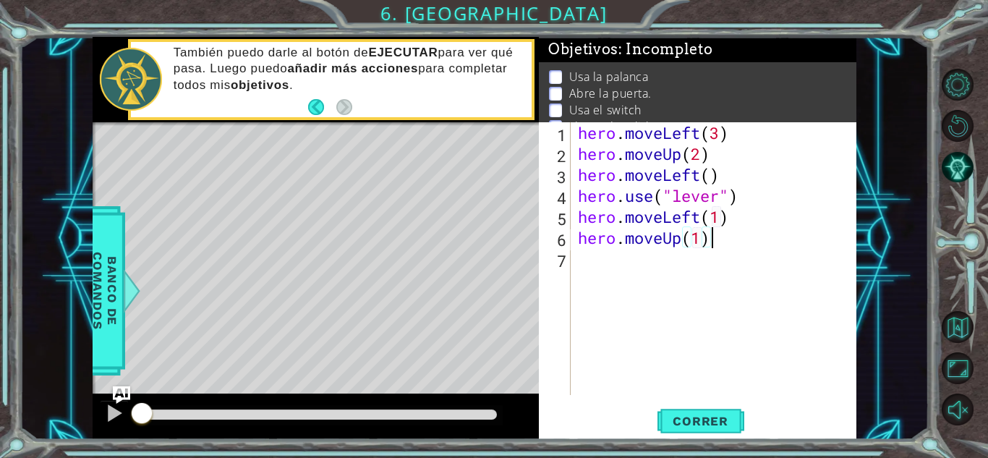
click at [712, 242] on div "hero . moveLeft ( 3 ) hero . moveUp ( 2 ) hero . moveLeft ( ) hero . use ( "lev…" at bounding box center [717, 279] width 285 height 315
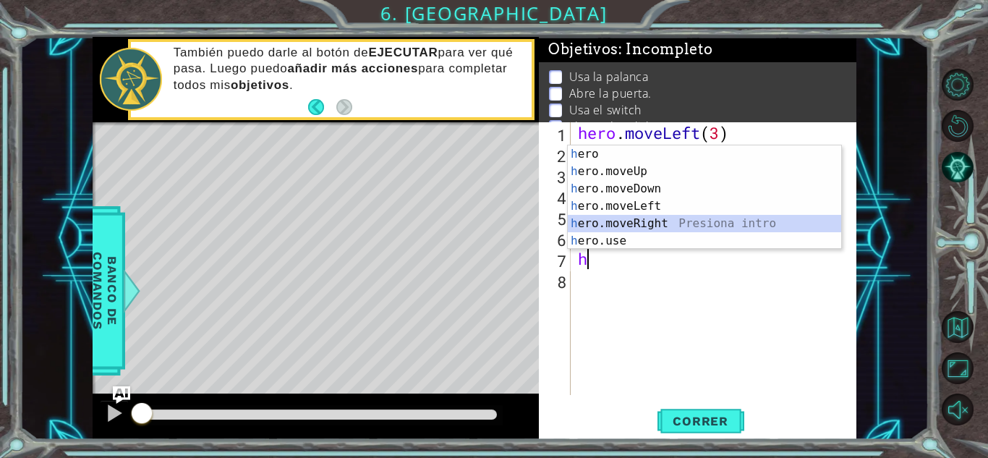
click at [642, 219] on div "h ero Presiona intro h ero.moveUp Presiona intro h ero.moveDown Presiona intro …" at bounding box center [704, 214] width 273 height 139
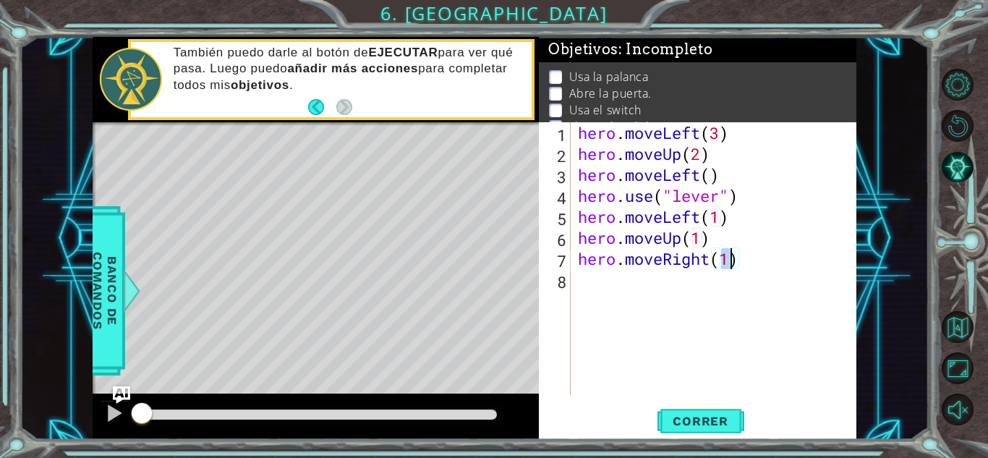
type textarea "hero.moveRight(2)"
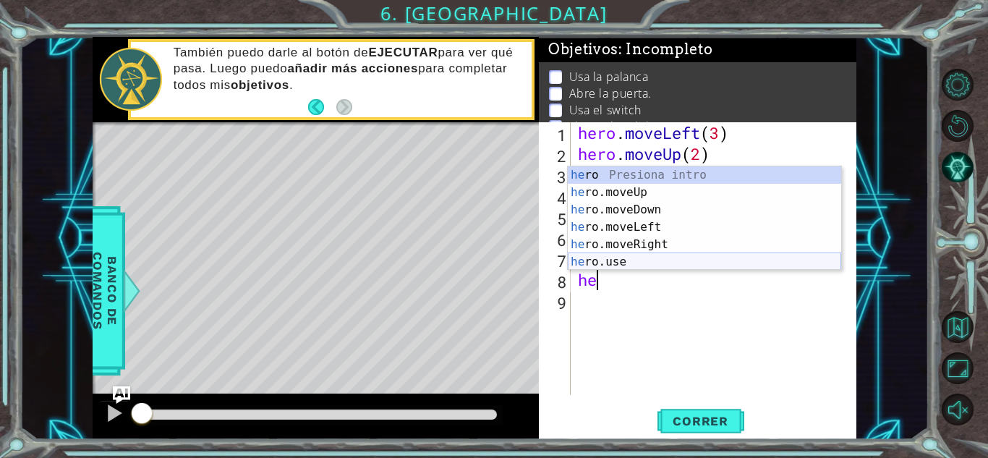
click at [619, 255] on div "he ro Presiona intro he ro.moveUp Presiona intro he ro.moveDown Presiona intro …" at bounding box center [704, 235] width 273 height 139
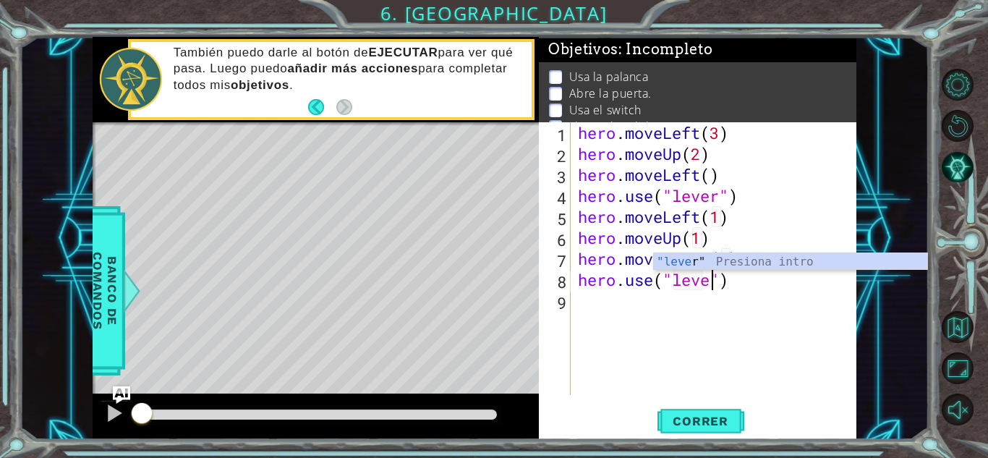
type textarea "hero.use("lever")"
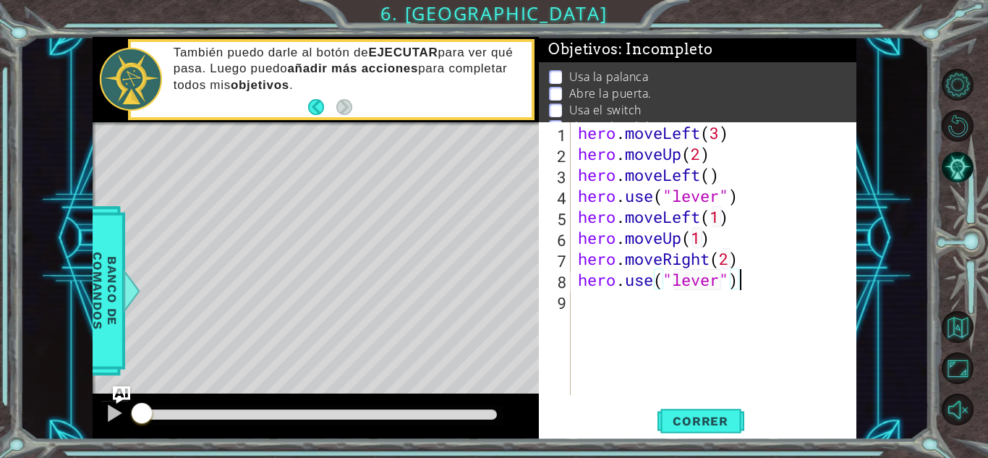
click at [764, 280] on div "hero . moveLeft ( 3 ) hero . moveUp ( 2 ) hero . moveLeft ( ) hero . use ( "lev…" at bounding box center [717, 279] width 285 height 315
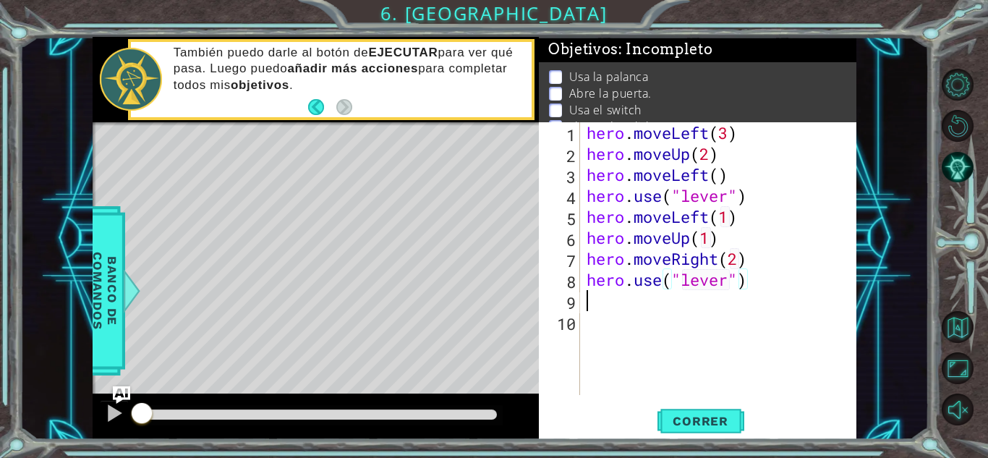
scroll to position [0, 0]
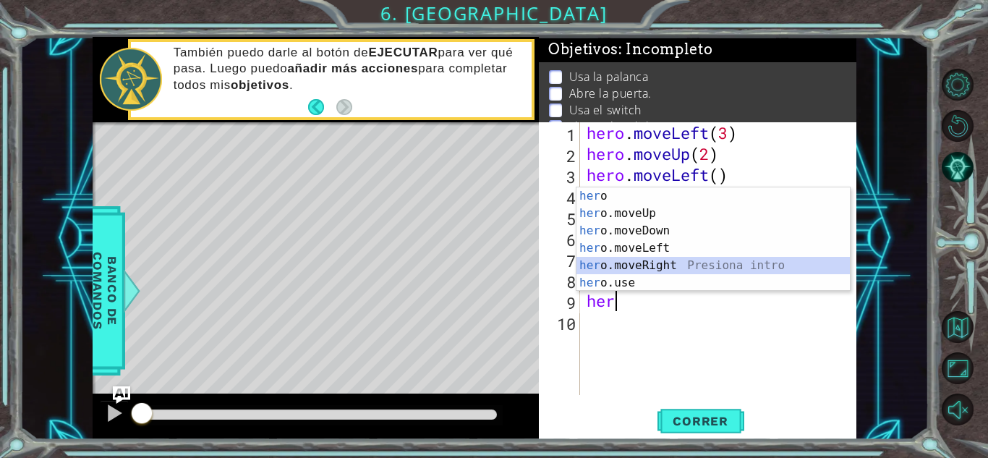
click at [644, 260] on div "her o Presiona intro her o.moveUp Presiona intro her o.moveDown Presiona intro …" at bounding box center [713, 256] width 273 height 139
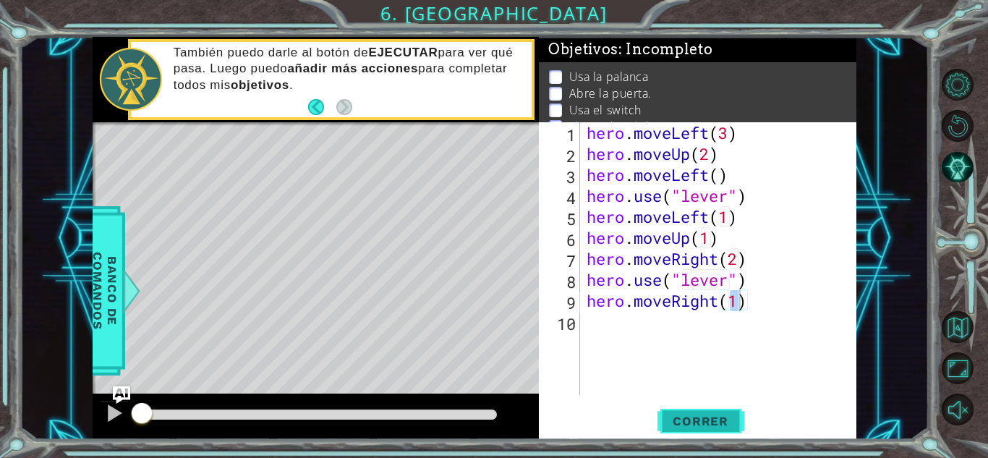
click at [697, 424] on span "Correr" at bounding box center [700, 421] width 85 height 14
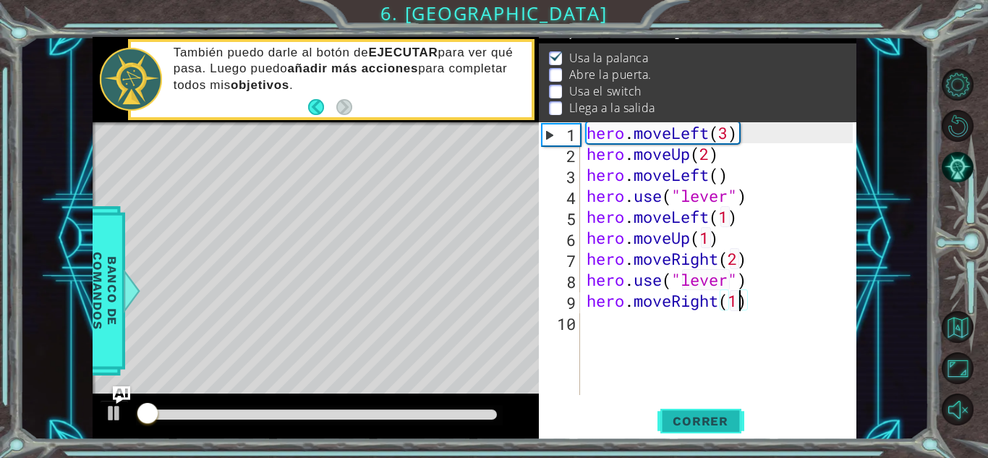
scroll to position [20, 0]
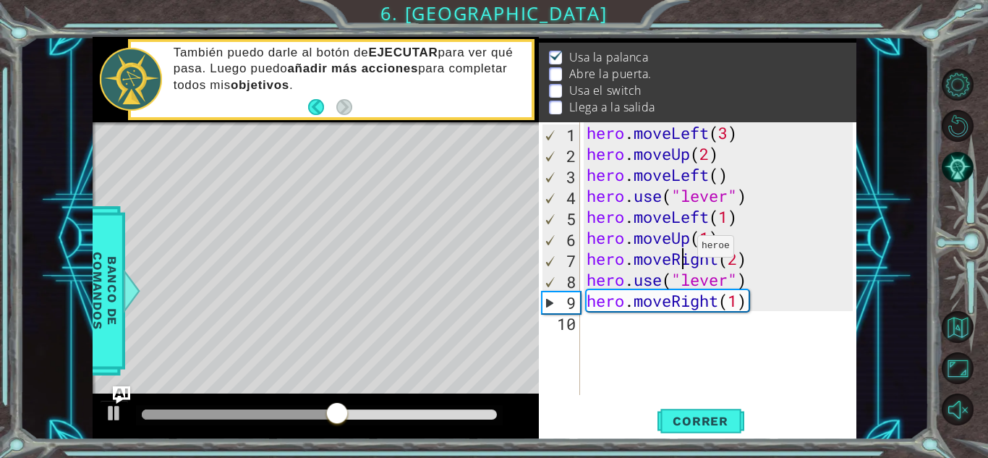
click at [684, 250] on div "hero . moveLeft ( 3 ) hero . moveUp ( 2 ) hero . moveLeft ( ) hero . use ( "lev…" at bounding box center [722, 279] width 276 height 315
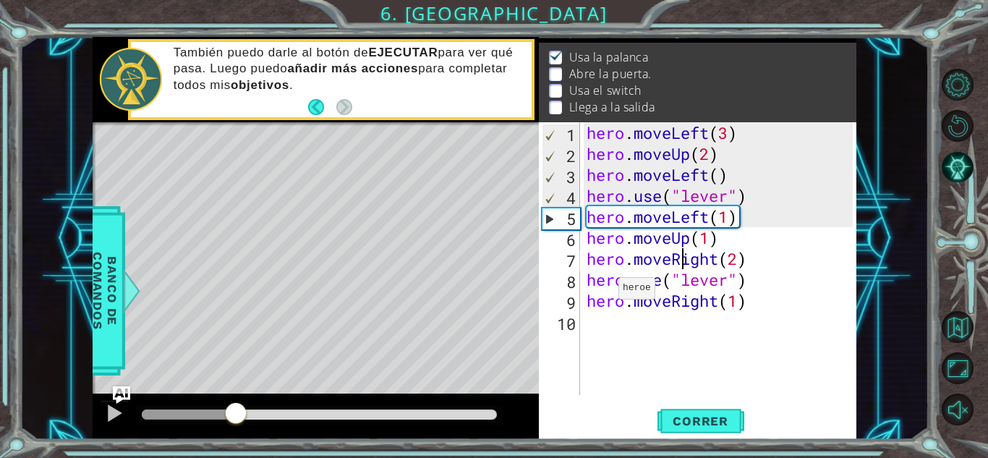
click at [235, 415] on div at bounding box center [189, 414] width 94 height 10
click at [116, 404] on div at bounding box center [114, 413] width 19 height 19
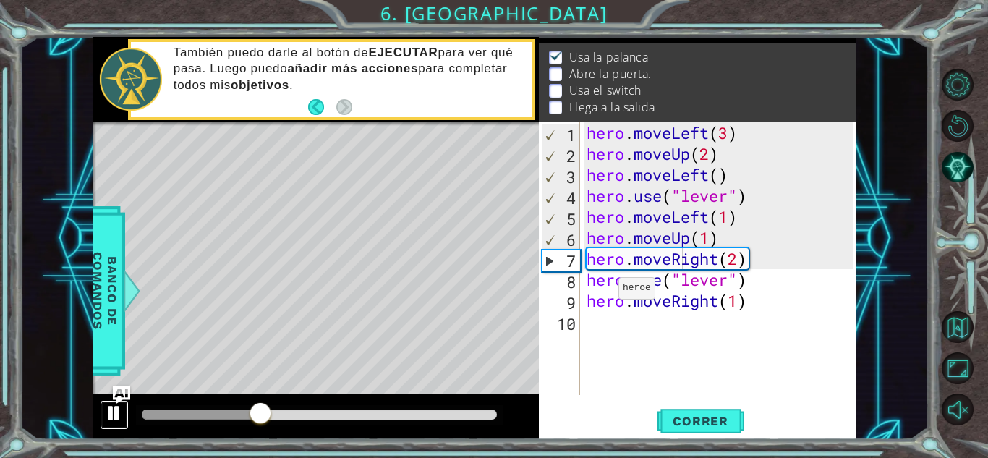
click at [117, 405] on div at bounding box center [114, 413] width 19 height 19
click at [734, 223] on div "hero . moveLeft ( 3 ) hero . moveUp ( 2 ) hero . moveLeft ( ) hero . use ( "lev…" at bounding box center [722, 279] width 276 height 315
type textarea "hero.moveLeft(1)"
click at [741, 218] on div "hero . moveLeft ( 3 ) hero . moveUp ( 2 ) hero . moveLeft ( ) hero . use ( "lev…" at bounding box center [722, 279] width 276 height 315
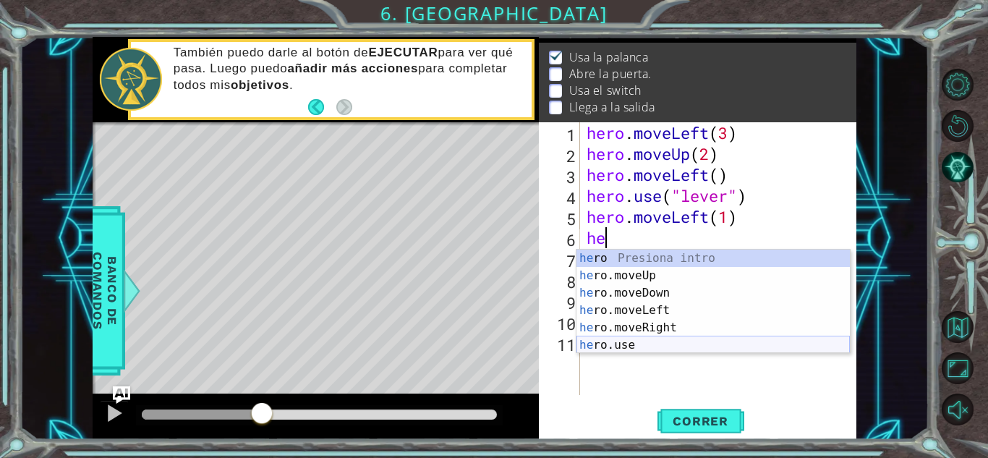
click at [624, 345] on div "he ro Presiona intro he ro.moveUp Presiona intro he ro.moveDown Presiona intro …" at bounding box center [713, 319] width 273 height 139
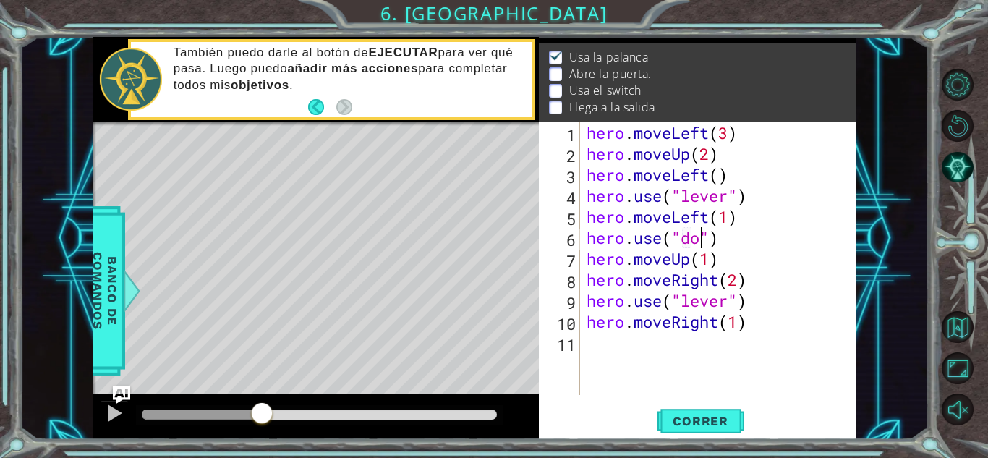
scroll to position [0, 6]
click at [676, 418] on span "Correr" at bounding box center [700, 421] width 85 height 14
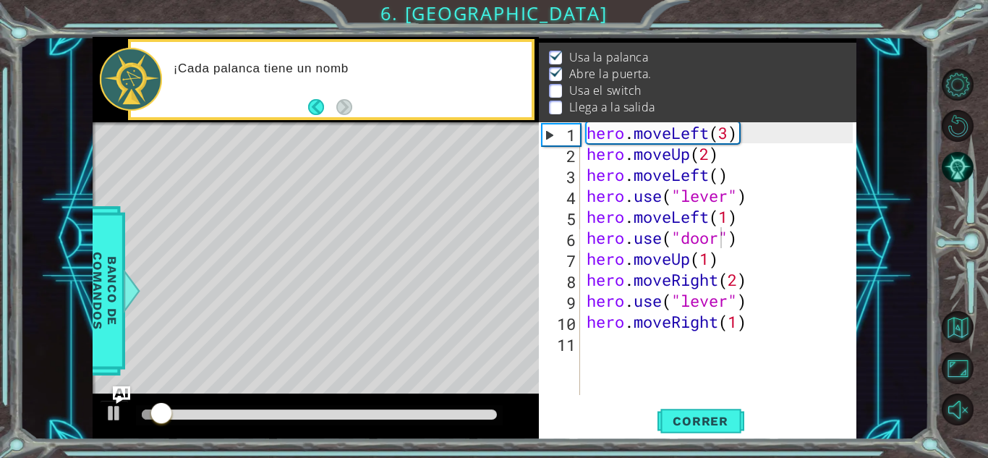
click at [236, 407] on div at bounding box center [319, 415] width 367 height 20
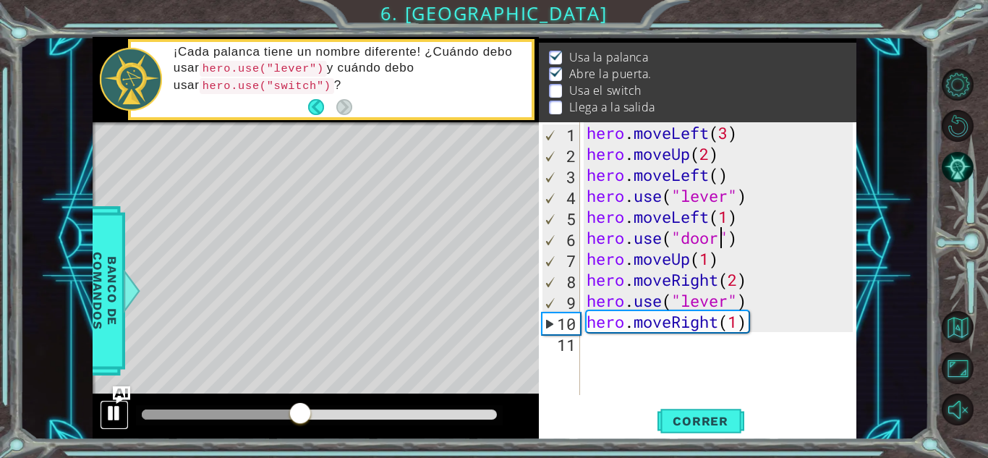
click at [122, 406] on div at bounding box center [114, 413] width 19 height 19
click at [705, 267] on div "hero . moveLeft ( 3 ) hero . moveUp ( 2 ) hero . moveLeft ( ) hero . use ( "lev…" at bounding box center [722, 279] width 276 height 315
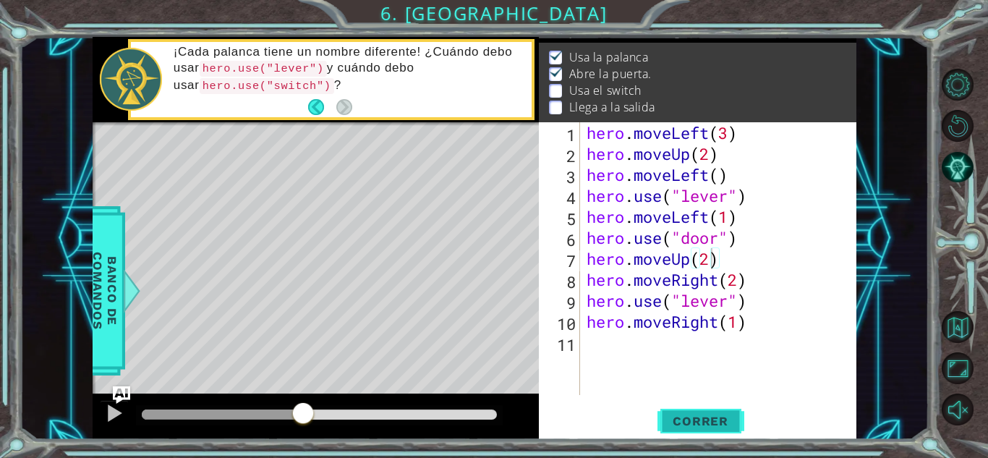
click at [719, 412] on button "Correr" at bounding box center [701, 421] width 87 height 32
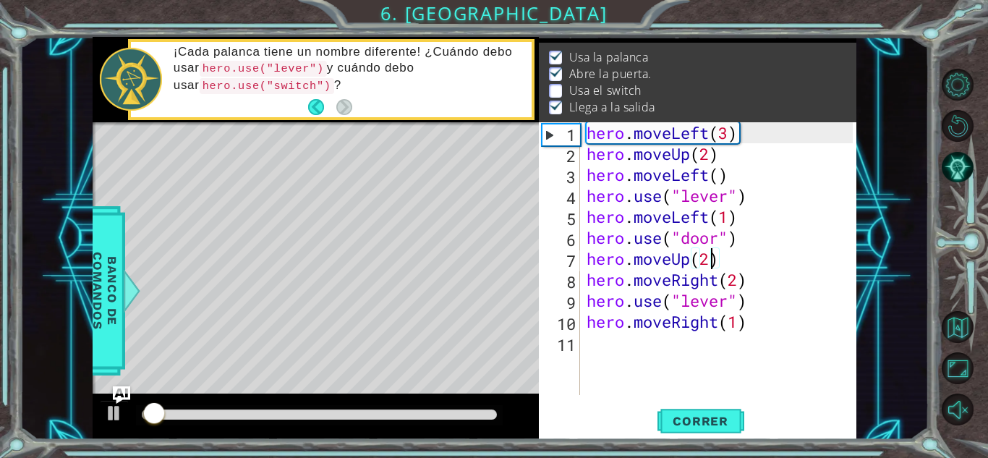
click at [293, 415] on div at bounding box center [319, 414] width 355 height 10
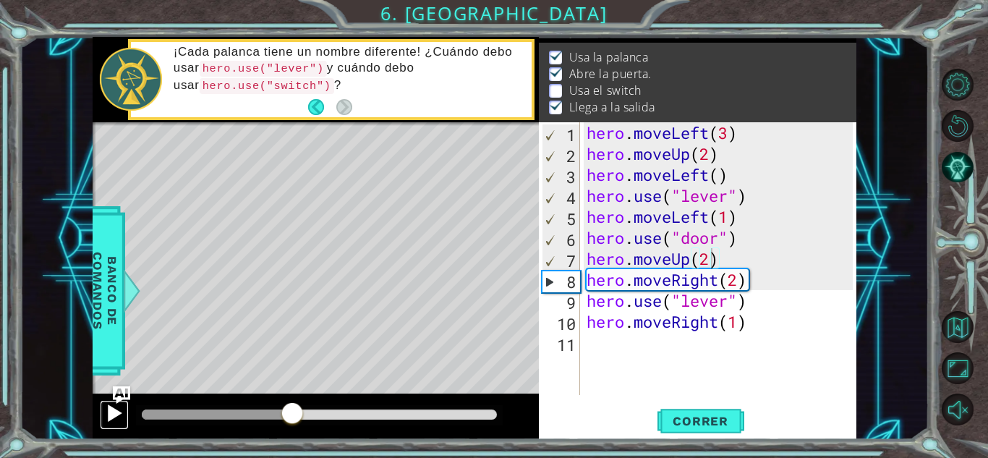
click at [111, 415] on div at bounding box center [114, 413] width 19 height 19
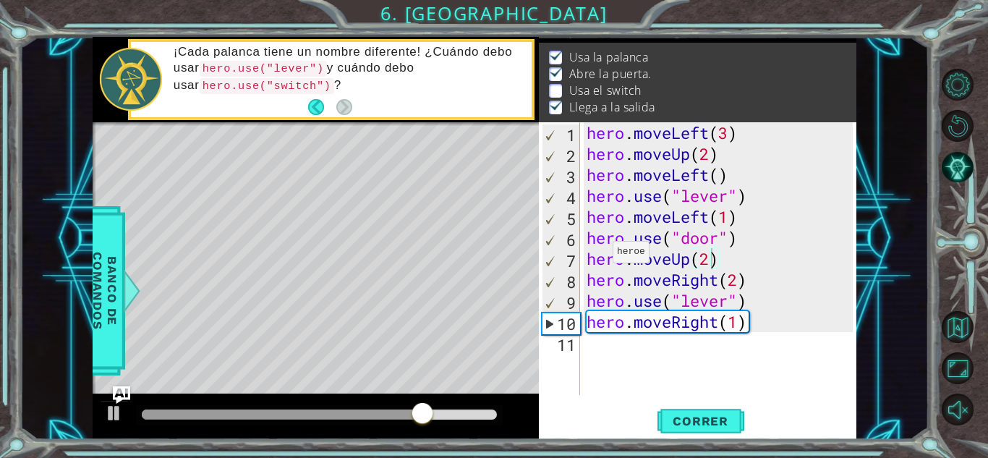
click at [327, 222] on div "Level Map" at bounding box center [427, 335] width 669 height 426
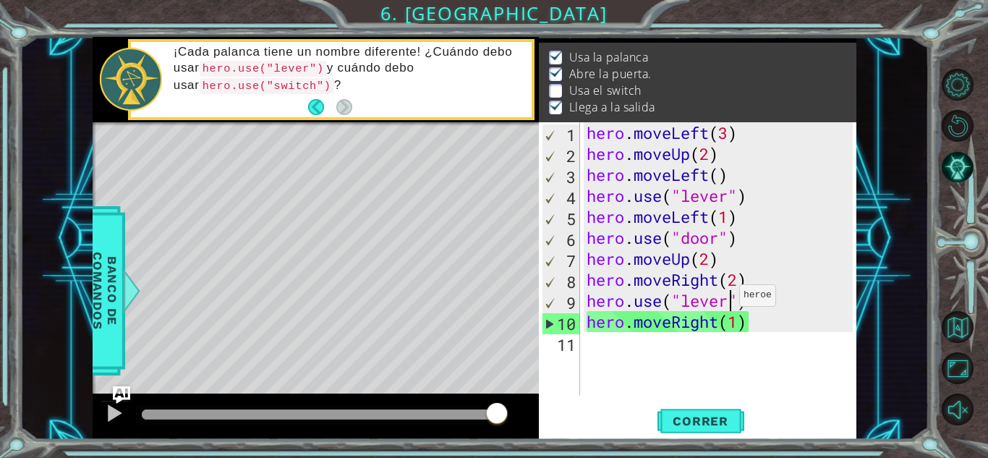
click at [726, 299] on div "hero . moveLeft ( 3 ) hero . moveUp ( 2 ) hero . moveLeft ( ) hero . use ( "lev…" at bounding box center [722, 279] width 276 height 315
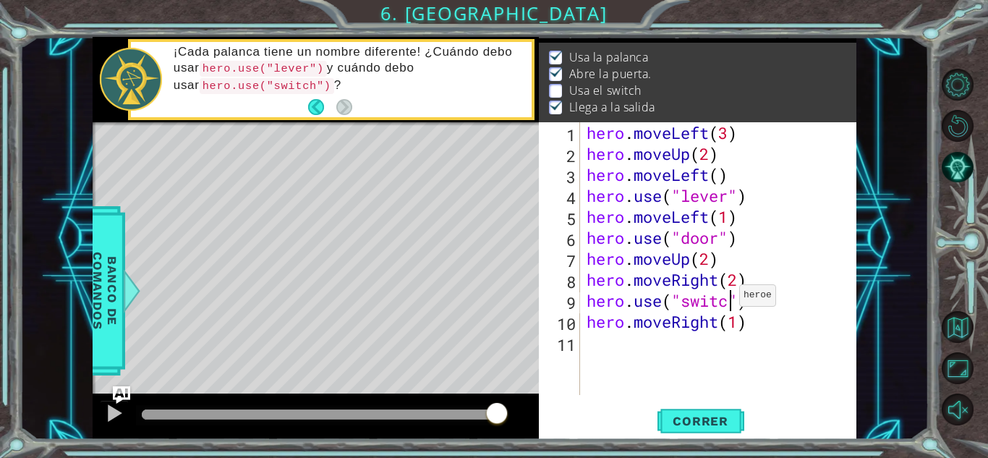
scroll to position [0, 7]
type textarea "hero.use("switch")"
click at [680, 420] on span "Correr" at bounding box center [700, 421] width 85 height 14
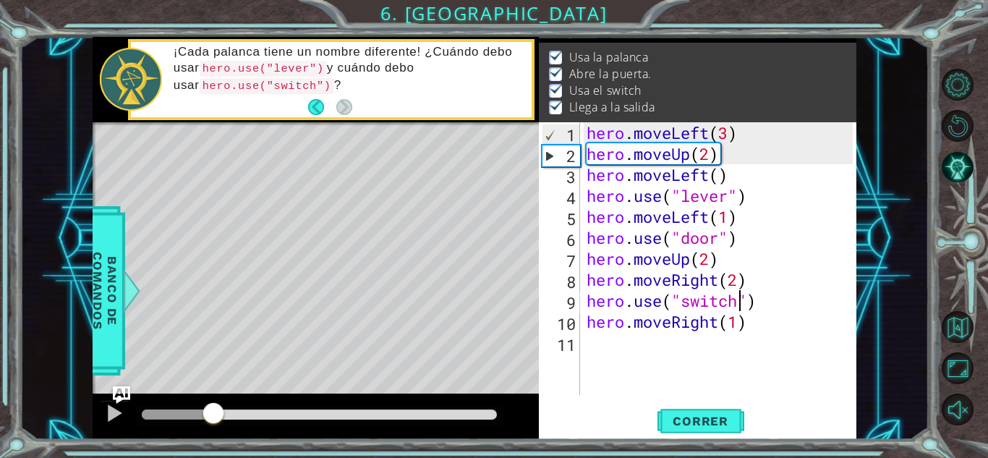
click at [293, 412] on div at bounding box center [319, 414] width 355 height 10
click at [123, 412] on div at bounding box center [114, 413] width 19 height 19
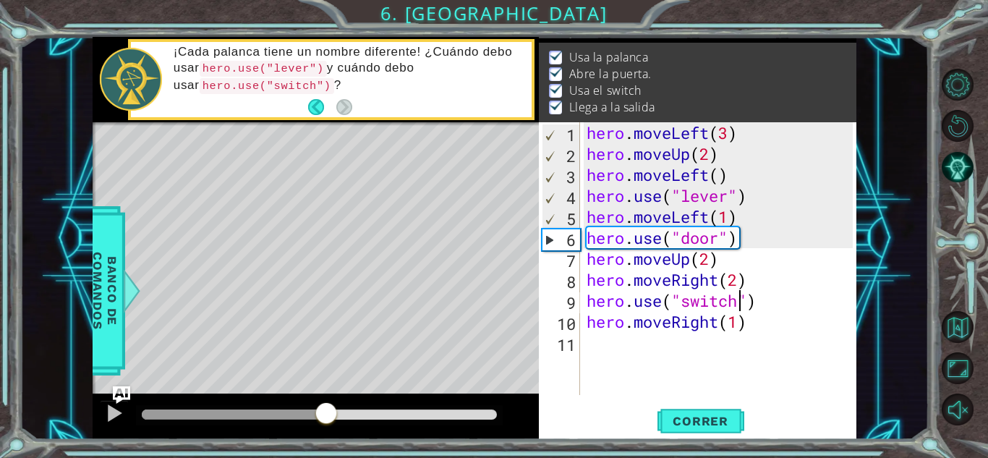
click at [326, 416] on div at bounding box center [319, 414] width 355 height 10
click at [120, 407] on div at bounding box center [114, 413] width 19 height 19
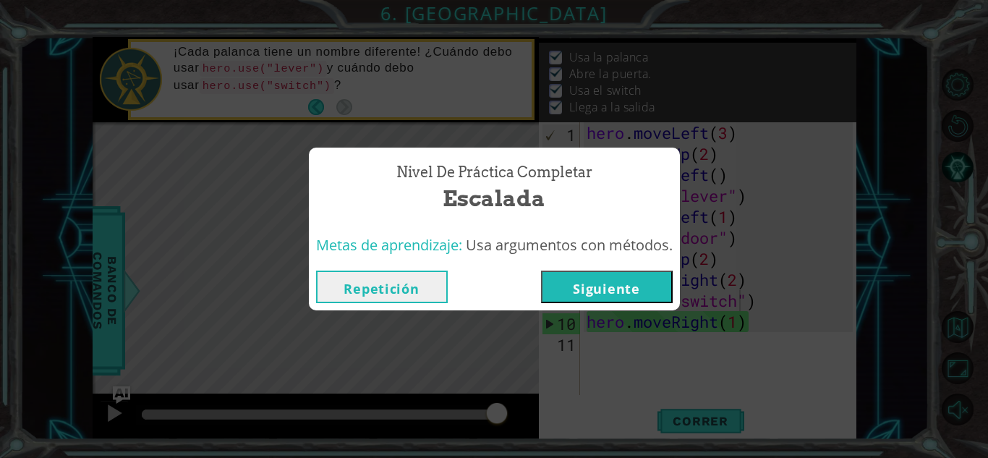
click at [599, 281] on button "Siguiente" at bounding box center [607, 287] width 132 height 33
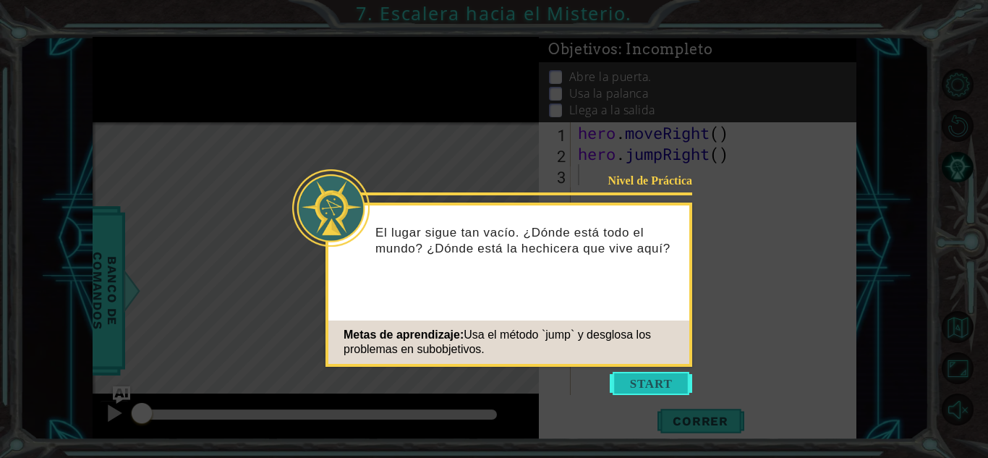
click at [648, 378] on button "Start" at bounding box center [651, 383] width 82 height 23
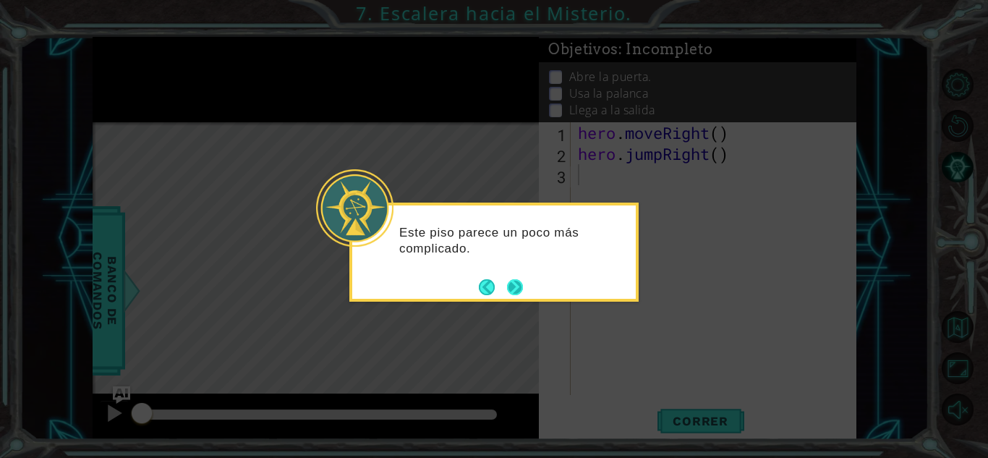
click at [520, 287] on button "Next" at bounding box center [515, 287] width 16 height 16
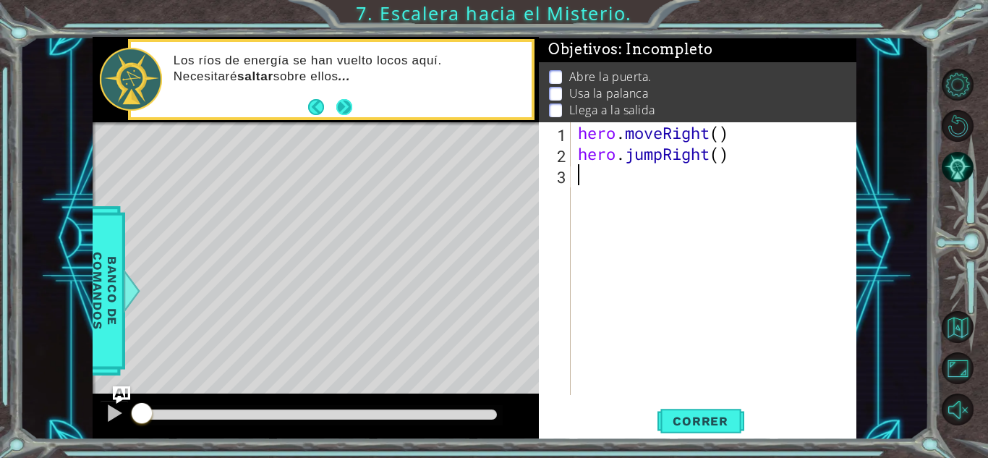
click at [348, 111] on button "Next" at bounding box center [344, 107] width 16 height 16
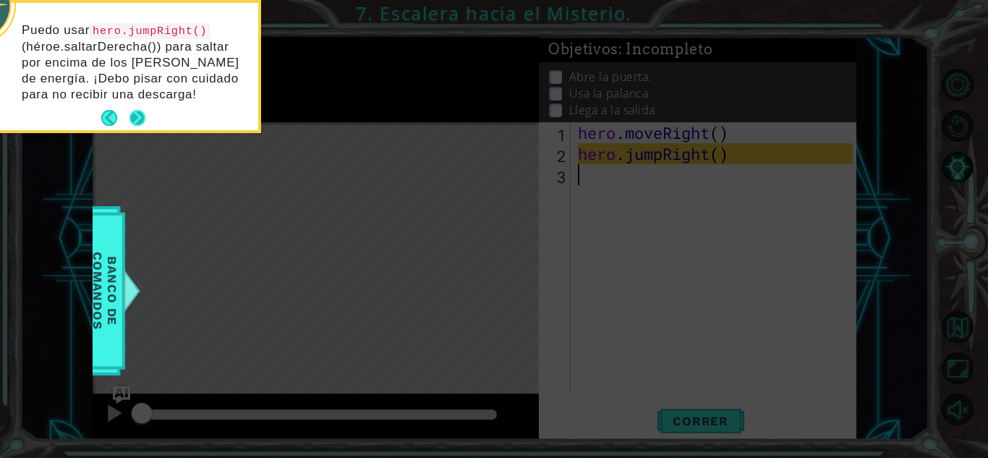
click at [135, 110] on button "Next" at bounding box center [138, 118] width 16 height 16
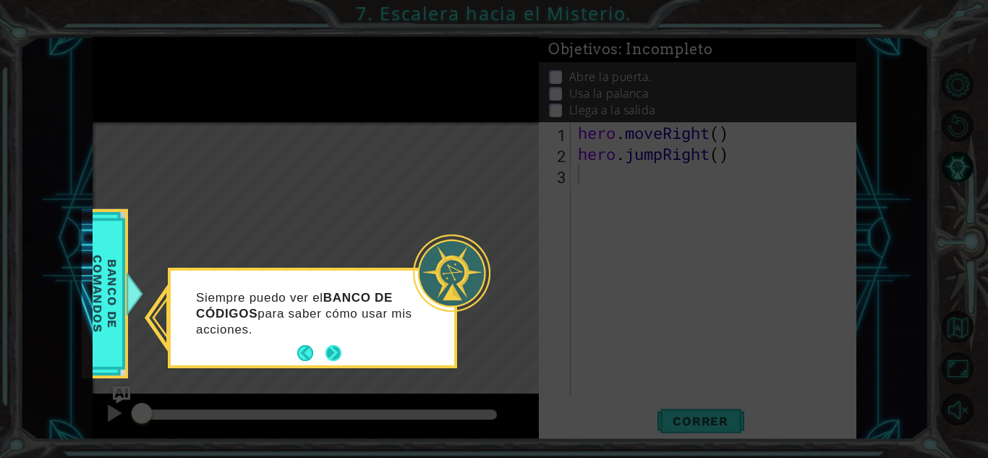
click at [338, 356] on button "Next" at bounding box center [334, 353] width 16 height 16
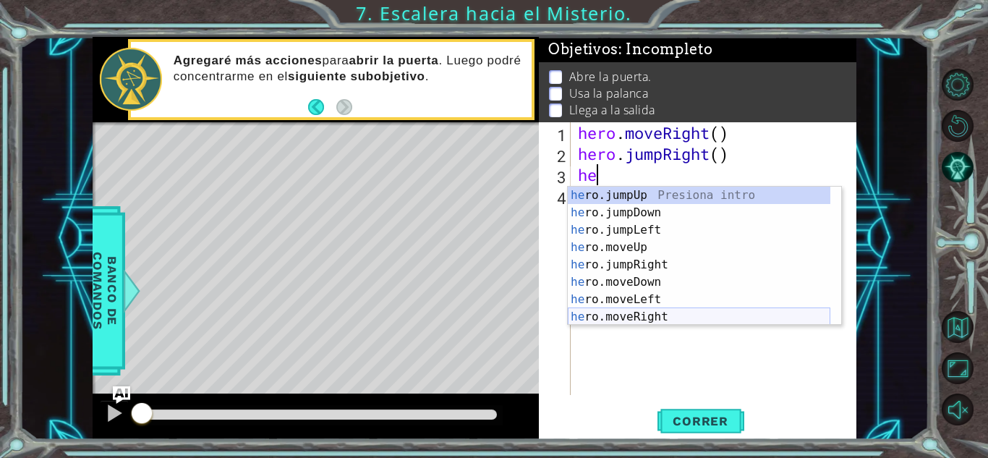
click at [619, 315] on div "he ro.jumpUp Presiona intro he ro.jumpDown Presiona intro he ro.jumpLeft Presio…" at bounding box center [699, 274] width 263 height 174
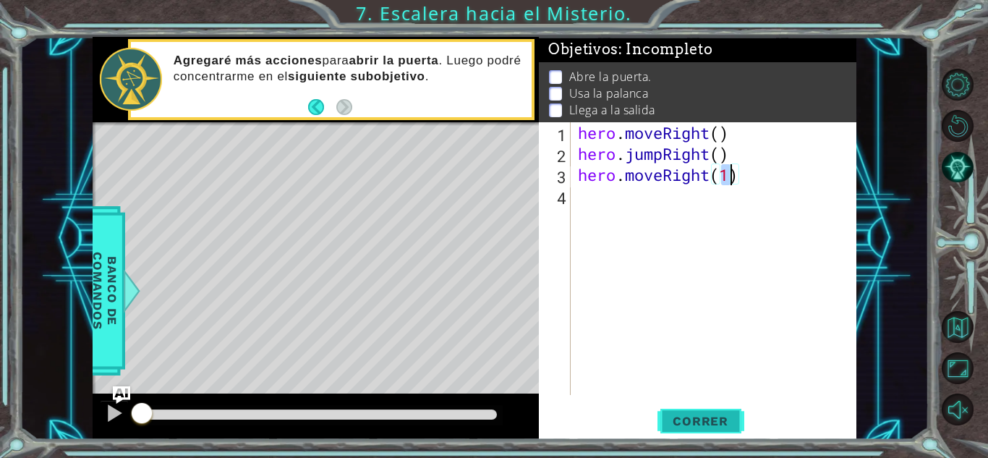
type textarea "hero.moveRight(1)"
click at [684, 410] on button "Correr" at bounding box center [701, 421] width 87 height 32
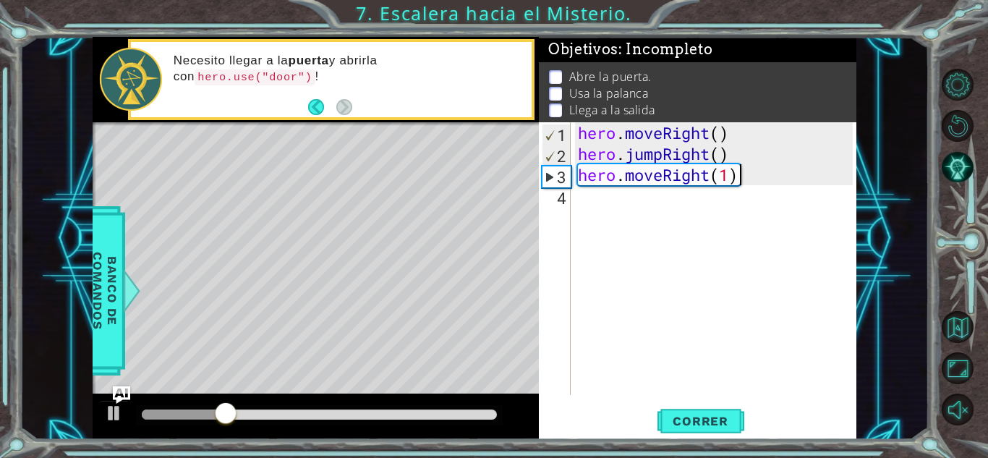
click at [768, 179] on div "hero . moveRight ( ) hero . jumpRight ( ) hero . moveRight ( 1 )" at bounding box center [717, 279] width 285 height 315
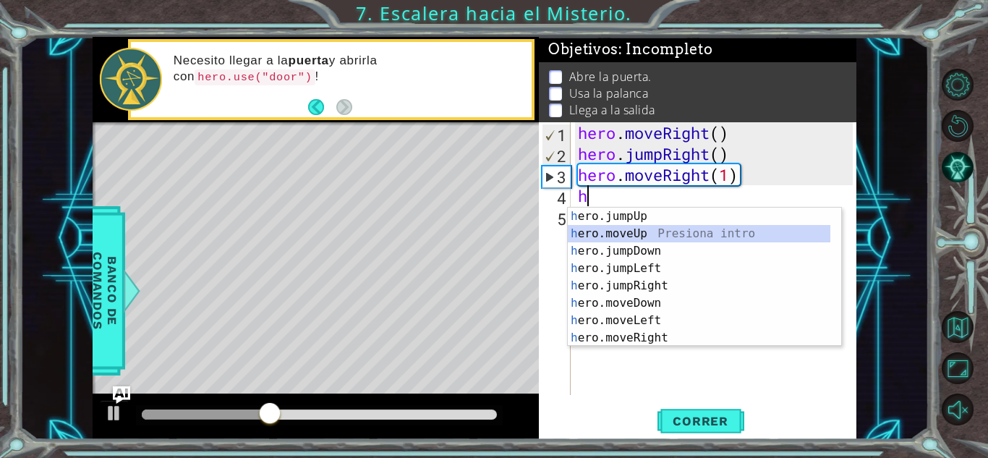
click at [648, 228] on div "h ero.jumpUp Presiona intro h ero.moveUp Presiona intro h ero.jumpDown Presiona…" at bounding box center [699, 295] width 263 height 174
type textarea "hero.moveUp(1)"
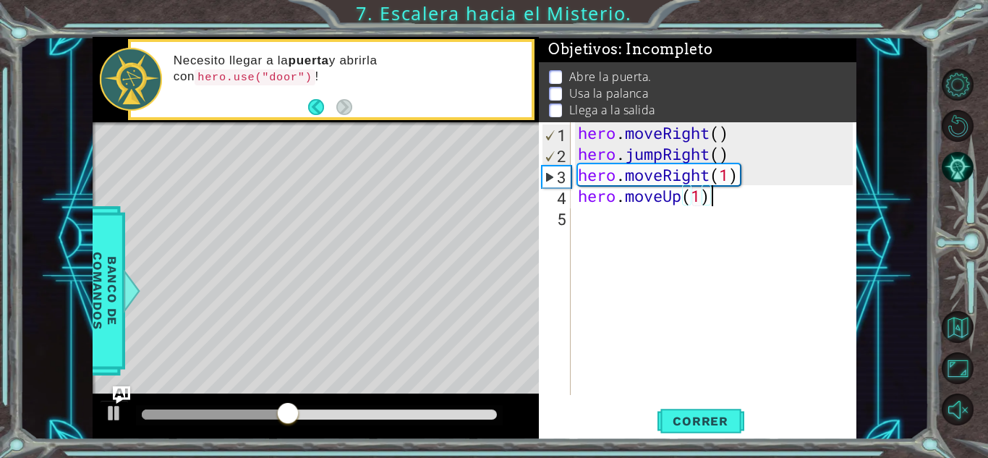
click at [750, 202] on div "hero . moveRight ( ) hero . jumpRight ( ) hero . moveRight ( 1 ) hero . moveUp …" at bounding box center [717, 279] width 285 height 315
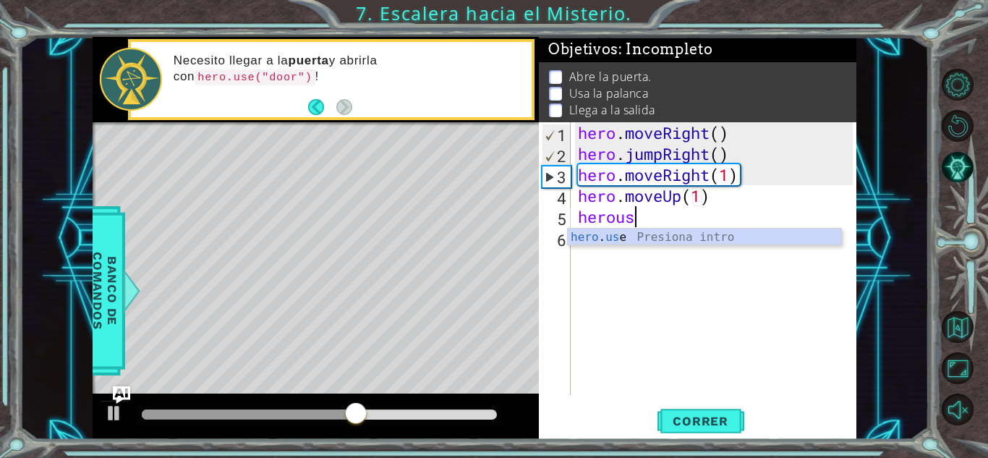
scroll to position [0, 2]
click at [655, 242] on div "hero . us e Presiona intro" at bounding box center [704, 255] width 273 height 52
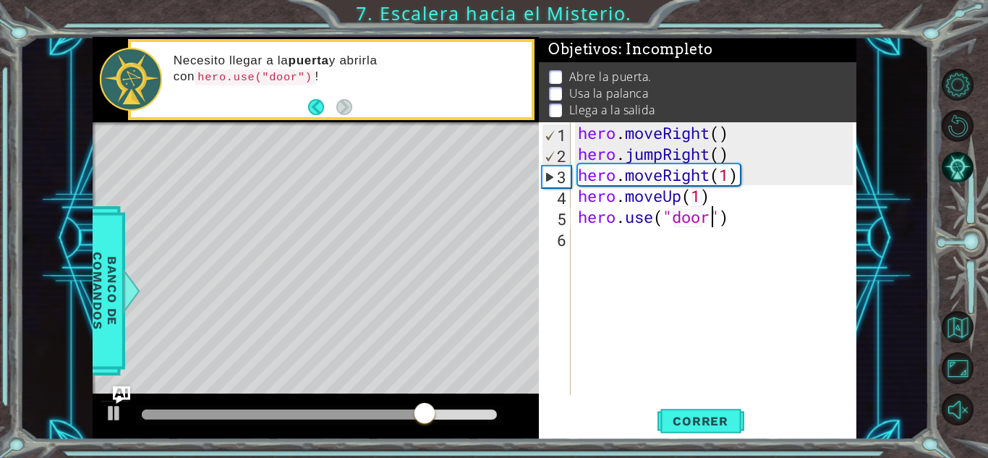
type textarea "hero.use("door")"
click at [781, 220] on div "hero . moveRight ( ) hero . jumpRight ( ) hero . moveRight ( 1 ) hero . moveUp …" at bounding box center [717, 279] width 285 height 315
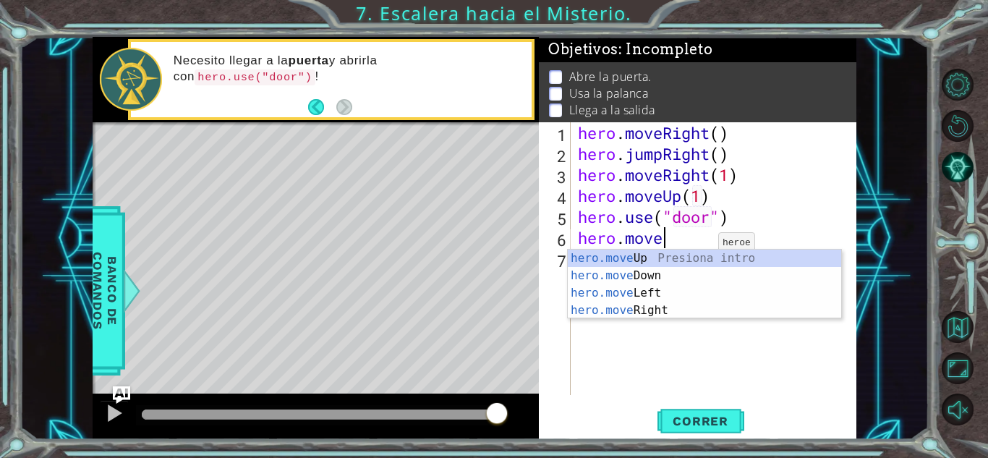
scroll to position [0, 3]
click at [678, 258] on div "hero.move Up Presiona intro hero.move Down Presiona intro hero.move Left Presio…" at bounding box center [704, 302] width 273 height 104
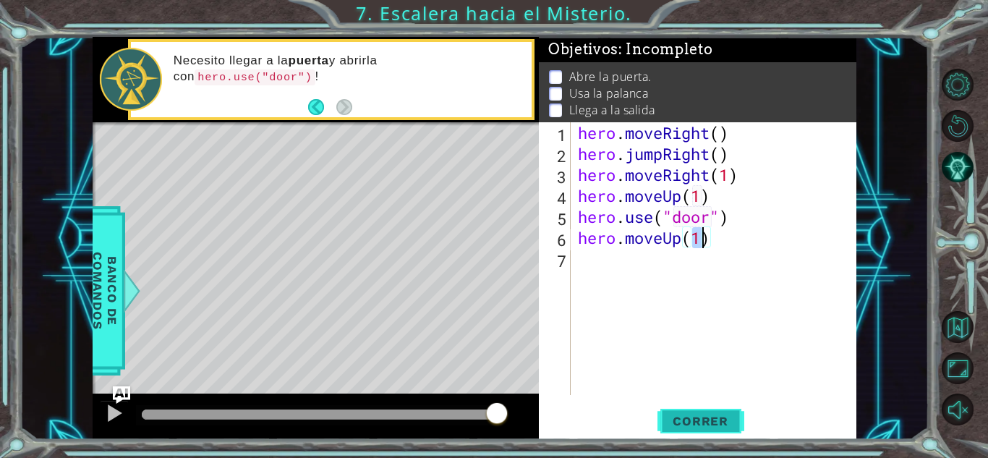
click at [687, 423] on span "Correr" at bounding box center [700, 421] width 85 height 14
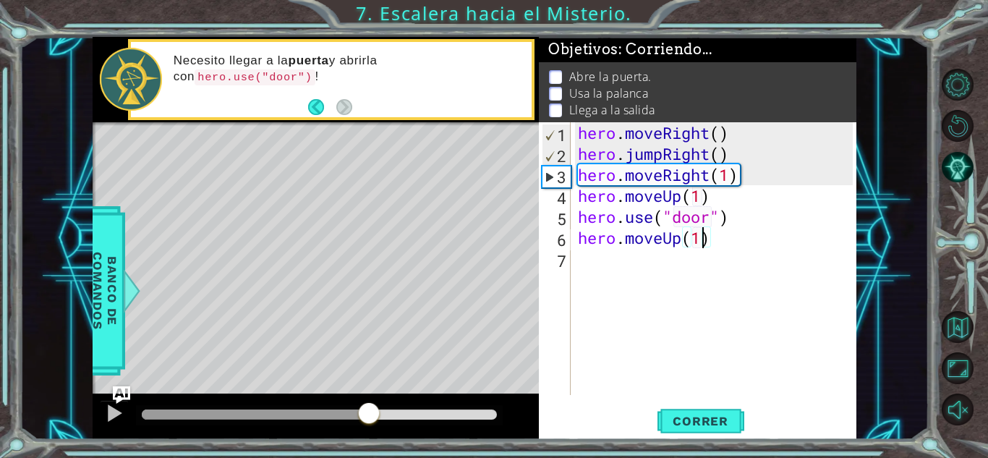
click at [256, 409] on div at bounding box center [319, 414] width 355 height 10
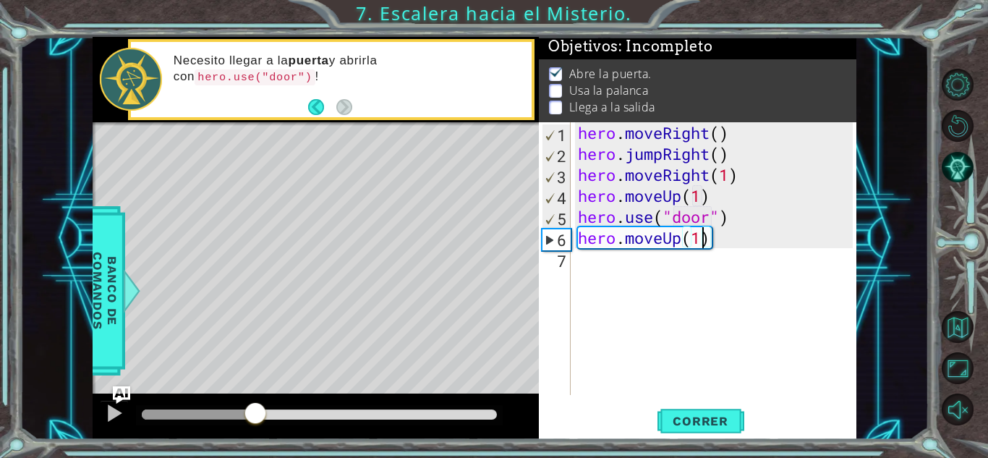
scroll to position [11, 0]
click at [231, 412] on div at bounding box center [186, 414] width 89 height 10
click at [120, 412] on div at bounding box center [114, 413] width 19 height 19
click at [234, 413] on div at bounding box center [188, 414] width 93 height 10
click at [195, 408] on div at bounding box center [319, 415] width 367 height 20
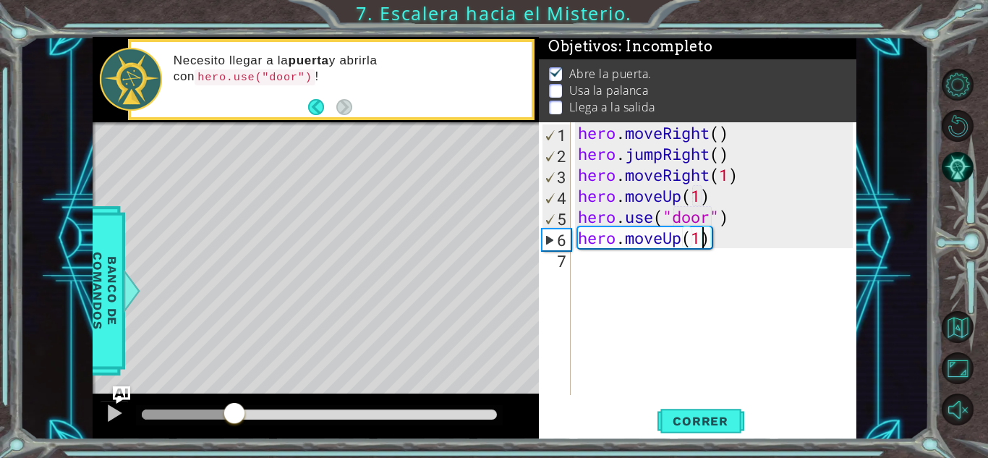
click at [186, 415] on div at bounding box center [188, 414] width 93 height 10
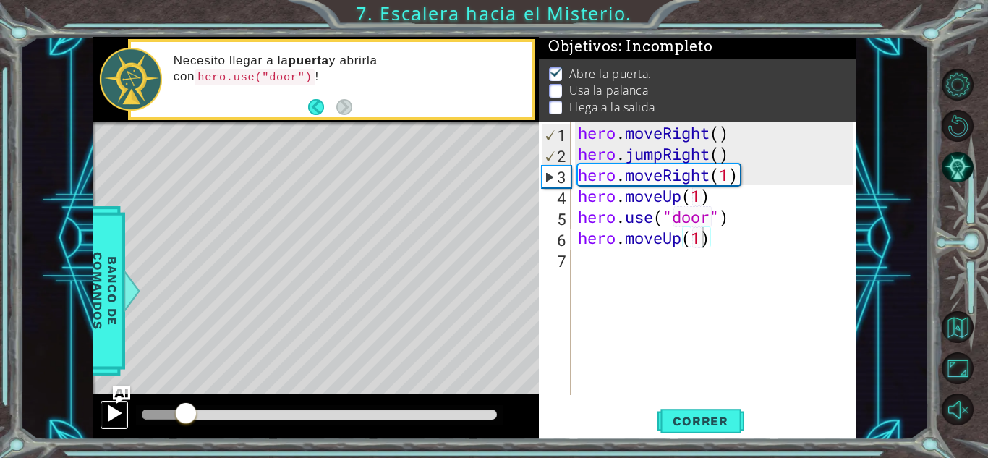
click at [123, 417] on div at bounding box center [114, 413] width 19 height 19
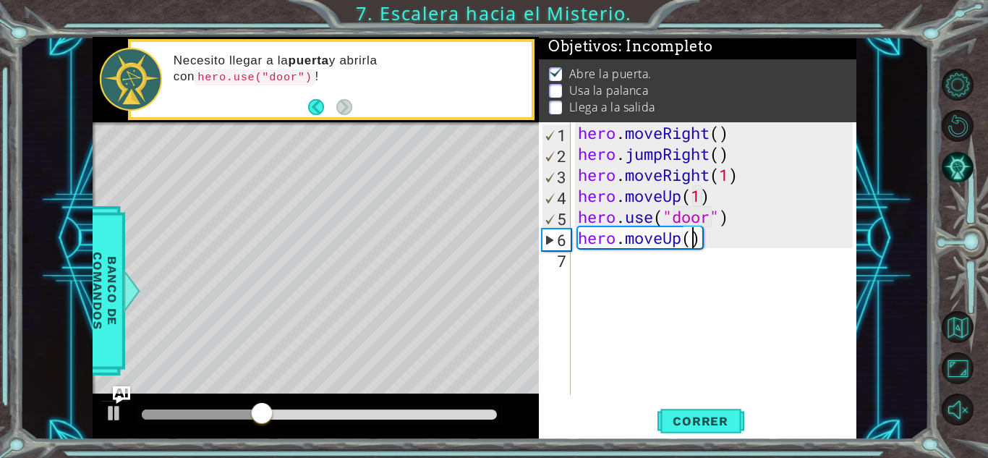
type textarea "hero.moveUp(2)"
click at [726, 250] on div "hero . moveRight ( ) hero . jumpRight ( ) hero . moveRight ( 1 ) hero . moveUp …" at bounding box center [717, 279] width 285 height 315
type textarea "h"
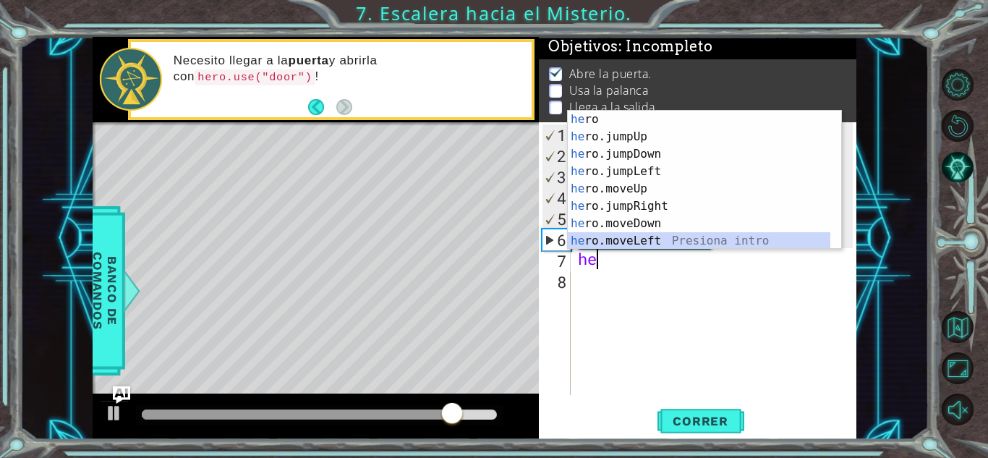
click at [643, 238] on div "he ro Presiona intro he ro.jumpUp Presiona intro he ro.jumpDown Presiona intro …" at bounding box center [699, 198] width 263 height 174
type textarea "hero.moveLeft(1)"
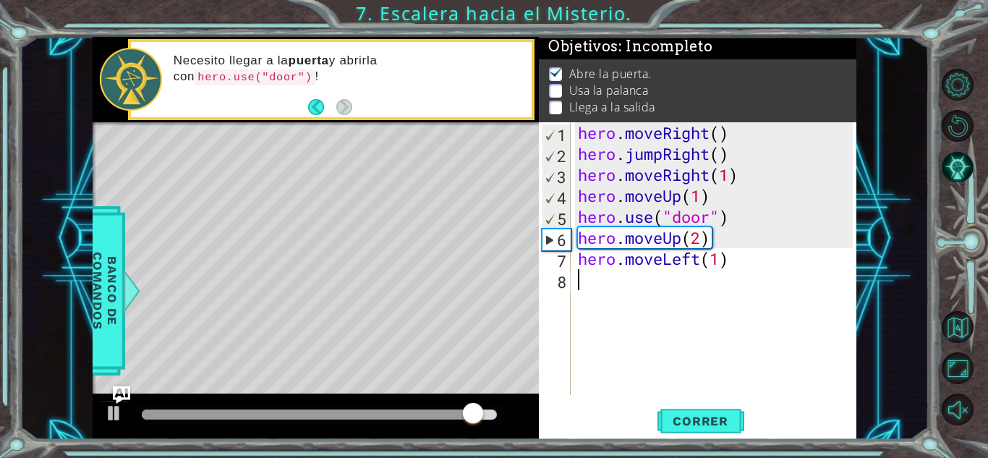
click at [785, 271] on div "hero . moveRight ( ) hero . jumpRight ( ) hero . moveRight ( 1 ) hero . moveUp …" at bounding box center [717, 279] width 285 height 315
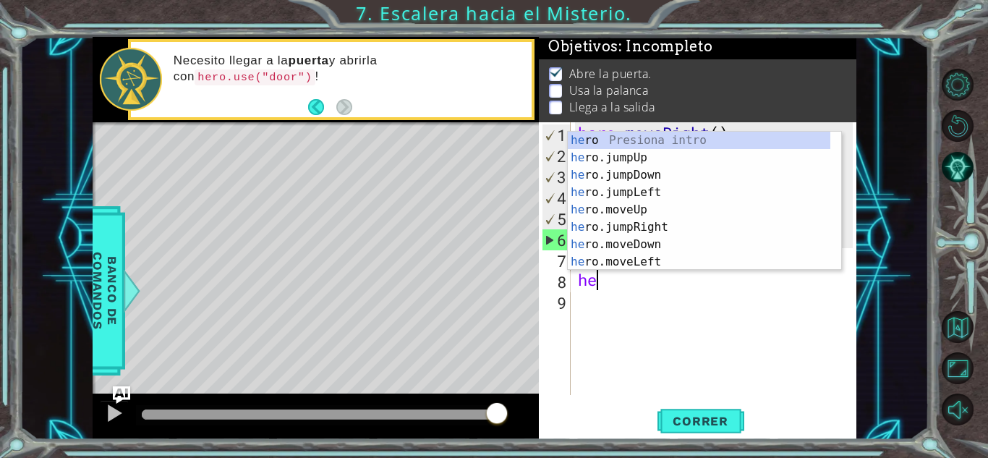
type textarea "h"
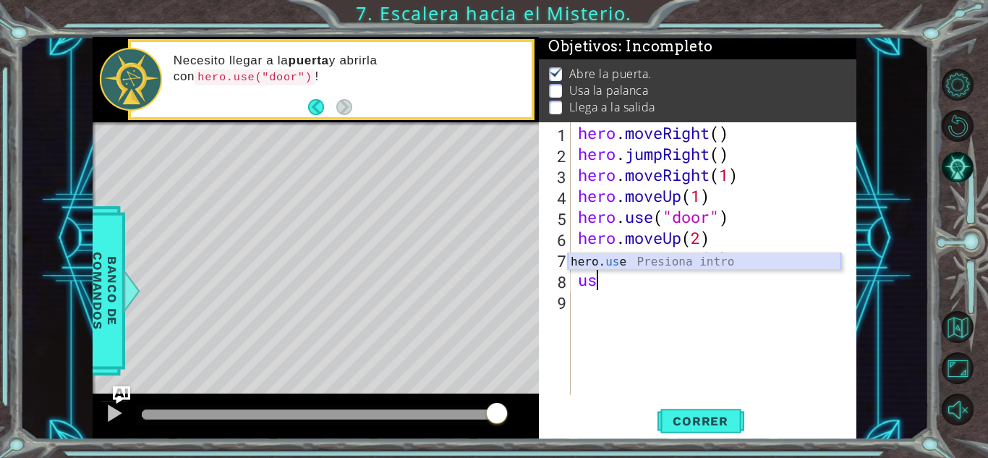
click at [649, 266] on div "hero. us e Presiona intro" at bounding box center [704, 279] width 273 height 52
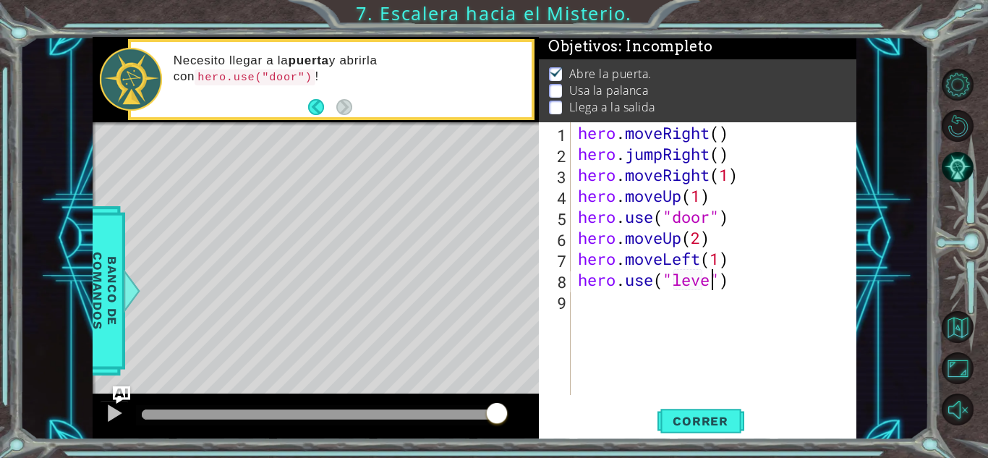
type textarea "hero.use("lever")"
click at [781, 287] on div "hero . moveRight ( ) hero . jumpRight ( ) hero . moveRight ( 1 ) hero . moveUp …" at bounding box center [717, 279] width 285 height 315
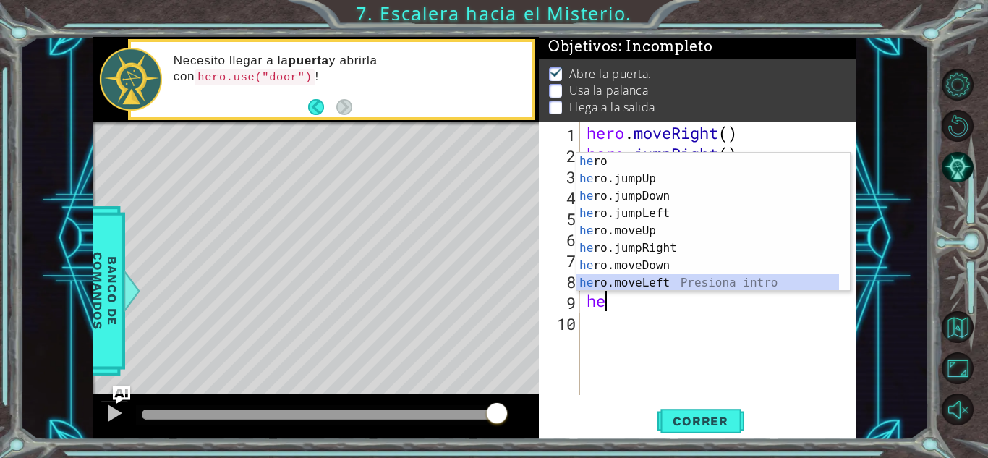
click at [662, 287] on div "he ro Presiona intro he ro.jumpUp Presiona intro he ro.jumpDown Presiona intro …" at bounding box center [708, 240] width 263 height 174
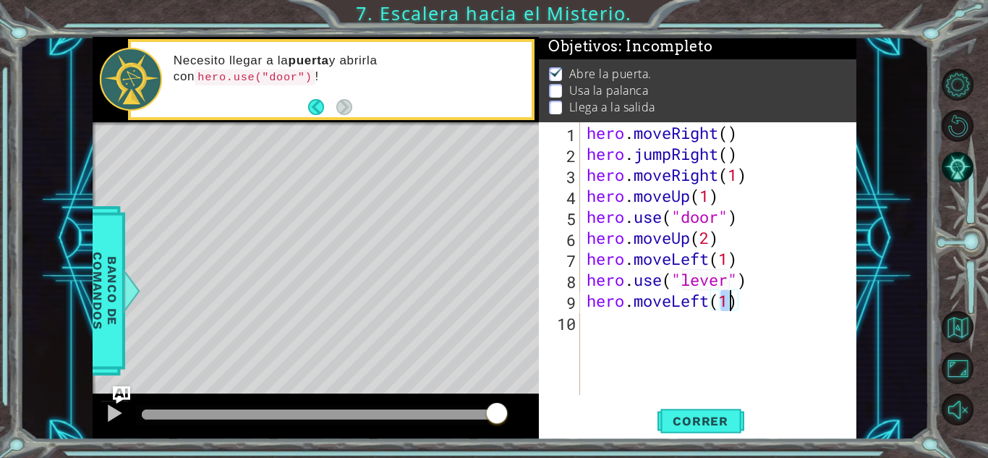
type textarea "hero.moveLeft(2)"
click at [762, 304] on div "hero . moveRight ( ) hero . jumpRight ( ) hero . moveRight ( 1 ) hero . moveUp …" at bounding box center [722, 279] width 276 height 315
type textarea "he"
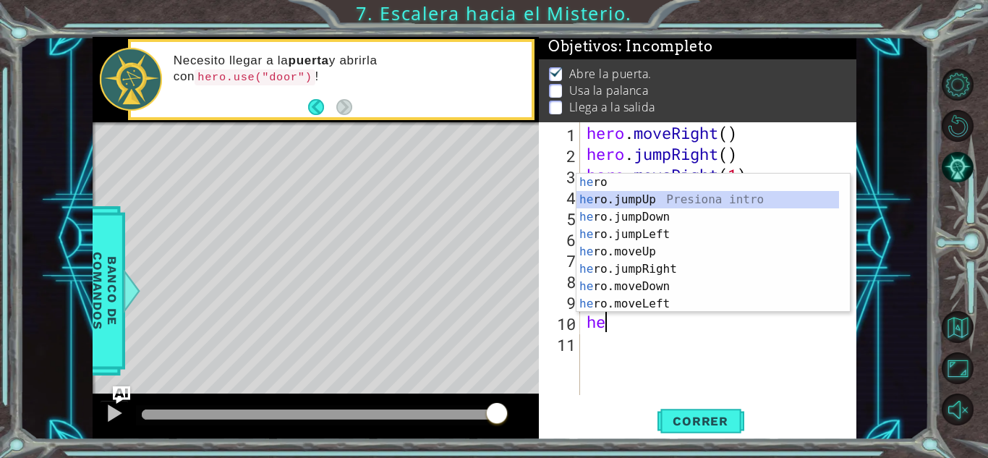
click at [661, 202] on div "he ro Presiona intro he ro.jumpUp Presiona intro he ro.jumpDown Presiona intro …" at bounding box center [708, 261] width 263 height 174
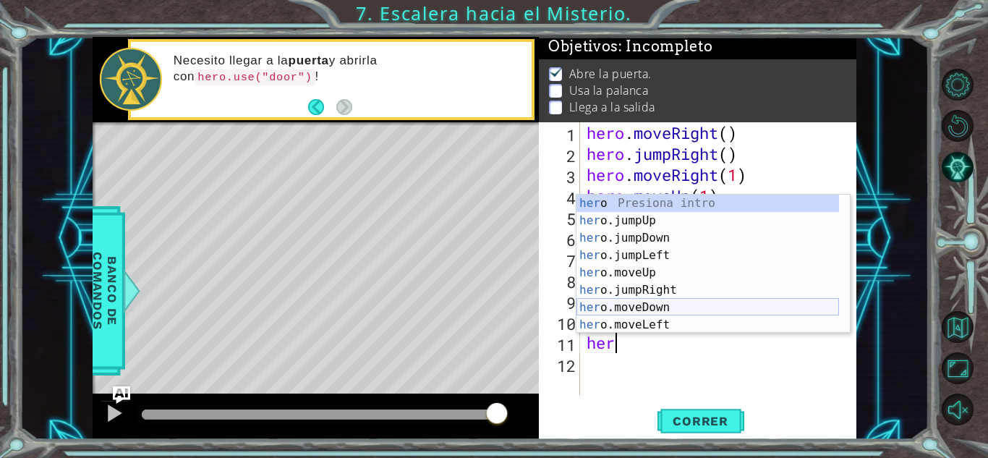
type textarea "h"
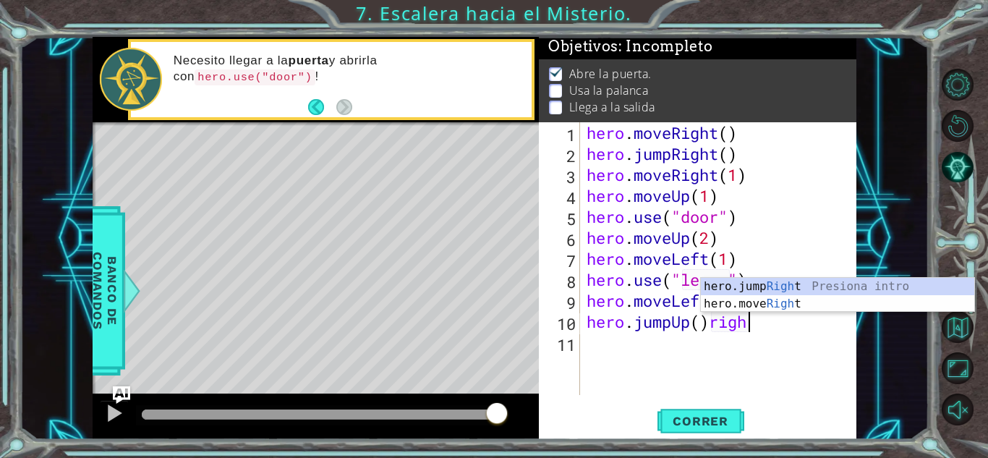
scroll to position [0, 7]
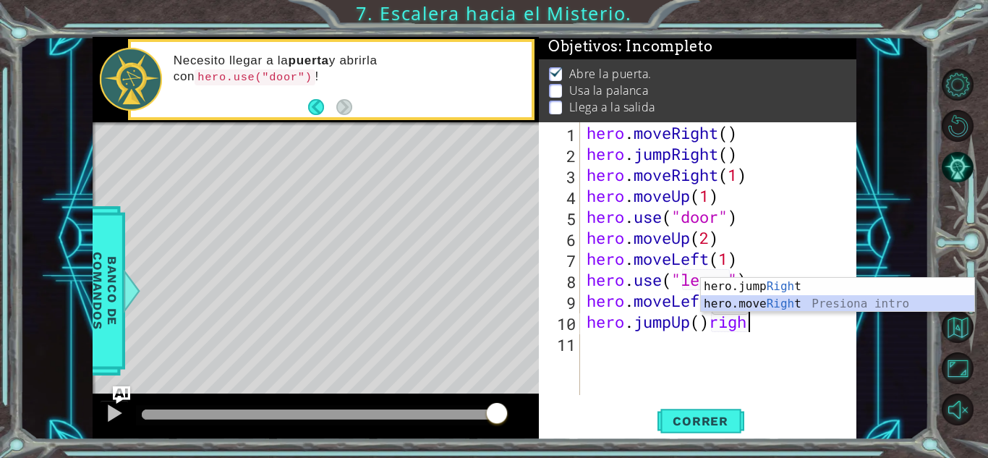
click at [759, 301] on div "hero.jump Righ t Presiona intro hero.move Righ t Presiona intro" at bounding box center [837, 312] width 273 height 69
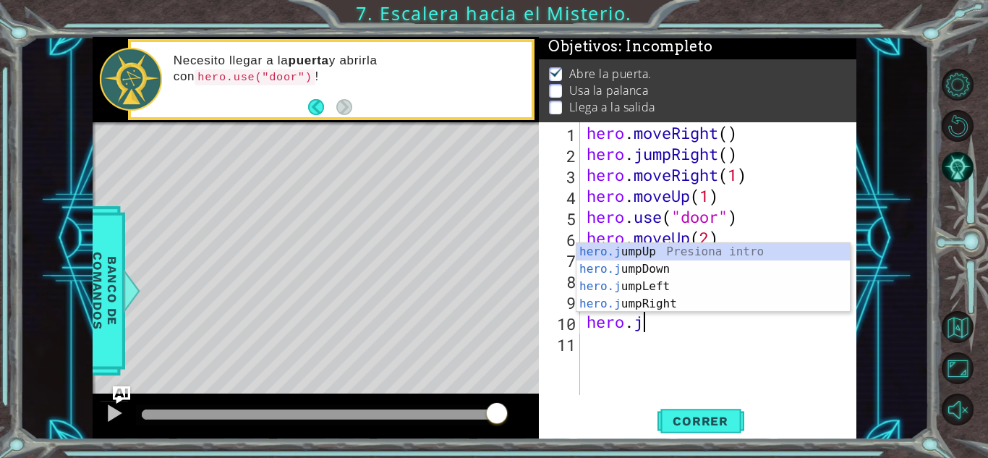
scroll to position [0, 1]
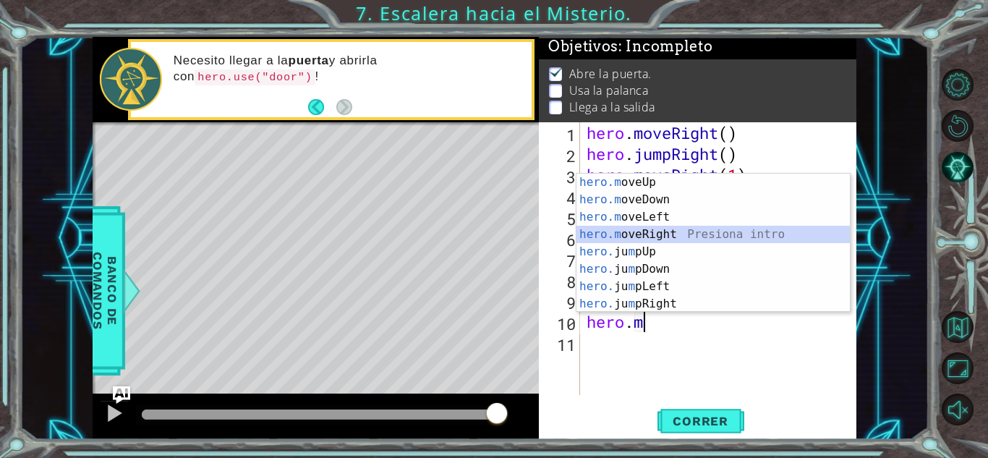
click at [663, 234] on div "hero.m oveUp Presiona intro hero.m oveDown Presiona intro hero.m oveLeft Presio…" at bounding box center [713, 261] width 273 height 174
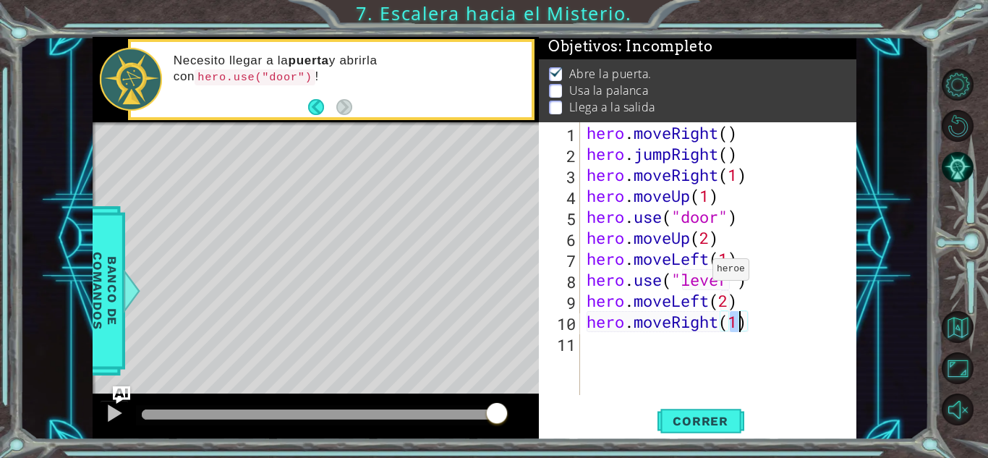
scroll to position [0, 7]
click at [705, 430] on button "Correr" at bounding box center [701, 421] width 87 height 32
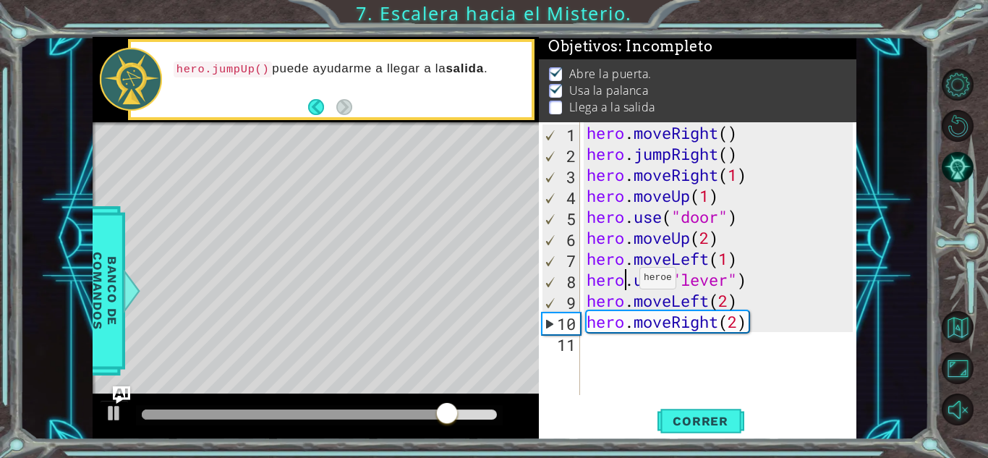
click at [627, 281] on div "hero . moveRight ( ) hero . jumpRight ( ) hero . moveRight ( 1 ) hero . moveUp …" at bounding box center [722, 279] width 276 height 315
click at [344, 417] on div at bounding box center [243, 414] width 202 height 10
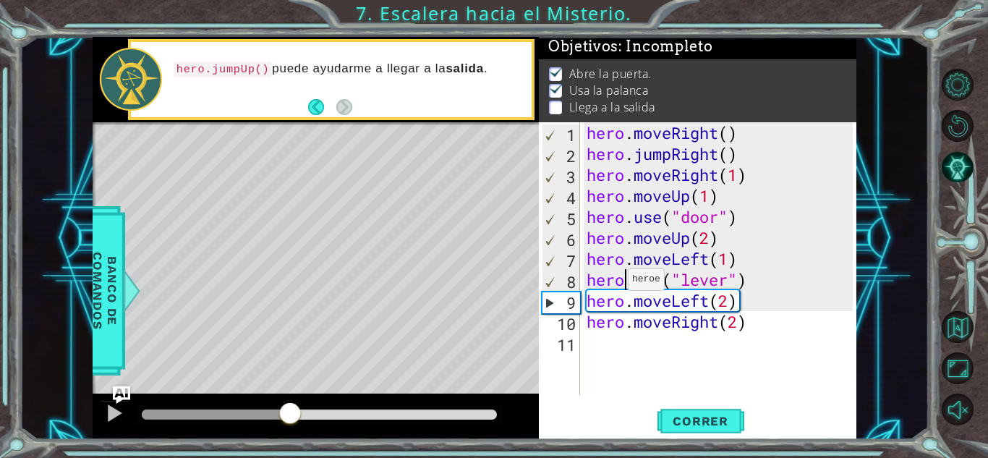
click at [290, 417] on div at bounding box center [216, 414] width 148 height 10
click at [265, 423] on div at bounding box center [319, 415] width 367 height 20
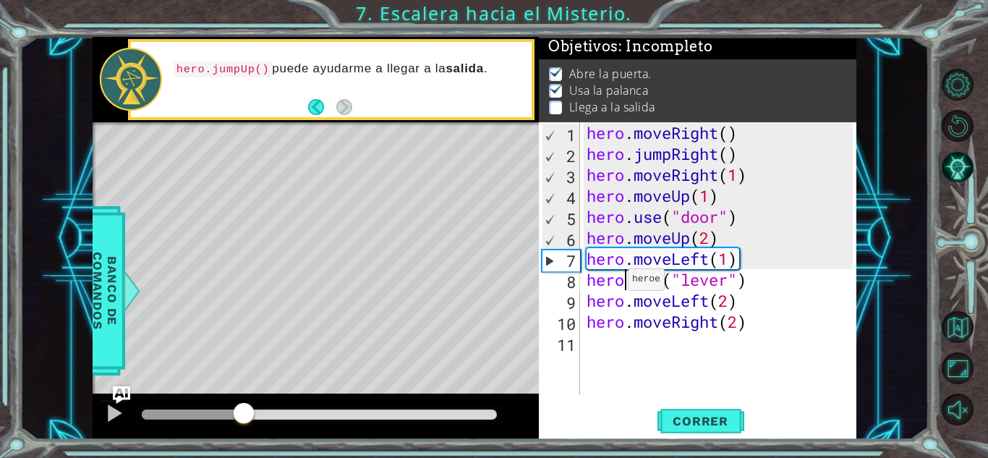
click at [243, 418] on div at bounding box center [193, 414] width 102 height 10
click at [118, 416] on div at bounding box center [114, 413] width 19 height 19
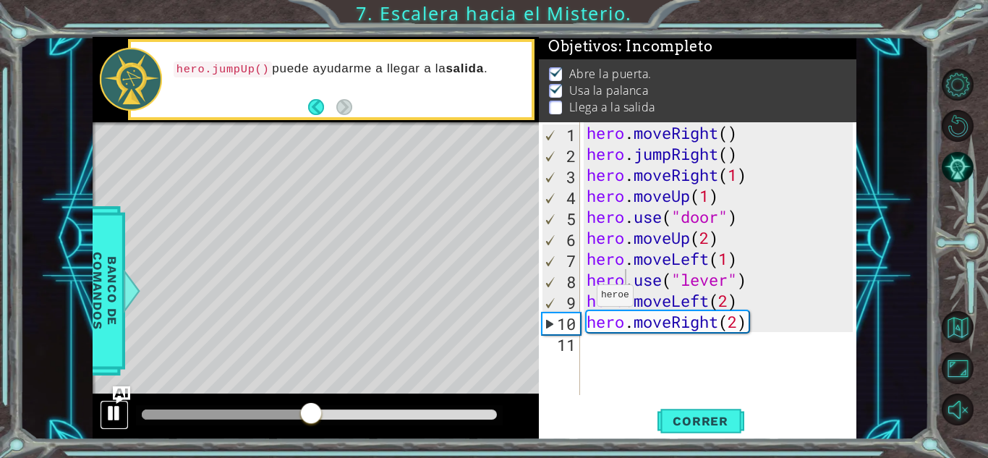
click at [107, 410] on div at bounding box center [114, 413] width 19 height 19
click at [762, 321] on div "hero . moveRight ( ) hero . jumpRight ( ) hero . moveRight ( 1 ) hero . moveUp …" at bounding box center [722, 279] width 276 height 315
type textarea "hero.moveRight(2)"
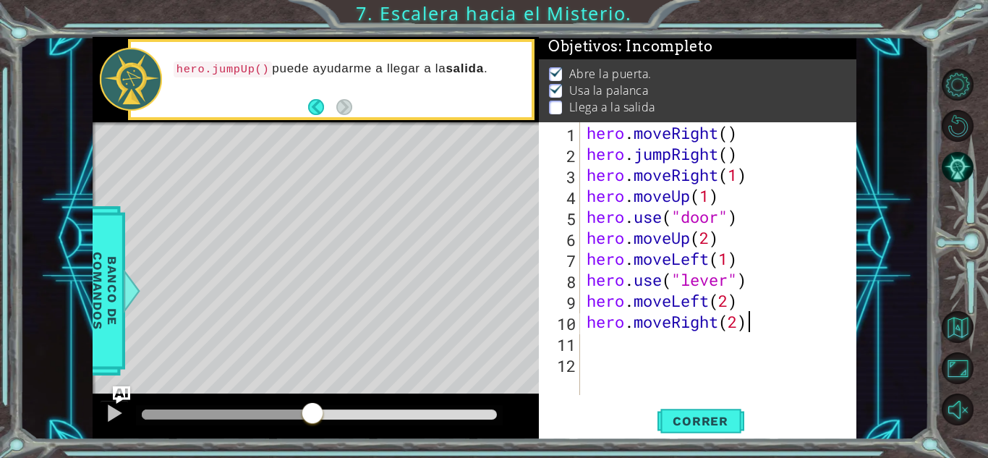
click at [757, 322] on div "hero . moveRight ( ) hero . jumpRight ( ) hero . moveRight ( 1 ) hero . moveUp …" at bounding box center [722, 279] width 276 height 315
type textarea "hero.moveRight(2)"
click at [743, 297] on div "hero . moveRight ( ) hero . jumpRight ( ) hero . moveRight ( 1 ) hero . moveUp …" at bounding box center [722, 279] width 276 height 315
type textarea "hero.moveLeft(2)"
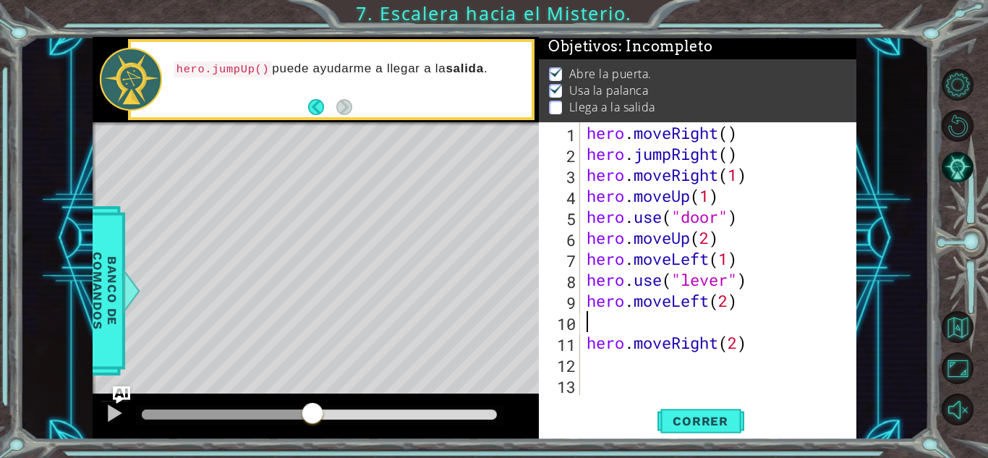
type textarea "he"
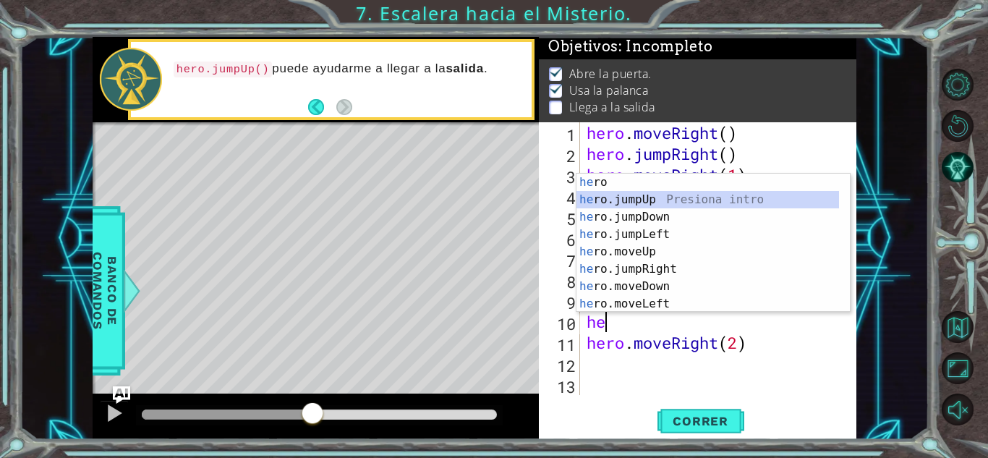
click at [670, 204] on div "he ro Presiona intro he ro.jumpUp Presiona intro he ro.jumpDown Presiona intro …" at bounding box center [708, 261] width 263 height 174
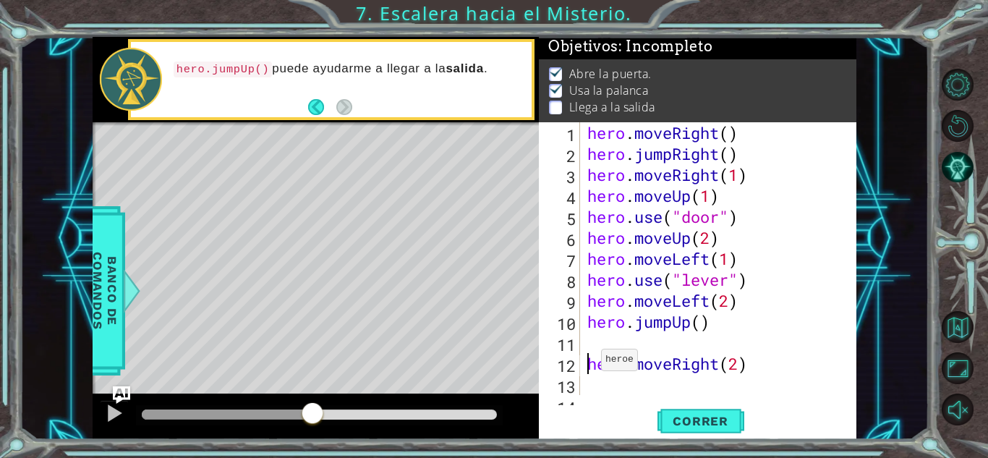
click at [589, 363] on div "hero . moveRight ( ) hero . jumpRight ( ) hero . moveRight ( 1 ) hero . moveUp …" at bounding box center [717, 279] width 265 height 315
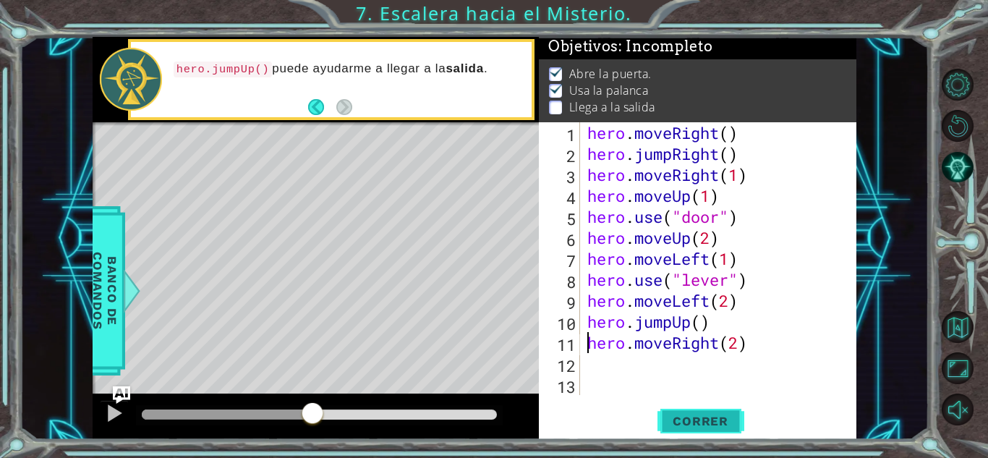
type textarea "hero.moveRight(2)"
click at [708, 414] on span "Correr" at bounding box center [700, 421] width 85 height 14
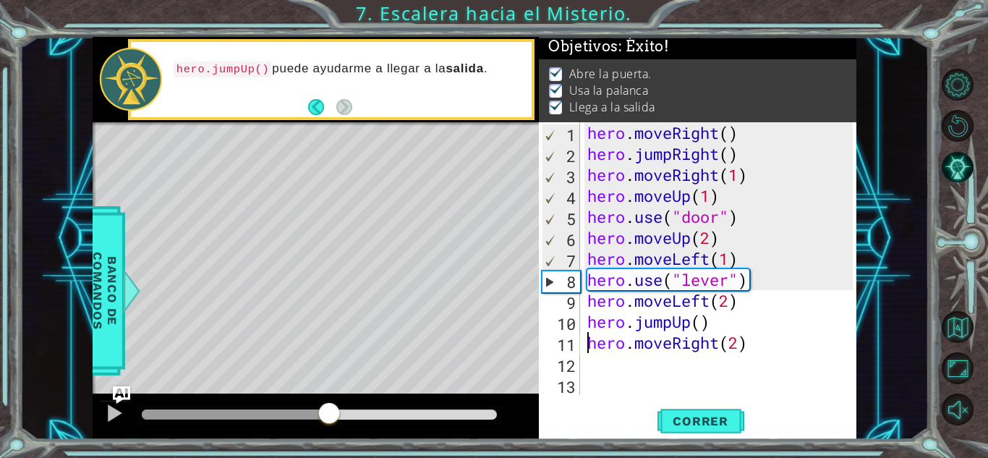
click at [330, 418] on div at bounding box center [319, 414] width 355 height 10
click at [111, 409] on div at bounding box center [114, 413] width 19 height 19
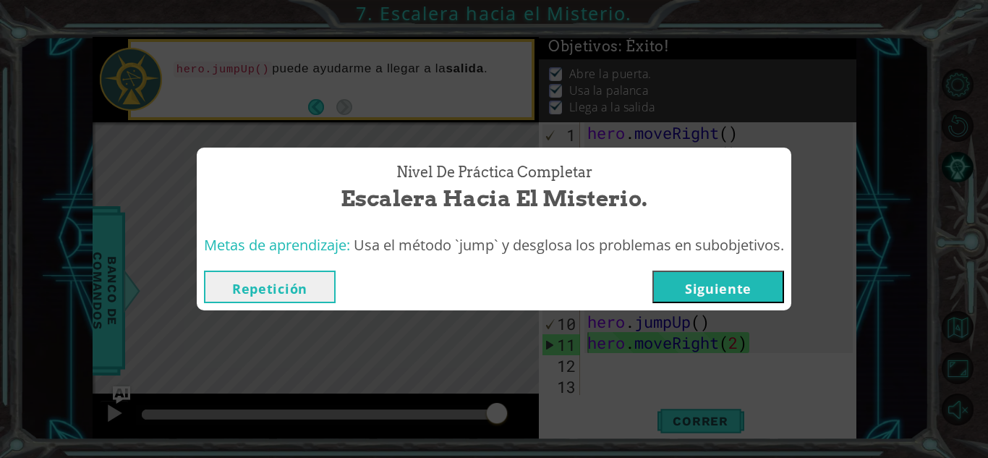
click at [710, 289] on button "Siguiente" at bounding box center [719, 287] width 132 height 33
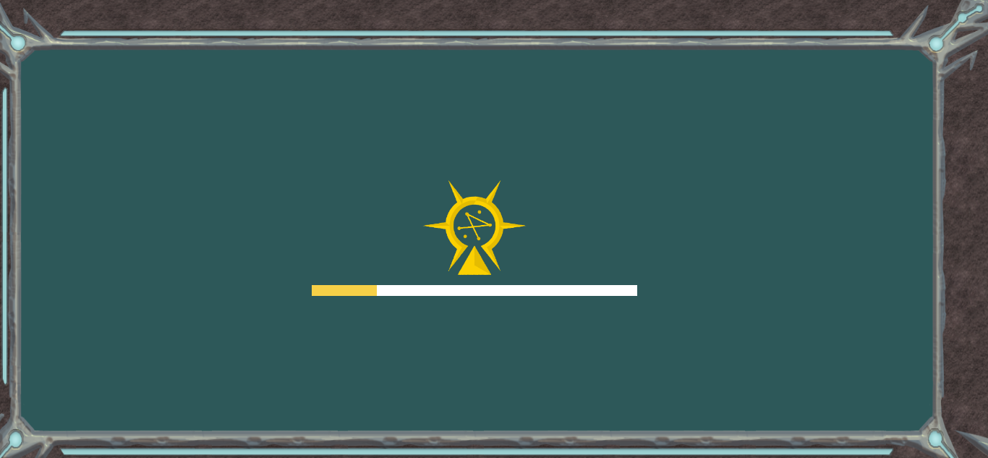
click at [710, 289] on div "Goals Error al cargar desde el servidor. Intenta refrescar la página. Necesitar…" at bounding box center [494, 229] width 988 height 458
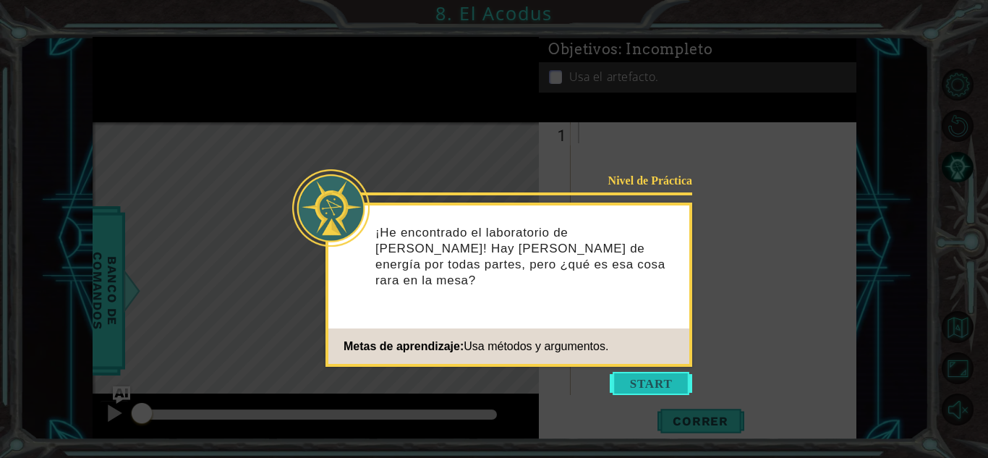
click at [674, 377] on button "Start" at bounding box center [651, 383] width 82 height 23
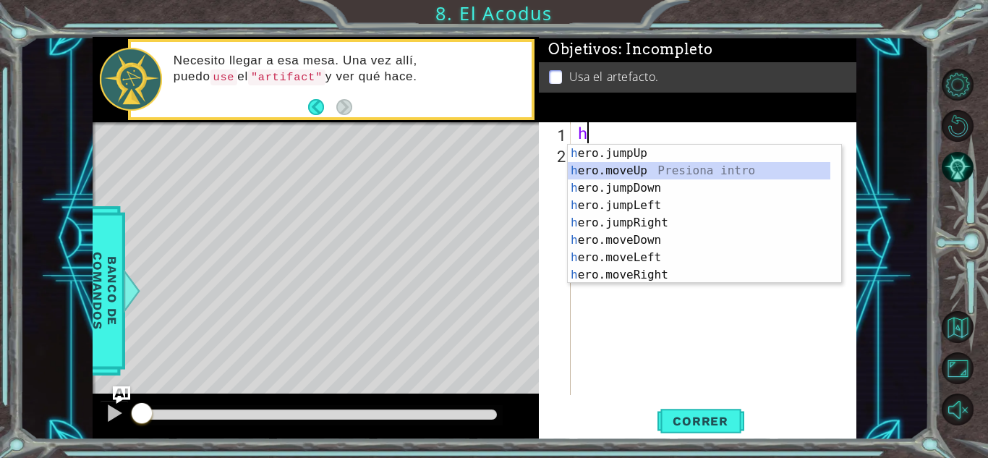
click at [650, 169] on div "h ero.jumpUp Presiona intro h ero.moveUp Presiona intro h ero.jumpDown Presiona…" at bounding box center [699, 232] width 263 height 174
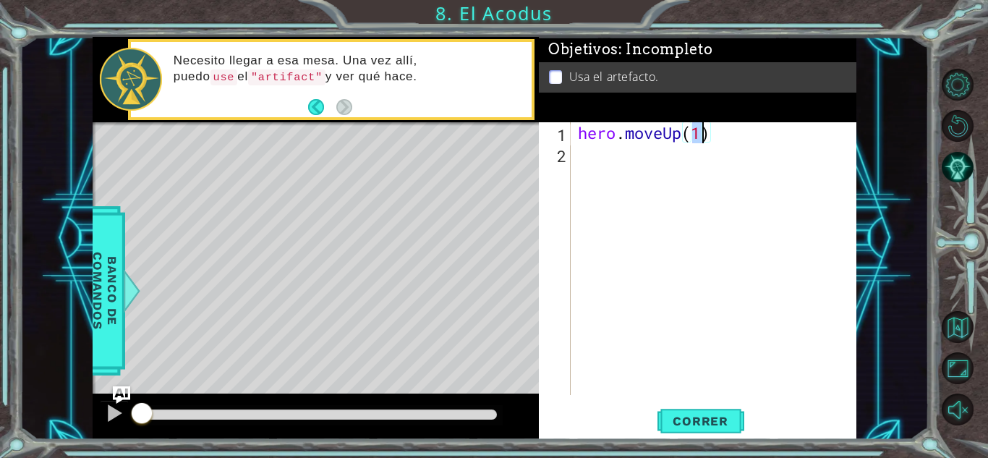
type textarea "hero.moveUp(2)"
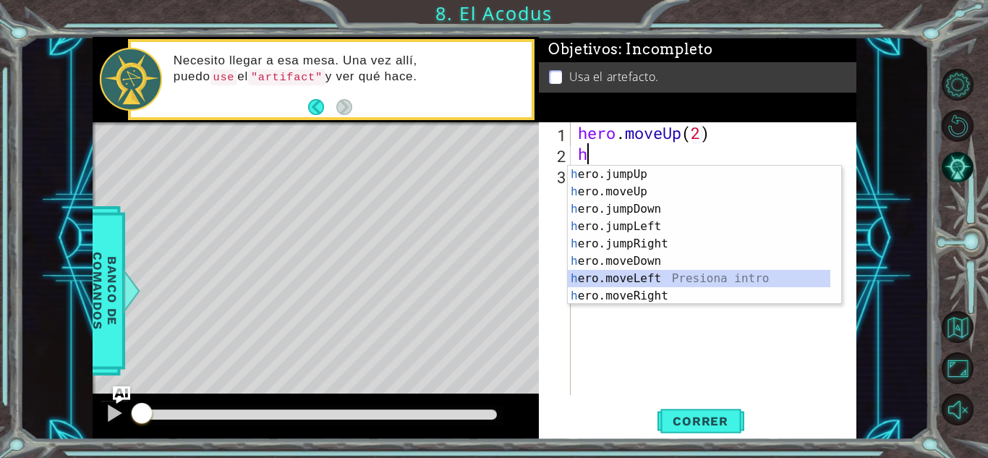
click at [650, 272] on div "h ero.jumpUp Presiona intro h ero.moveUp Presiona intro h ero.jumpDown Presiona…" at bounding box center [699, 253] width 263 height 174
type textarea "hero.moveLeft(1)"
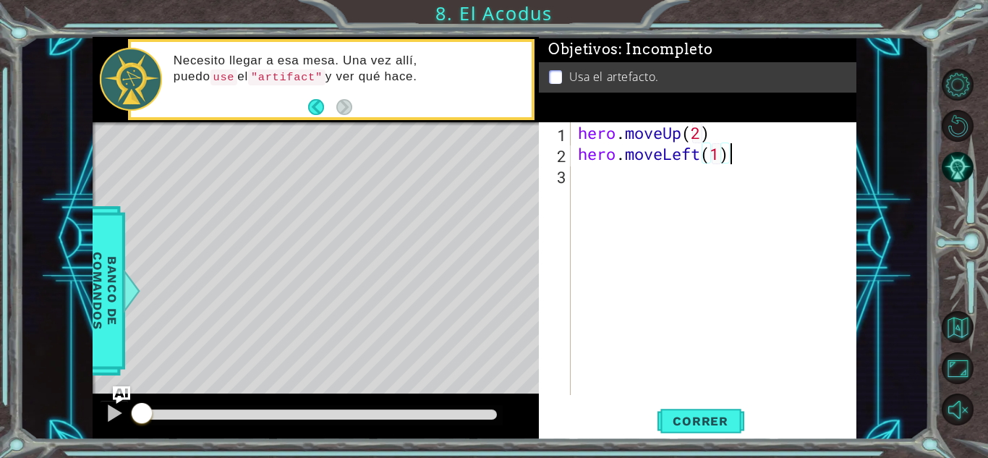
click at [777, 161] on div "hero . moveUp ( 2 ) hero . moveLeft ( 1 )" at bounding box center [717, 279] width 285 height 315
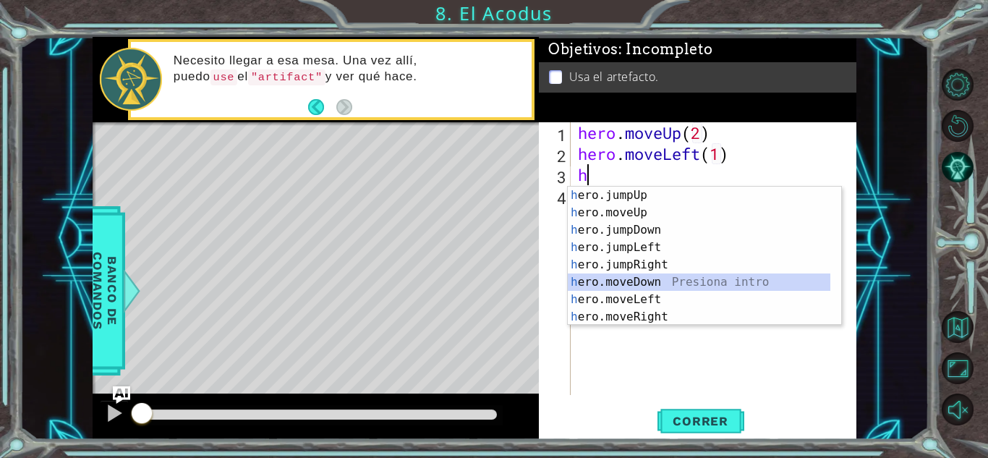
click at [654, 284] on div "h ero.jumpUp Presiona intro h ero.moveUp Presiona intro h ero.jumpDown Presiona…" at bounding box center [699, 274] width 263 height 174
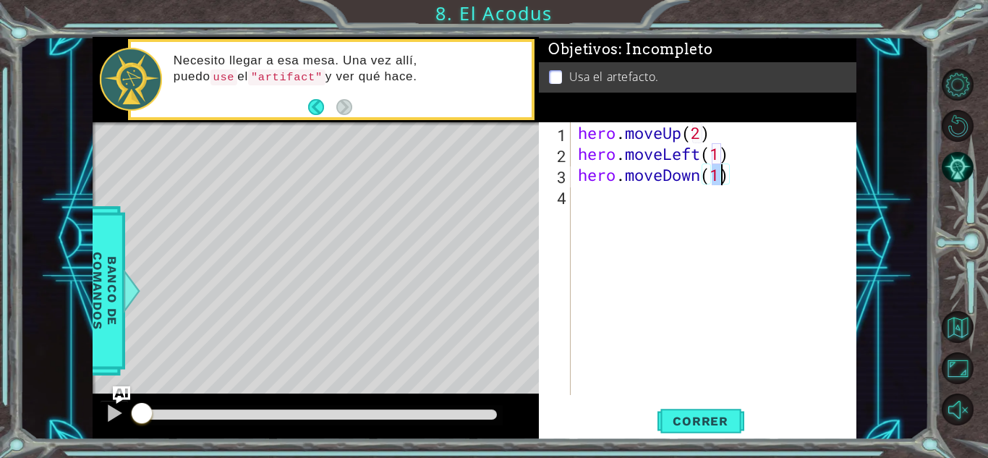
type textarea "hero.moveDown(2)"
click at [760, 183] on div "hero . moveUp ( 2 ) hero . moveLeft ( 1 ) hero . moveDown ( 2 )" at bounding box center [717, 279] width 285 height 315
type textarea "h"
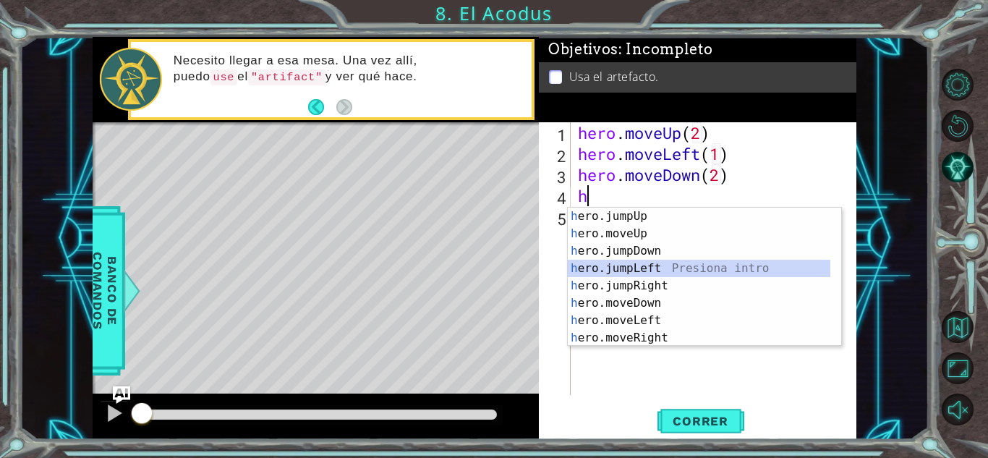
click at [663, 266] on div "h ero.jumpUp Presiona intro h ero.moveUp Presiona intro h ero.jumpDown Presiona…" at bounding box center [699, 295] width 263 height 174
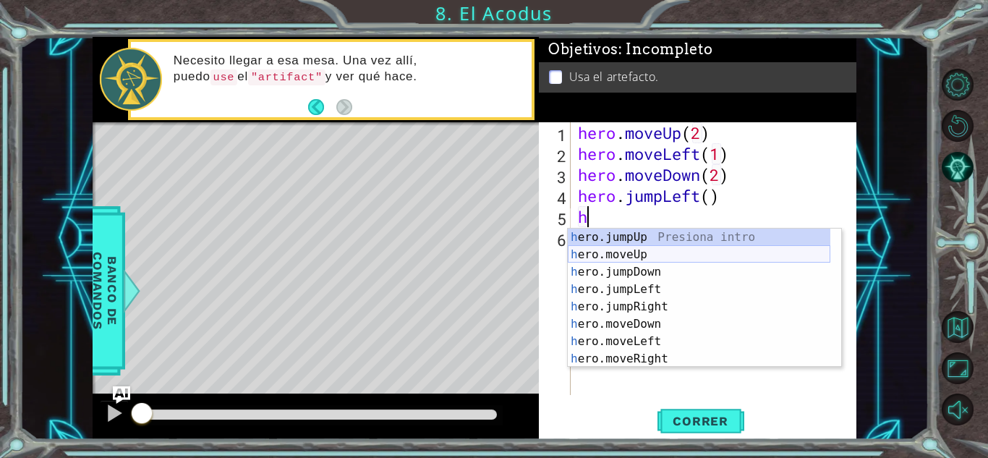
click at [648, 260] on div "h ero.jumpUp Presiona intro h ero.moveUp Presiona intro h ero.jumpDown Presiona…" at bounding box center [699, 316] width 263 height 174
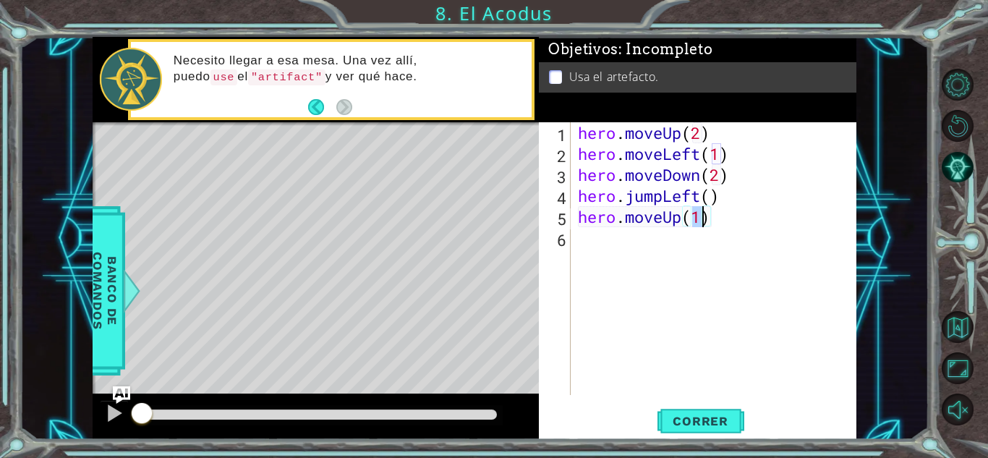
type textarea "hero.moveUp(2)"
click at [805, 230] on div "hero . moveUp ( 2 ) hero . moveLeft ( 1 ) hero . moveDown ( 2 ) hero . jumpLeft…" at bounding box center [717, 279] width 285 height 315
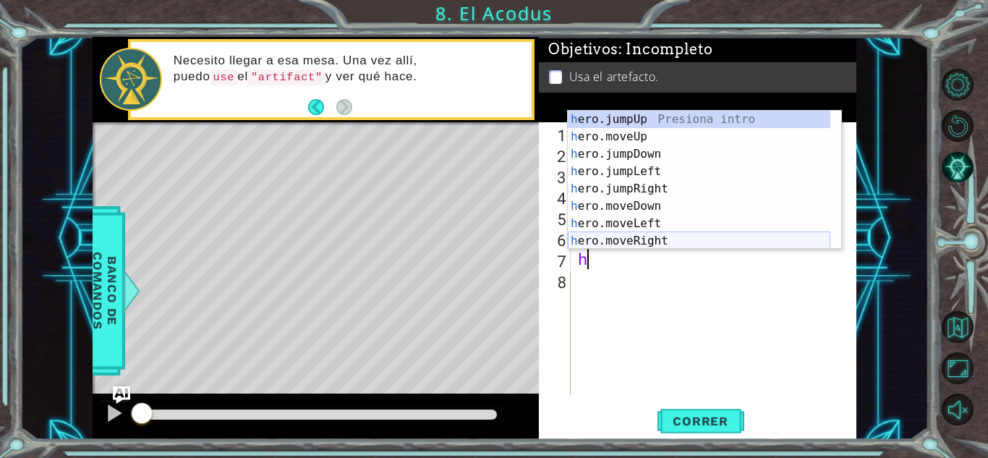
click at [658, 240] on div "h ero.jumpUp Presiona intro h ero.moveUp Presiona intro h ero.jumpDown Presiona…" at bounding box center [699, 198] width 263 height 174
type textarea "hero.moveRight(1)"
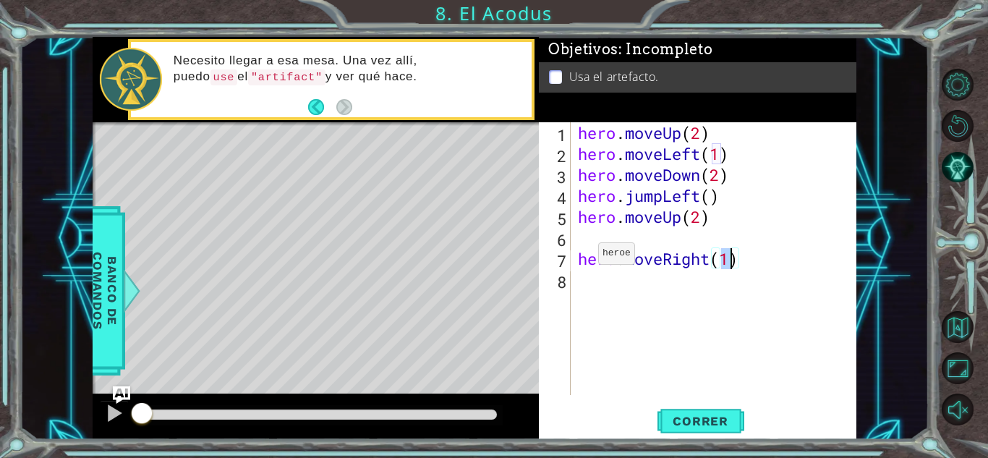
click at [577, 257] on div "hero . moveUp ( 2 ) hero . moveLeft ( 1 ) hero . moveDown ( 2 ) hero . jumpLeft…" at bounding box center [717, 279] width 285 height 315
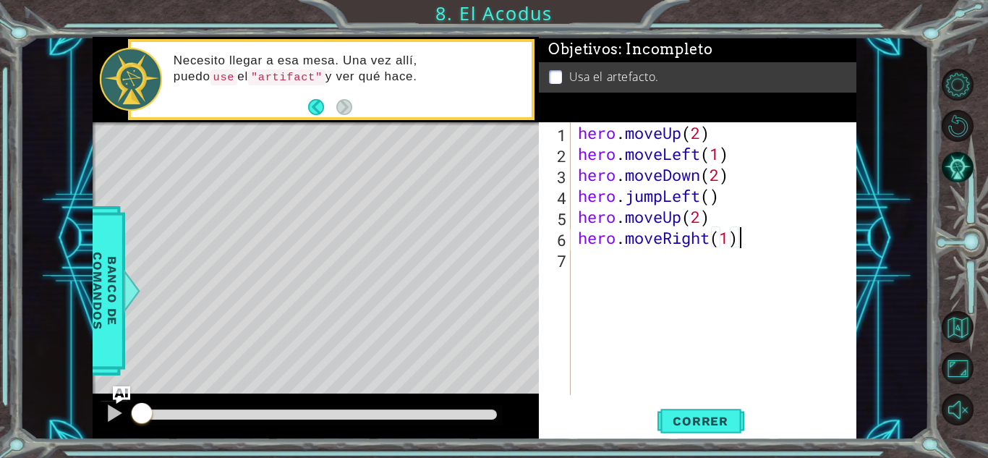
click at [766, 242] on div "hero . moveUp ( 2 ) hero . moveLeft ( 1 ) hero . moveDown ( 2 ) hero . jumpLeft…" at bounding box center [717, 279] width 285 height 315
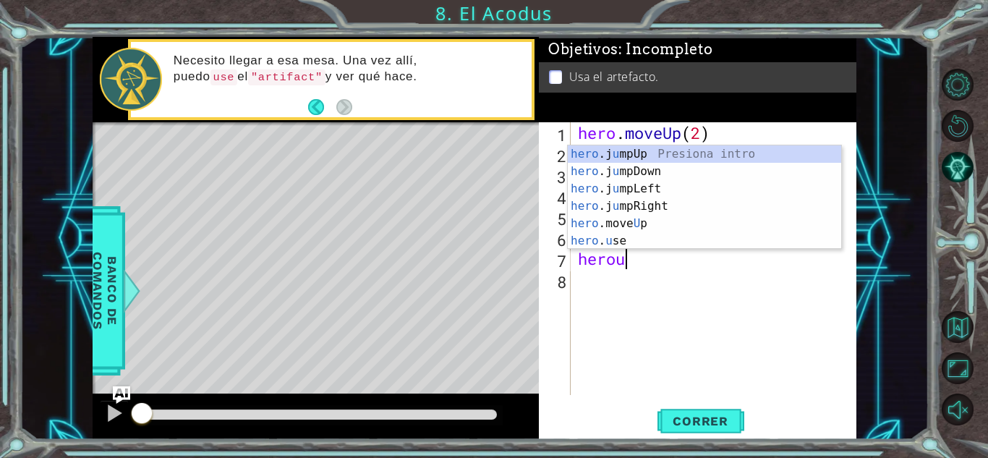
scroll to position [0, 1]
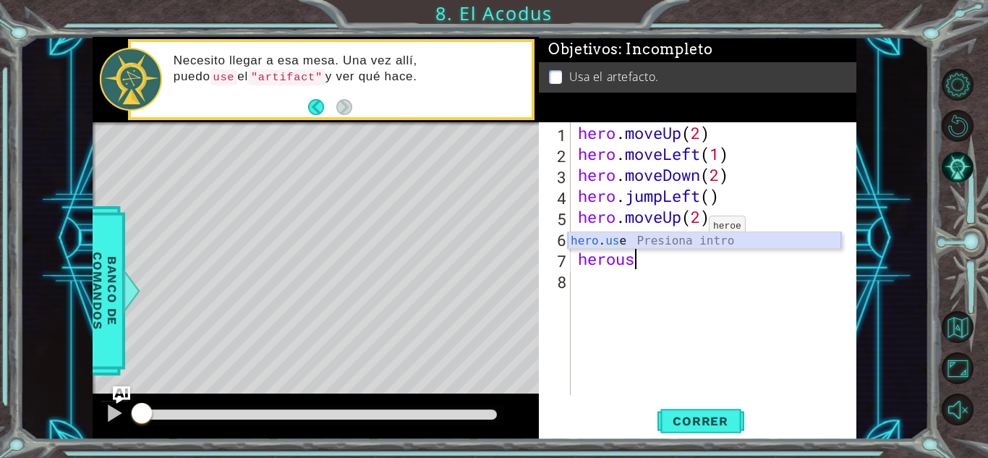
click at [653, 239] on div "hero . us e Presiona intro" at bounding box center [704, 258] width 273 height 52
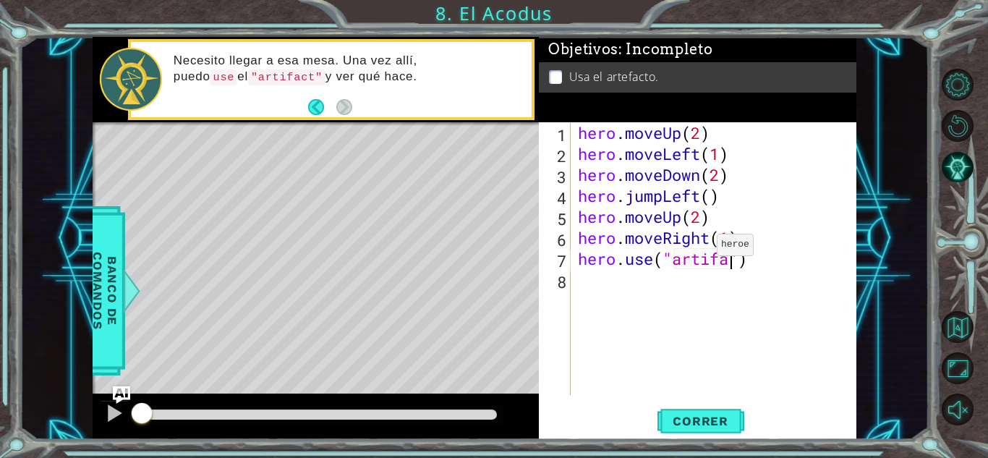
scroll to position [0, 7]
type textarea "hero.use("artifact")"
click at [708, 412] on button "Correr" at bounding box center [701, 421] width 87 height 32
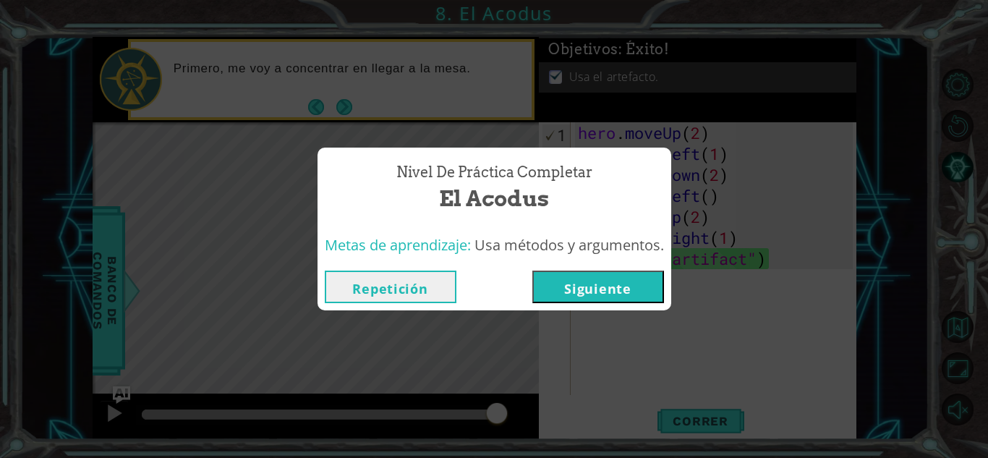
click at [640, 279] on button "Siguiente" at bounding box center [598, 287] width 132 height 33
